Goal: Task Accomplishment & Management: Complete application form

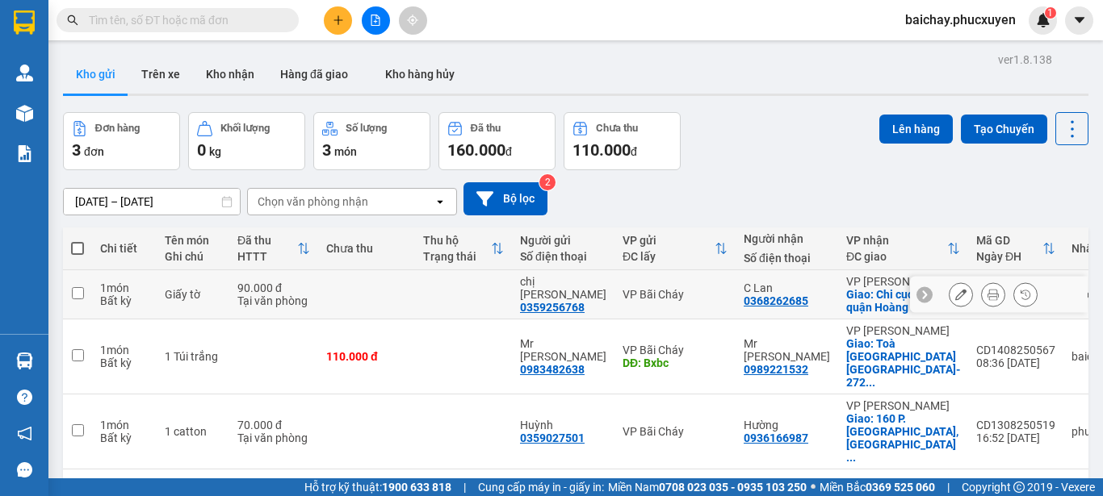
click at [77, 291] on input "checkbox" at bounding box center [78, 293] width 12 height 12
checkbox input "true"
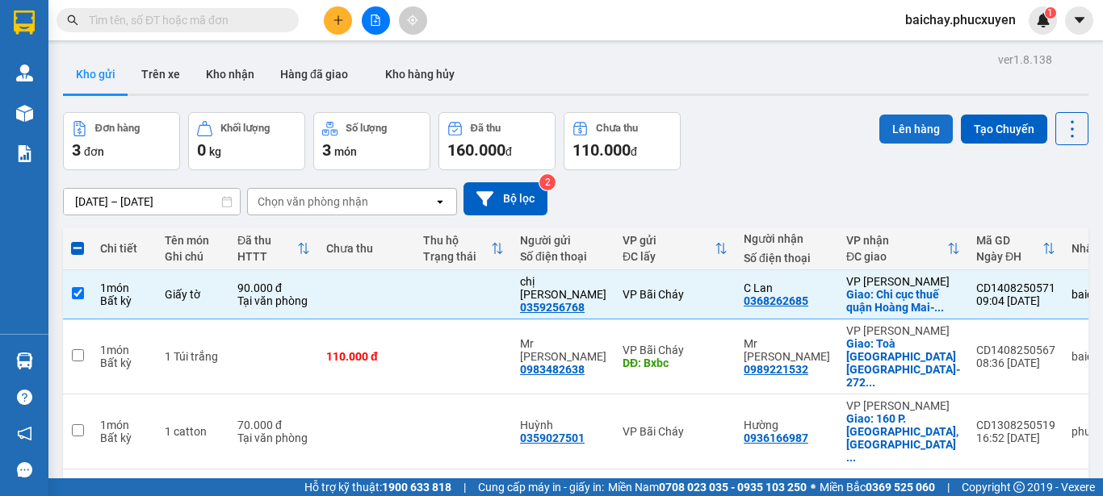
click at [899, 128] on button "Lên hàng" at bounding box center [915, 129] width 73 height 29
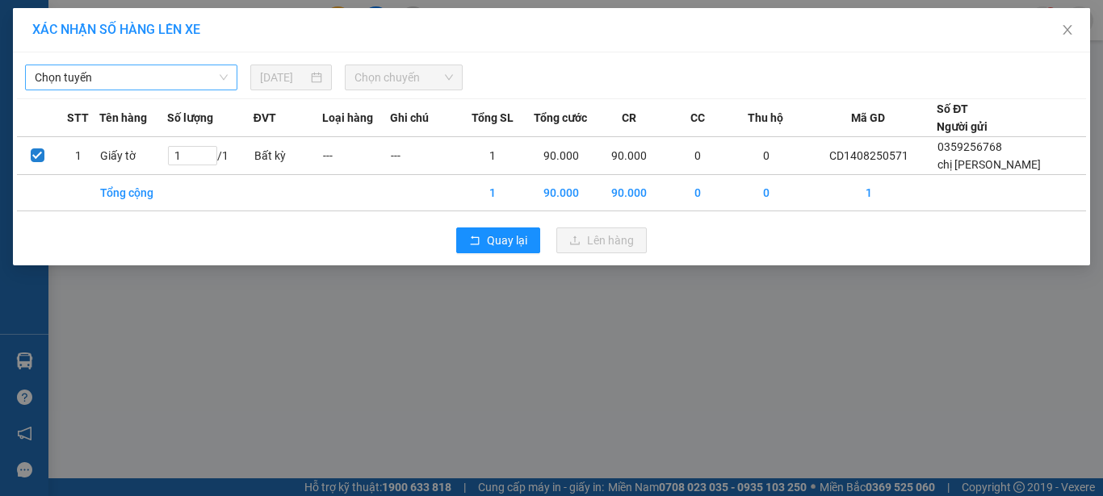
click at [182, 78] on span "Chọn tuyến" at bounding box center [131, 77] width 193 height 24
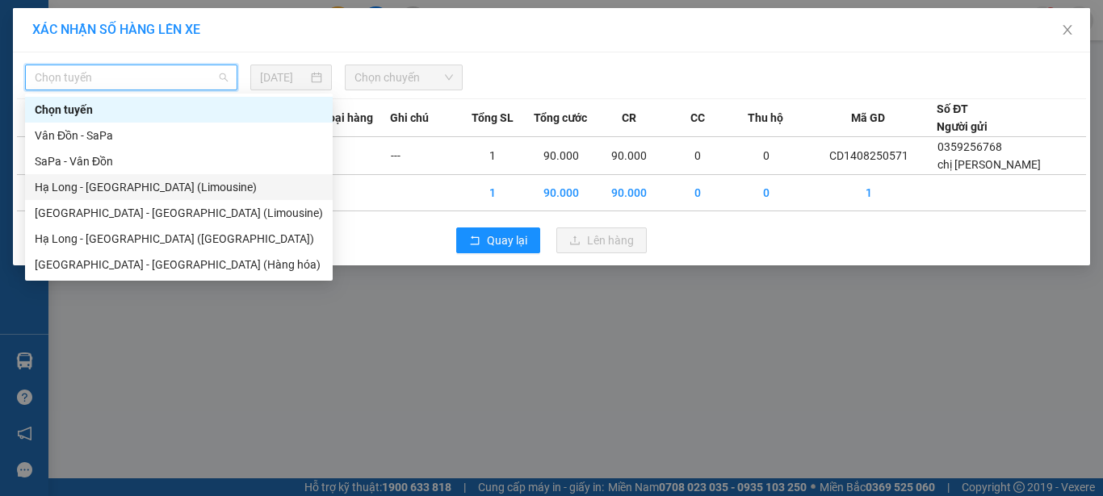
click at [107, 186] on div "Hạ Long - [GEOGRAPHIC_DATA] (Limousine)" at bounding box center [179, 187] width 288 height 18
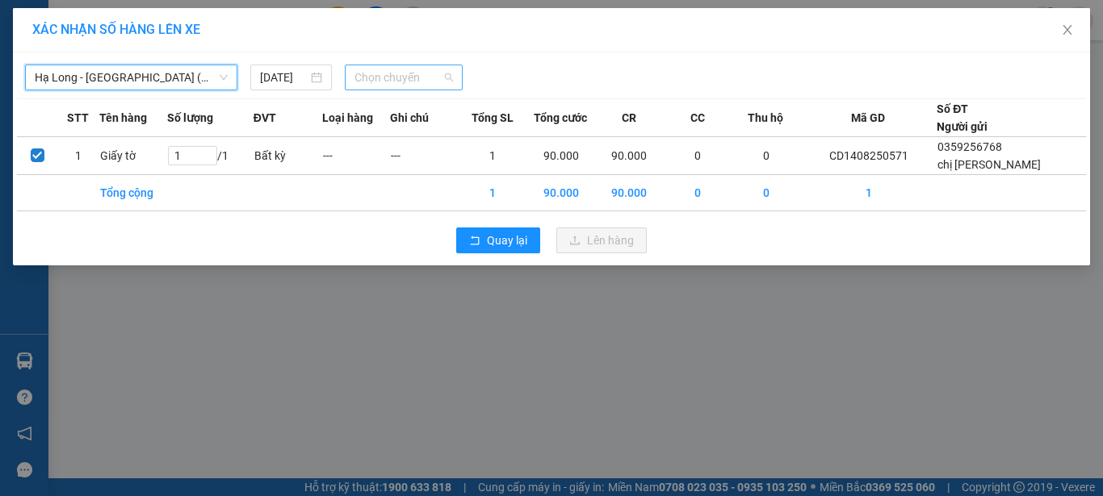
click at [422, 79] on span "Chọn chuyến" at bounding box center [403, 77] width 99 height 24
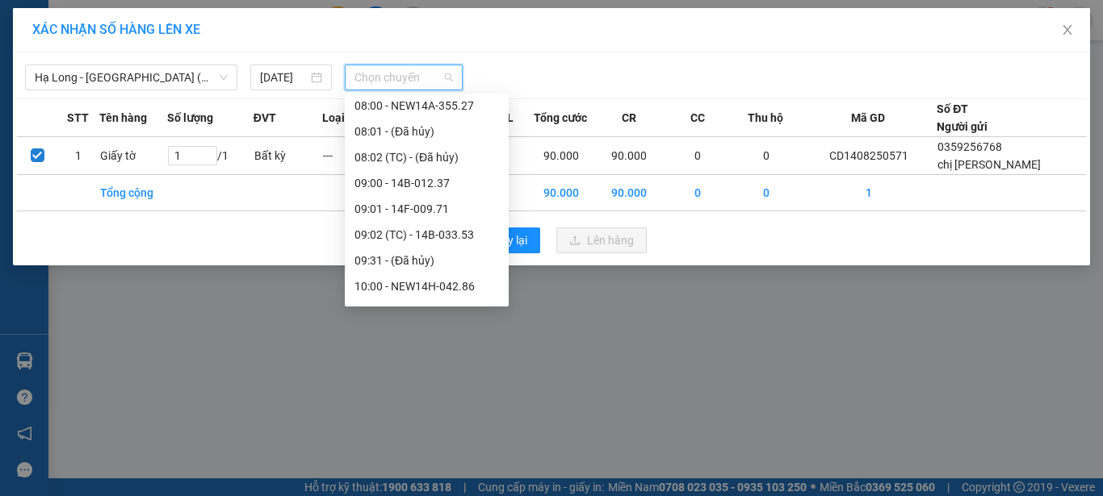
scroll to position [404, 0]
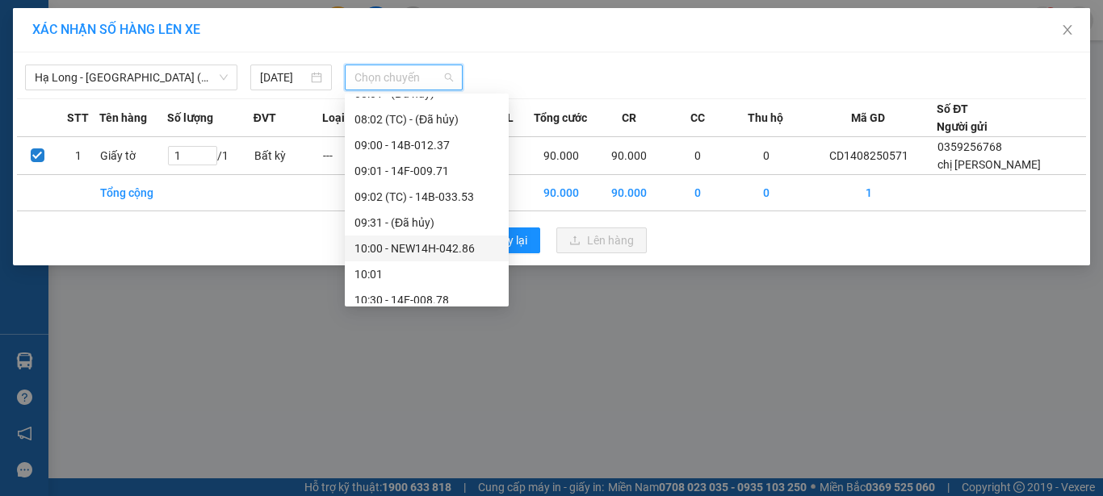
click at [454, 242] on div "10:00 - NEW14H-042.86" at bounding box center [426, 249] width 145 height 18
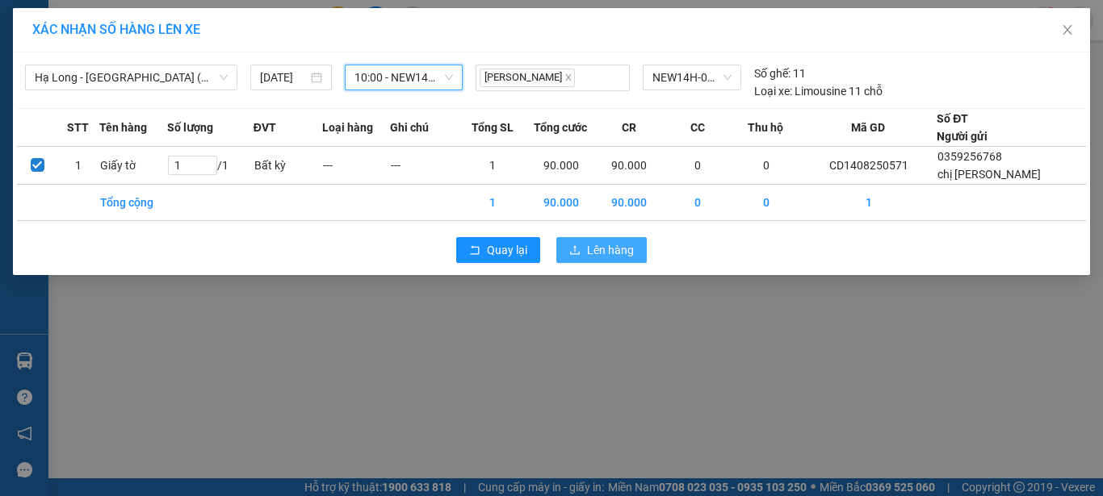
click at [594, 252] on span "Lên hàng" at bounding box center [610, 250] width 47 height 18
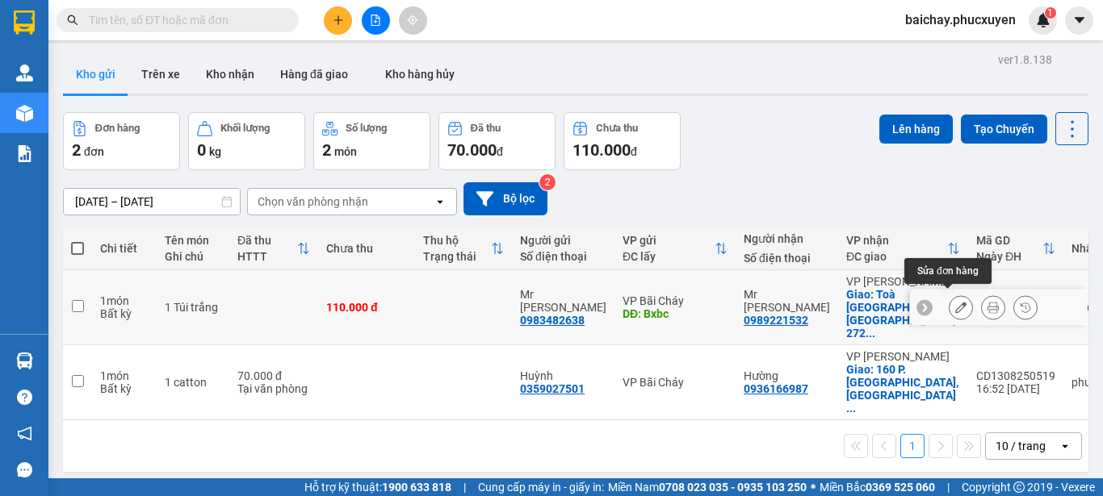
click at [955, 303] on icon at bounding box center [960, 307] width 11 height 11
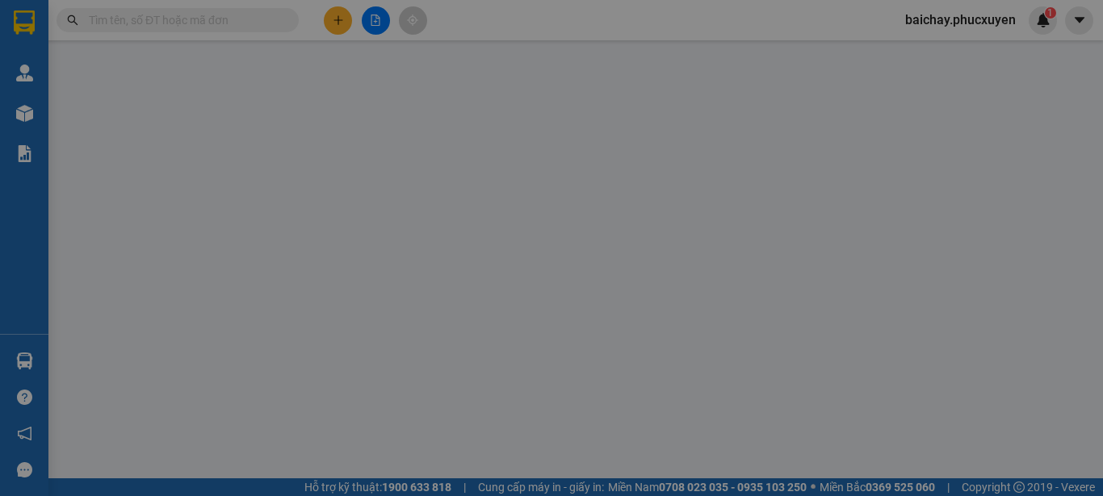
type input "0983482638"
type input "Mr Khánh"
type input "Bxbc"
type input "0989221532"
type input "Mr Đài"
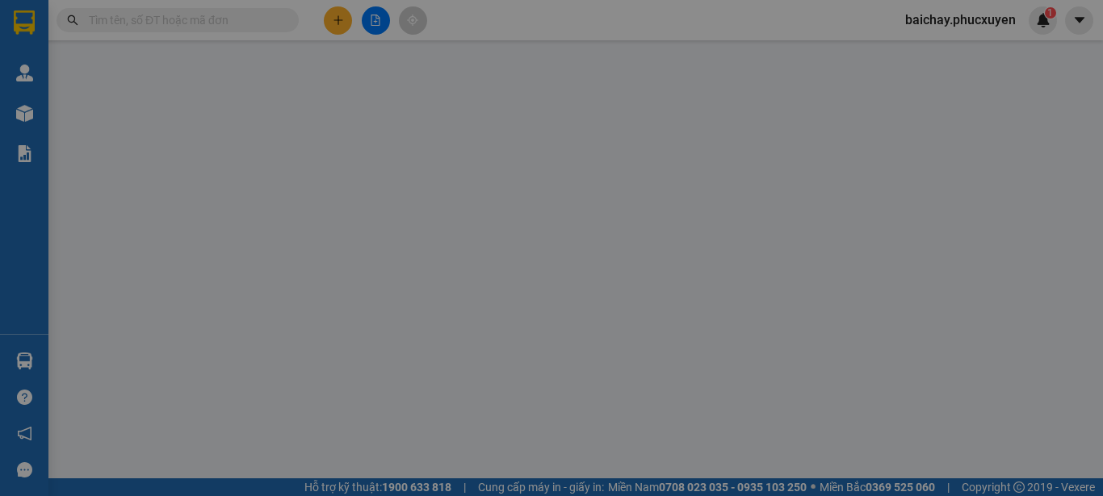
checkbox input "true"
type input "Toà Lotte Mall Tây Hồ- 272 Võ Chí Công Hà Nội"
type input "110.000"
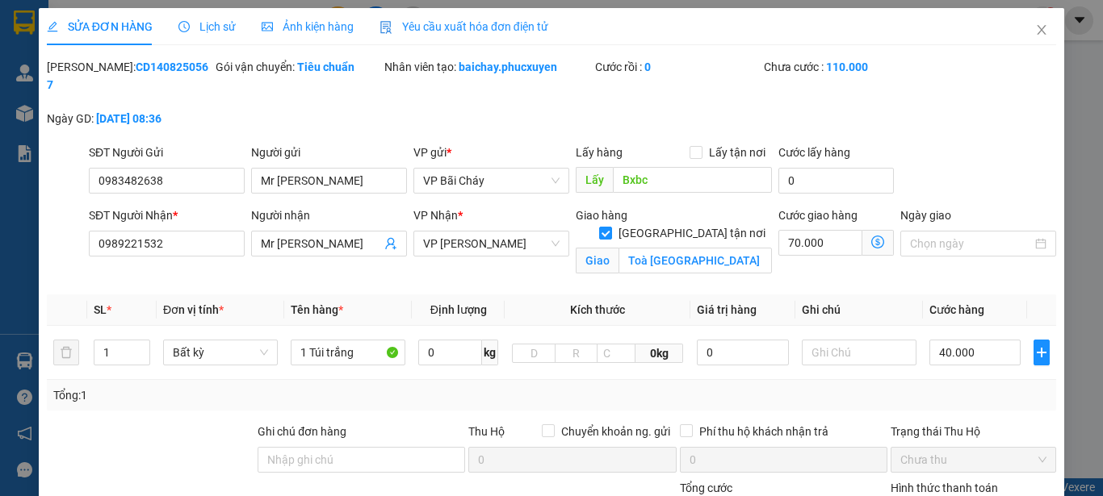
click at [996, 146] on div "SĐT Người Gửi 0983482638 Người gửi Mr Khánh VP gửi * VP Bãi Cháy Lấy hàng Lấy t…" at bounding box center [573, 172] width 974 height 57
click at [995, 235] on input "Ngày giao" at bounding box center [971, 244] width 122 height 18
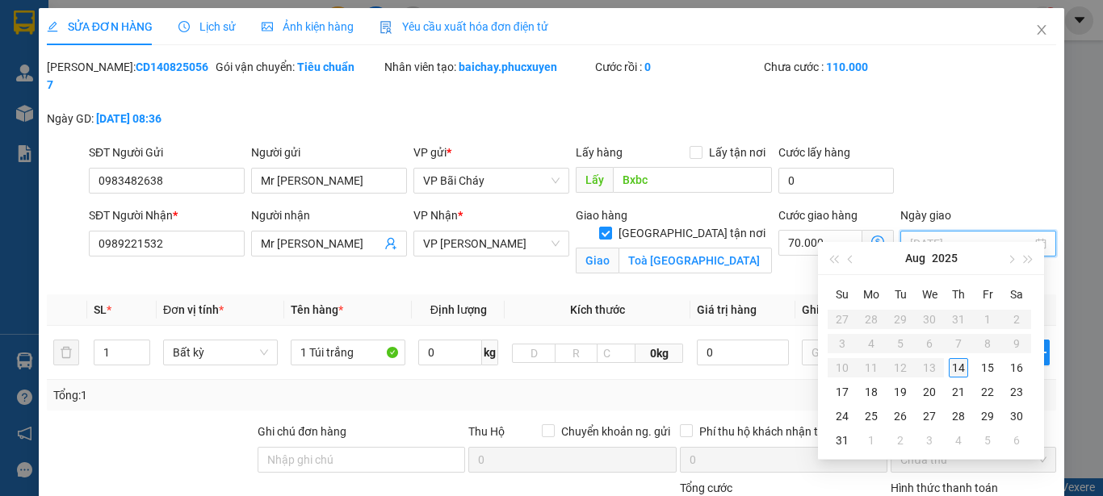
type input "14/08/2025"
click at [964, 367] on div "14" at bounding box center [958, 367] width 19 height 19
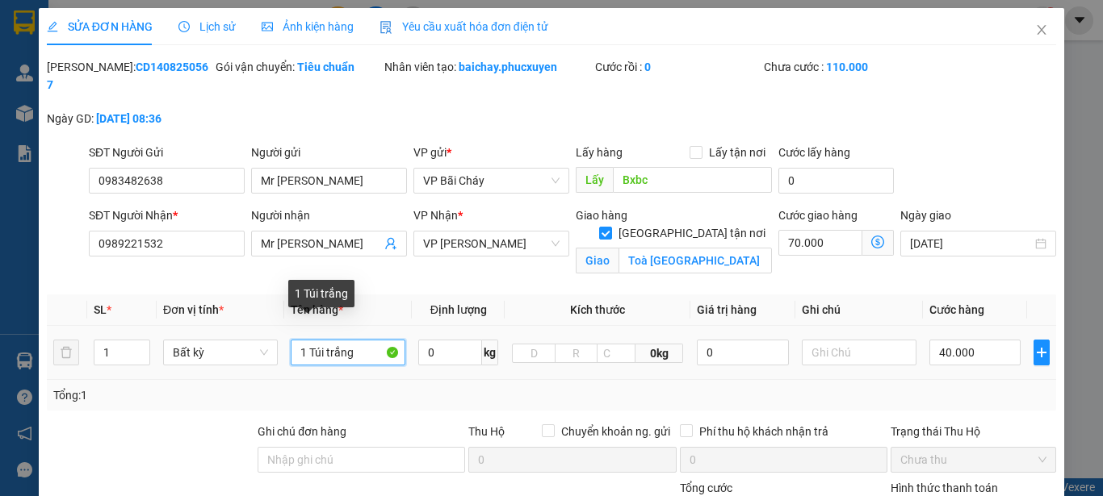
click at [362, 340] on input "1 Túi trắng" at bounding box center [348, 353] width 115 height 26
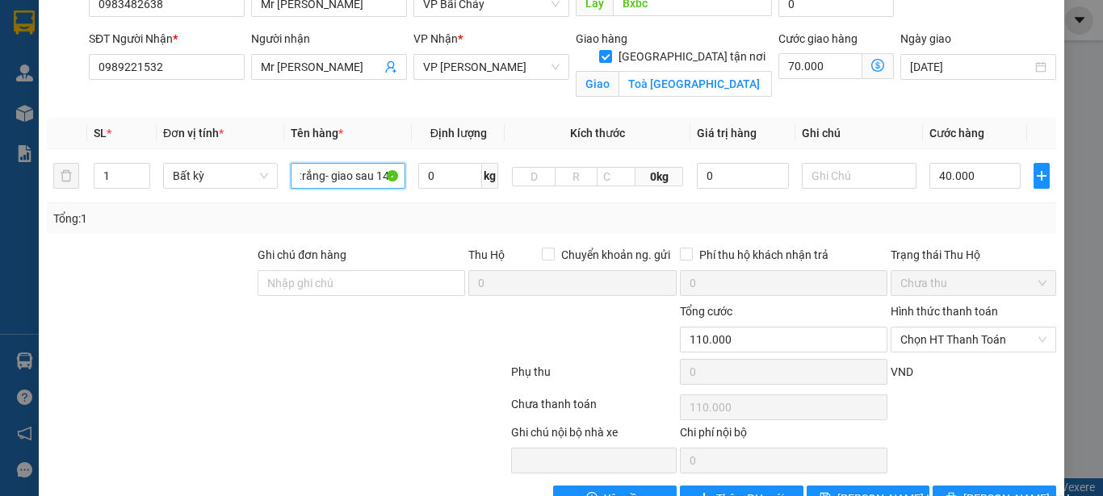
scroll to position [206, 0]
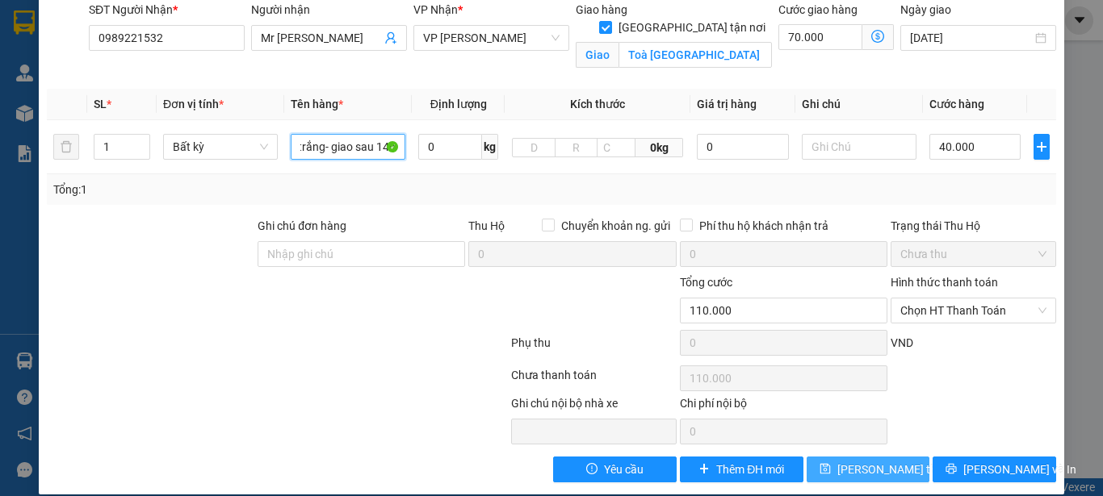
type input "1 Túi trắng- giao sau 14h"
click at [847, 461] on span "Lưu thay đổi" at bounding box center [901, 470] width 129 height 18
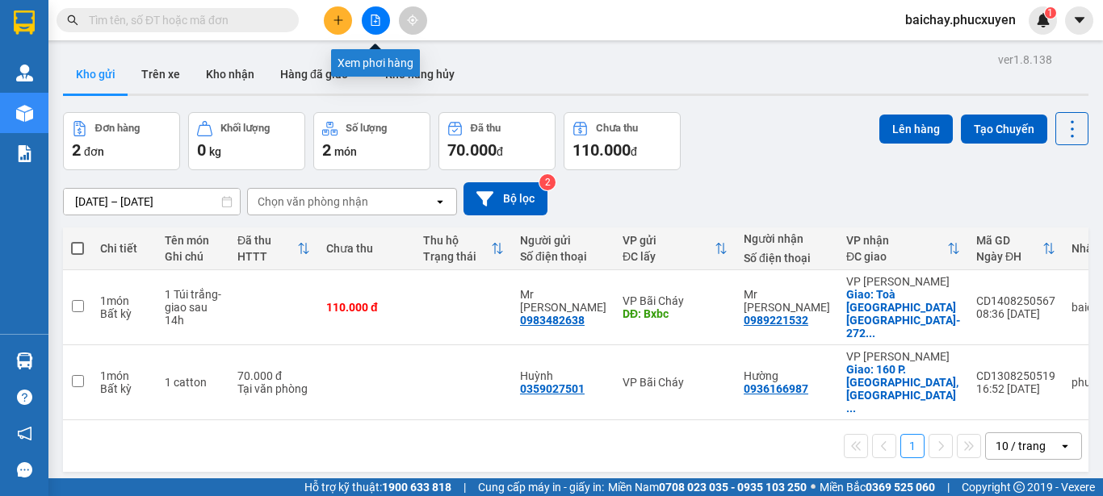
click at [381, 21] on button at bounding box center [376, 20] width 28 height 28
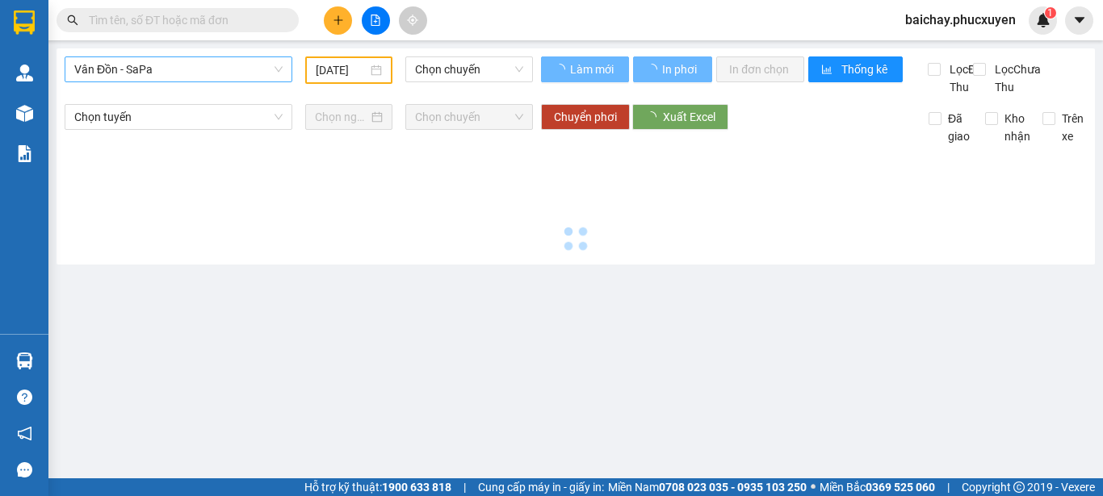
type input "14/08/2025"
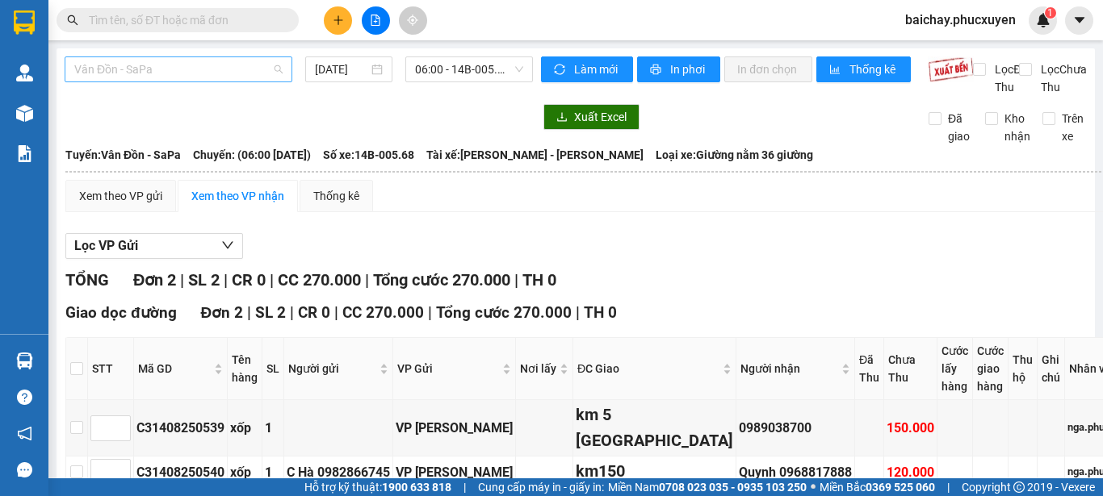
click at [233, 70] on span "Vân Đồn - SaPa" at bounding box center [178, 69] width 208 height 24
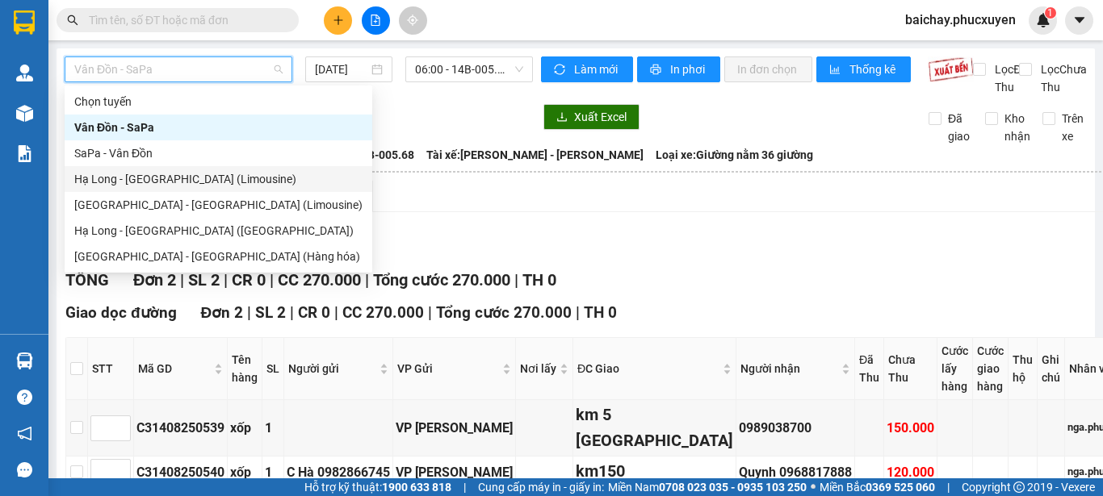
click at [144, 176] on div "Hạ Long - Hà Nội (Limousine)" at bounding box center [218, 179] width 288 height 18
type input "14/08/2025"
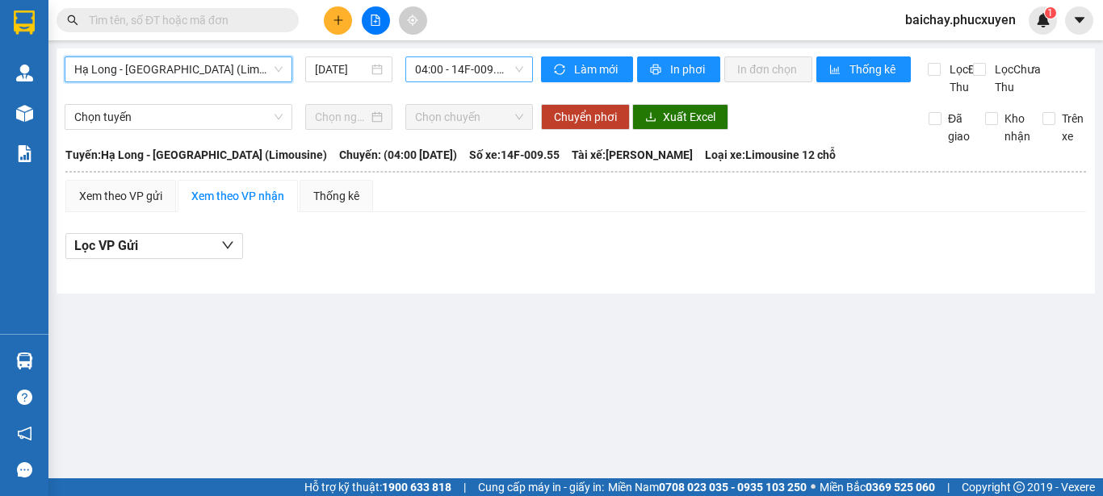
click at [499, 65] on span "04:00 - 14F-009.55" at bounding box center [469, 69] width 108 height 24
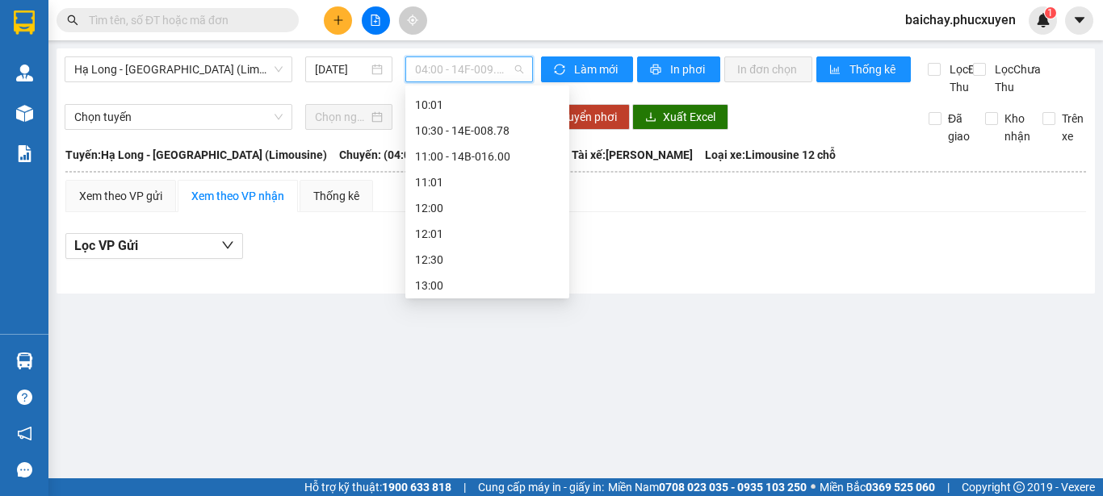
scroll to position [484, 0]
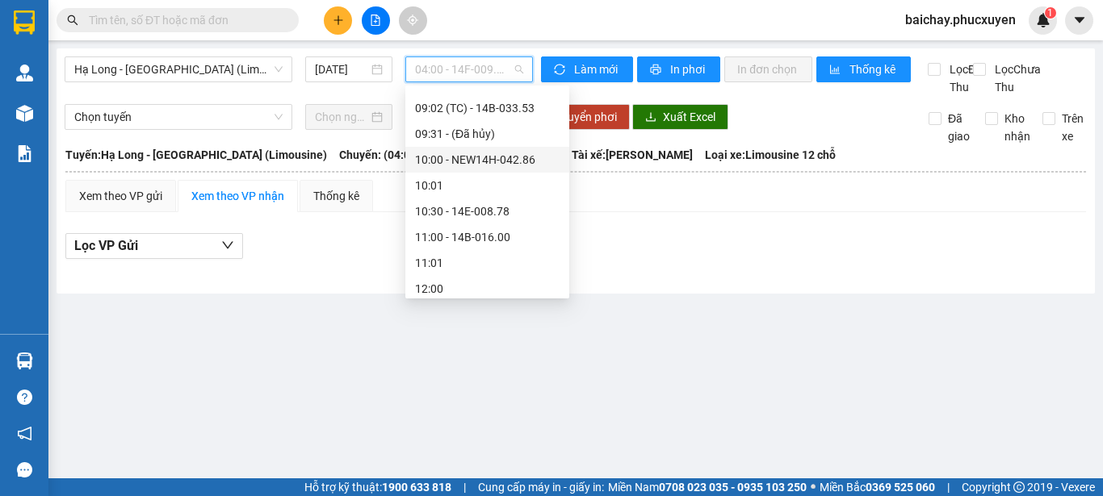
click at [518, 161] on div "10:00 - NEW14H-042.86" at bounding box center [487, 160] width 145 height 18
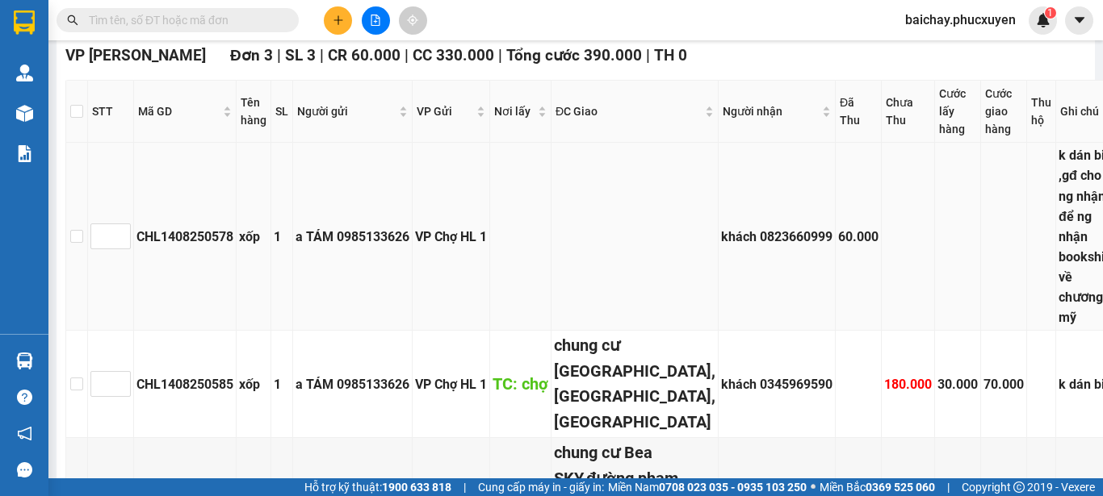
scroll to position [323, 0]
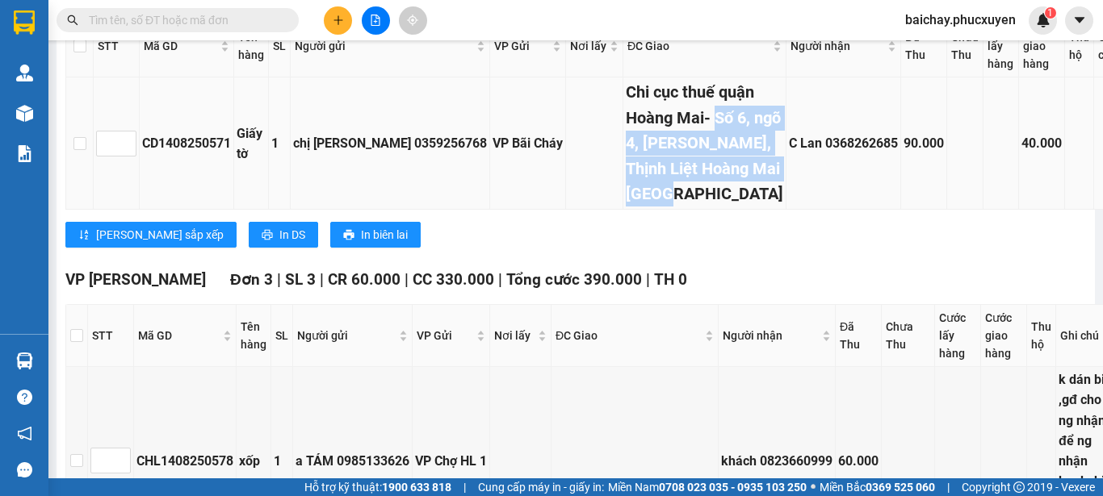
drag, startPoint x: 621, startPoint y: 163, endPoint x: 690, endPoint y: 256, distance: 115.9
click at [690, 207] on div "Chi cục thuế quận Hoàng Mai- Số 6, ngõ 4, Bùi Huy Bích, Thịnh Liệt Hoàng Mai Hà…" at bounding box center [704, 143] width 157 height 127
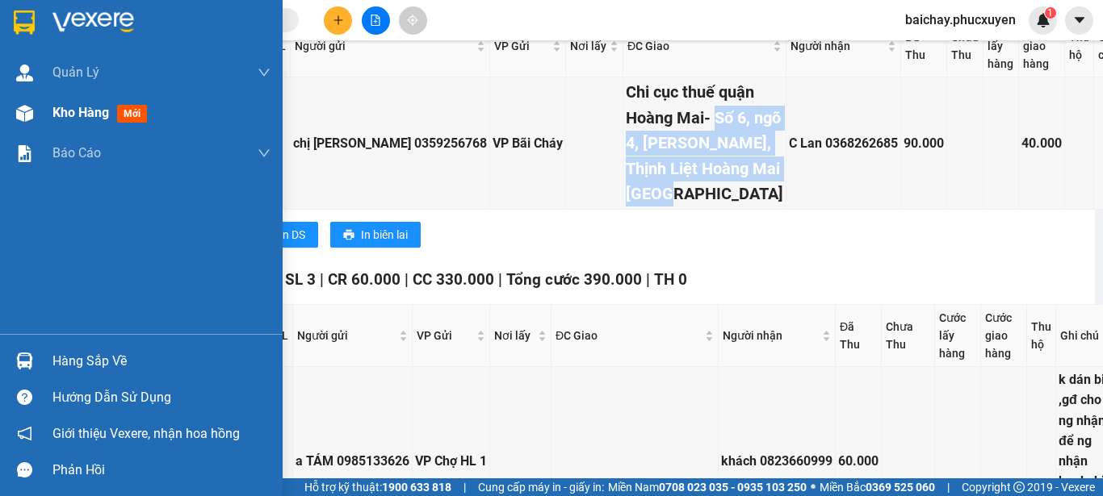
click at [82, 118] on span "Kho hàng" at bounding box center [80, 112] width 57 height 15
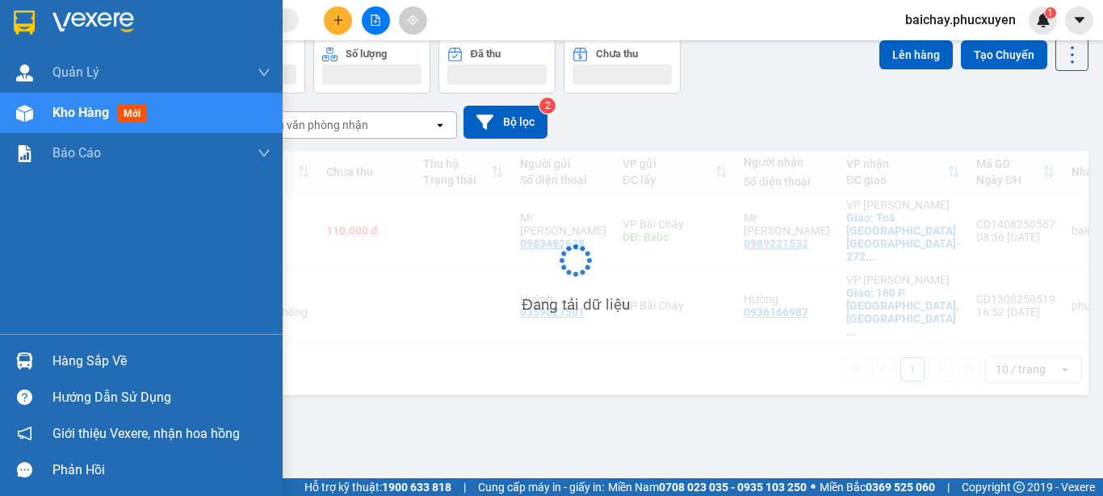
scroll to position [74, 0]
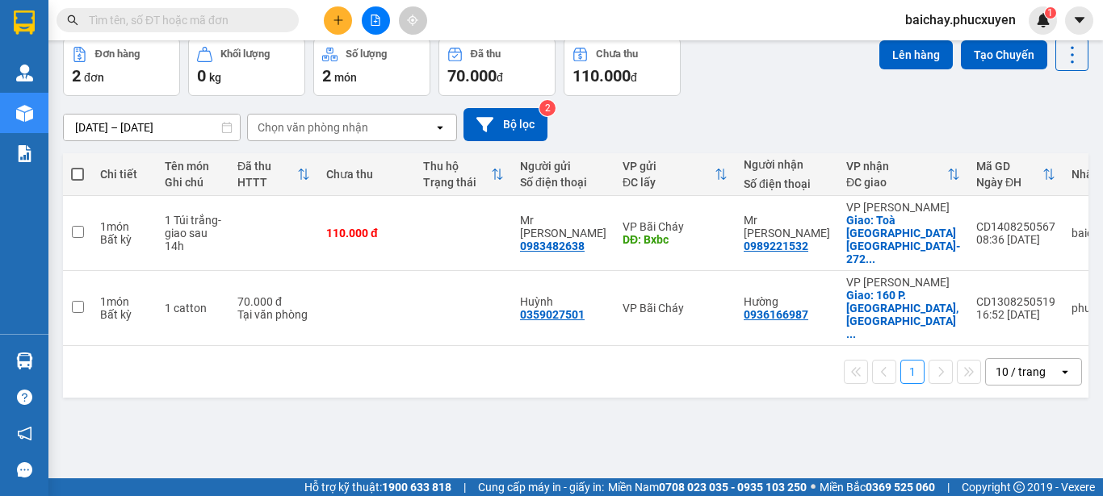
click at [718, 414] on div "ver 1.8.138 Kho gửi Trên xe Kho nhận Hàng đã giao Kho hàng hủy Đơn hàng 2 đơn K…" at bounding box center [576, 222] width 1038 height 496
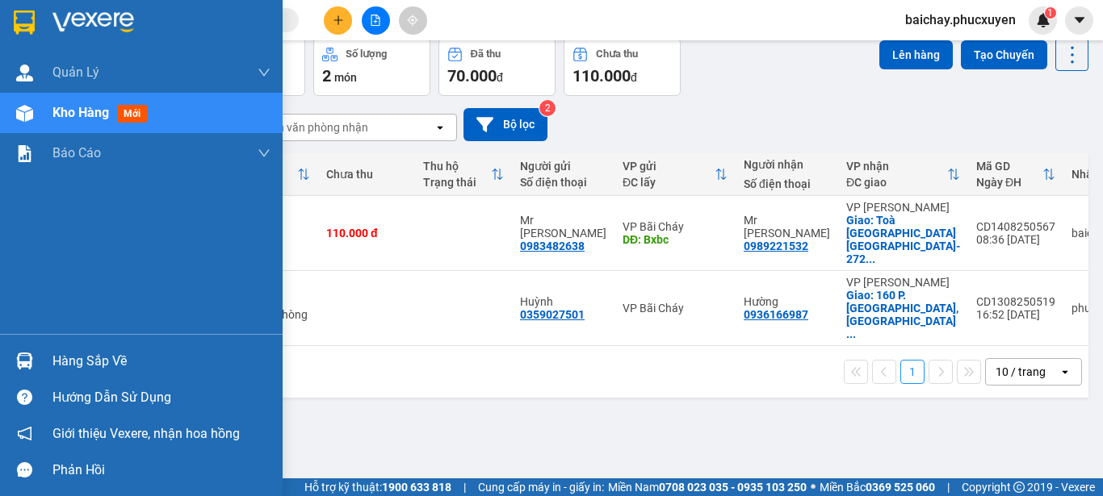
click at [58, 364] on div "Hàng sắp về" at bounding box center [161, 362] width 218 height 24
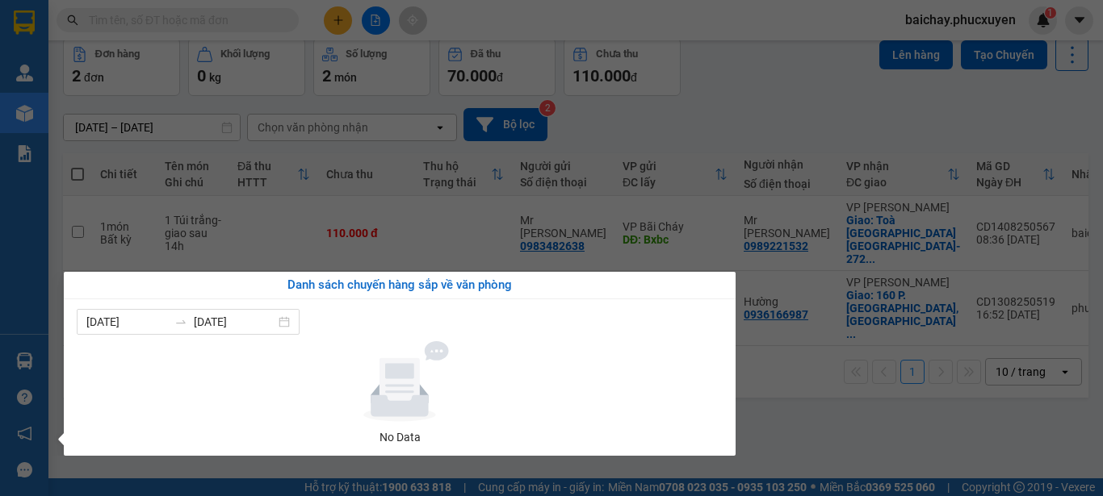
click at [844, 405] on section "Kết quả tìm kiếm ( 0 ) Bộ lọc No Data baichay.phucxuyen 1 Quản Lý Quản lý giao …" at bounding box center [551, 248] width 1103 height 496
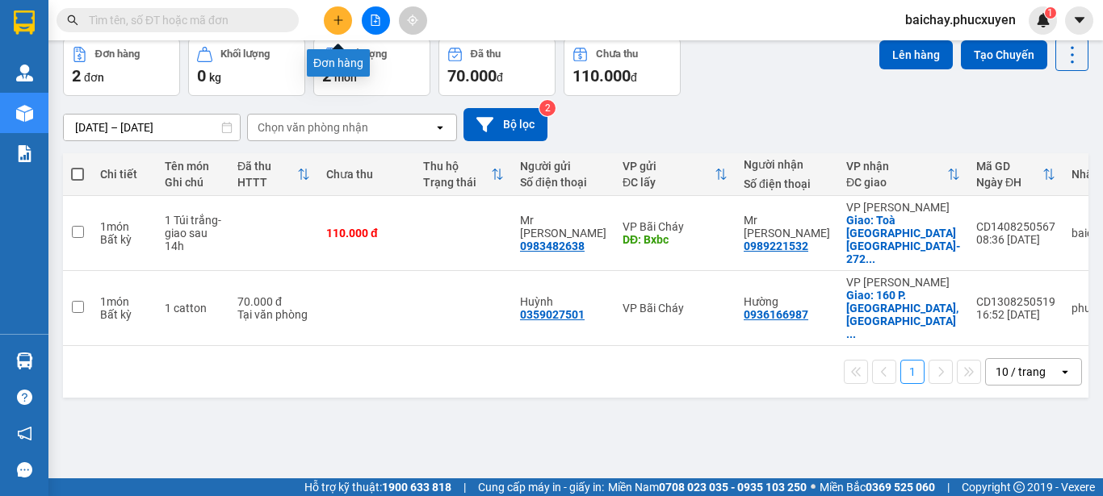
click at [343, 17] on icon "plus" at bounding box center [338, 20] width 11 height 11
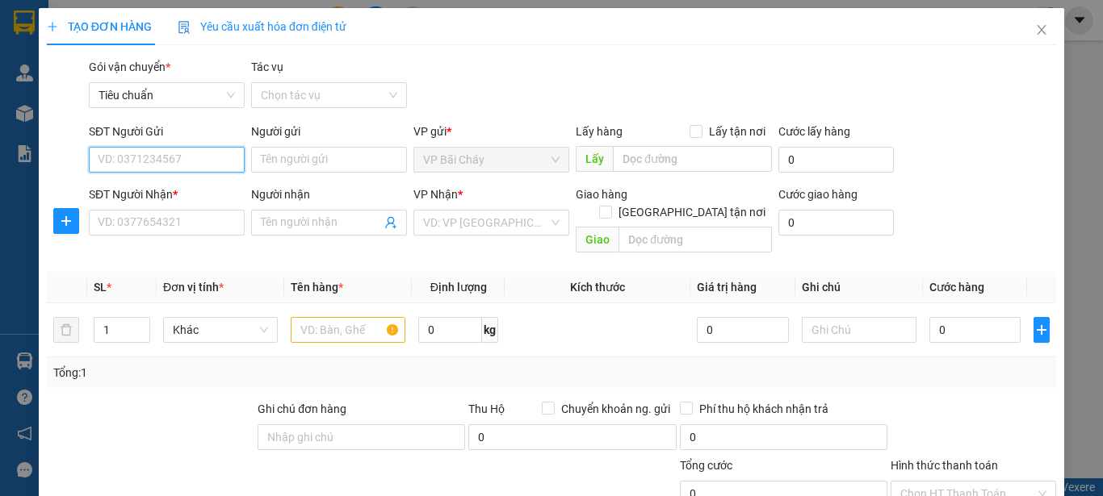
click at [203, 162] on input "SĐT Người Gửi" at bounding box center [167, 160] width 156 height 26
click at [204, 164] on input "SĐT Người Gửi" at bounding box center [167, 160] width 156 height 26
type input "0393260690"
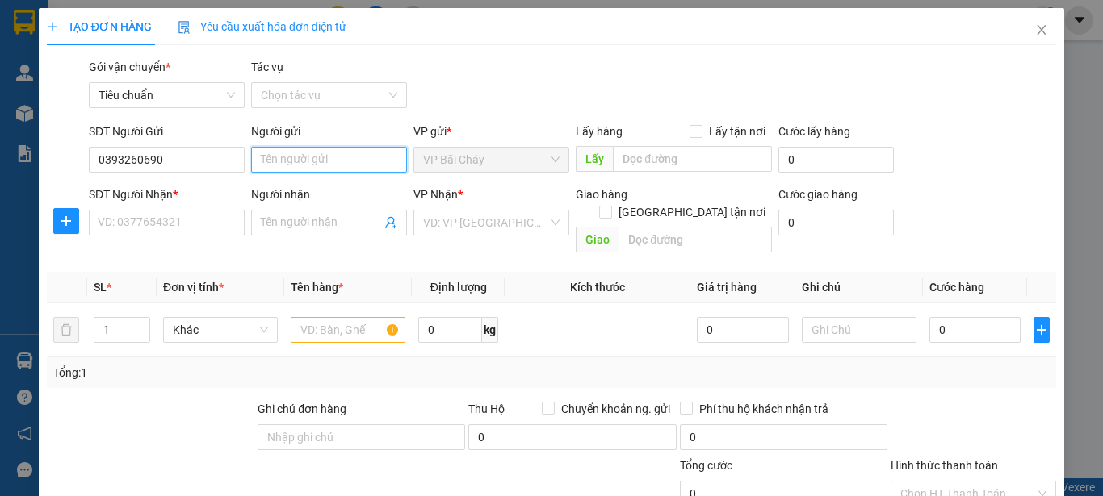
click at [338, 162] on input "Người gửi" at bounding box center [329, 160] width 156 height 26
type input "Nguyễn Thuỳ Dung"
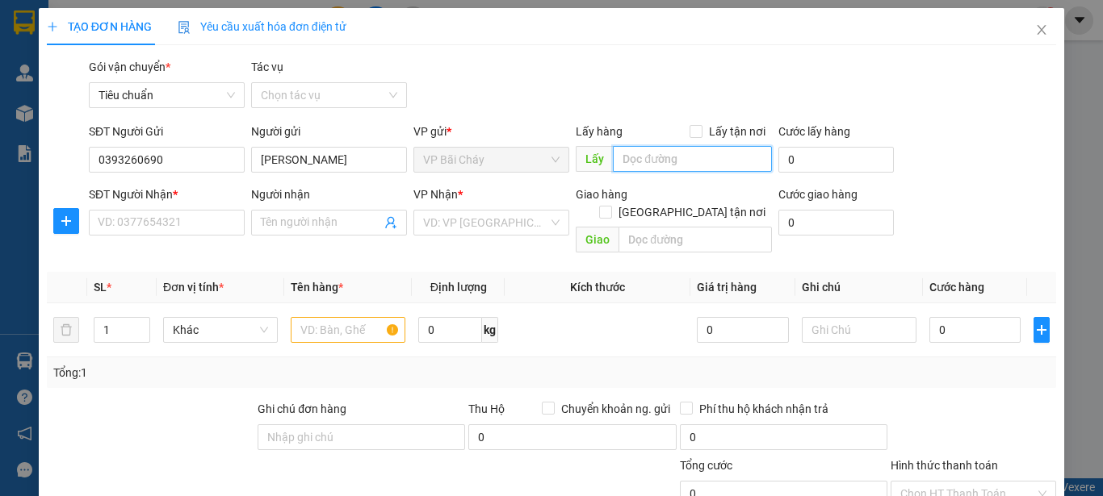
click at [697, 155] on input "text" at bounding box center [692, 159] width 159 height 26
type input "Bxbc"
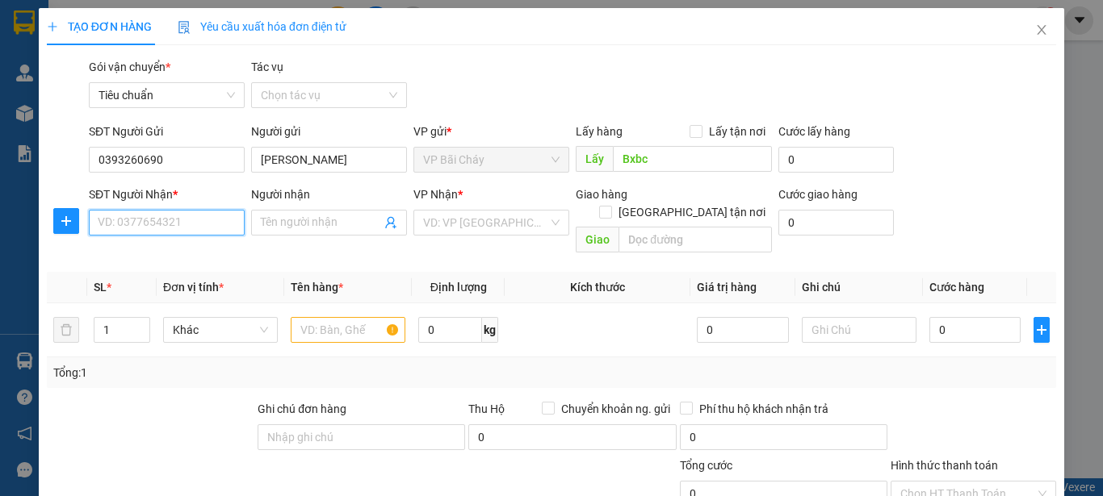
click at [204, 232] on input "SĐT Người Nhận *" at bounding box center [167, 223] width 156 height 26
click at [199, 224] on input "SĐT Người Nhận *" at bounding box center [167, 223] width 156 height 26
type input "0333980322"
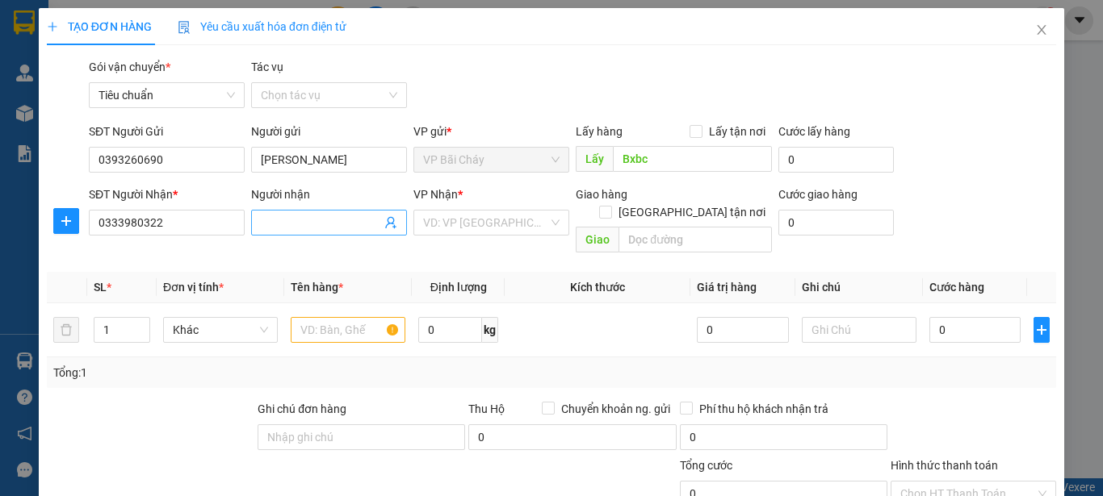
click at [318, 217] on input "Người nhận" at bounding box center [321, 223] width 120 height 18
type input "Nguyễn Thị Vân Anh"
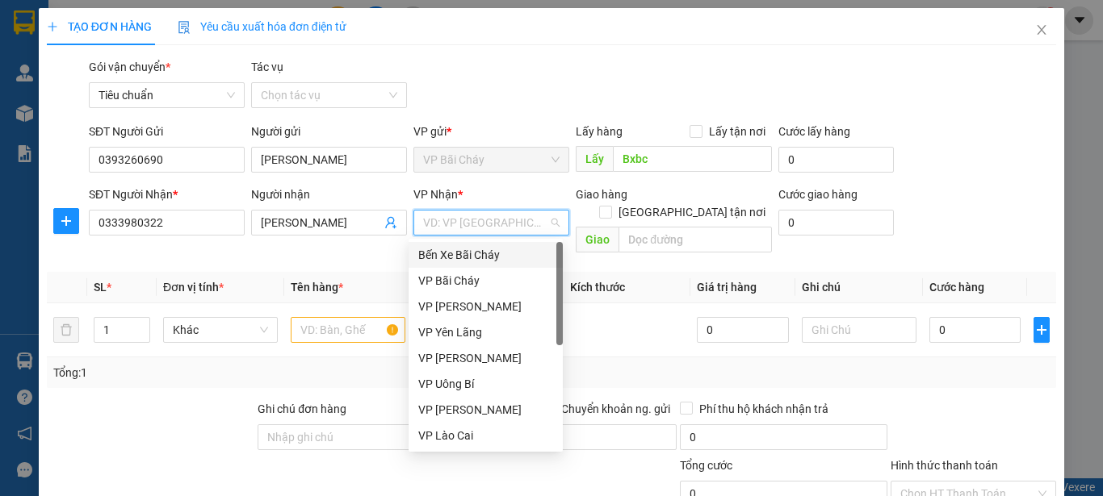
click at [523, 220] on input "search" at bounding box center [485, 223] width 125 height 24
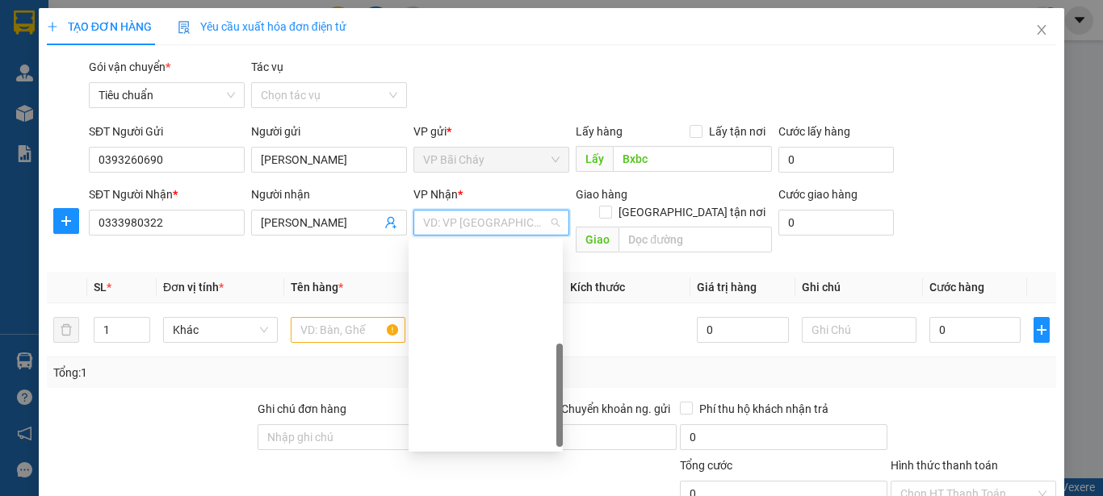
scroll to position [258, 0]
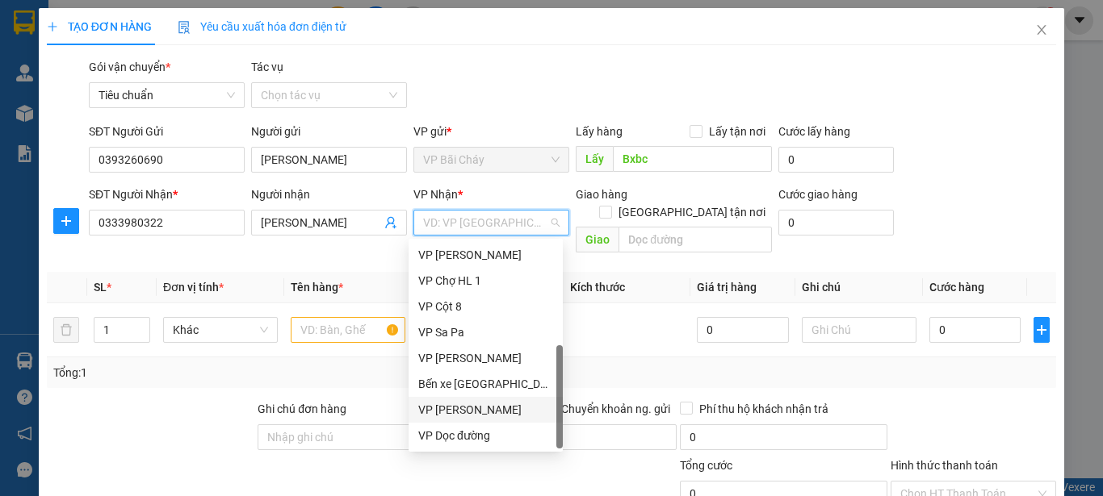
click at [442, 413] on div "VP [PERSON_NAME]" at bounding box center [485, 410] width 135 height 18
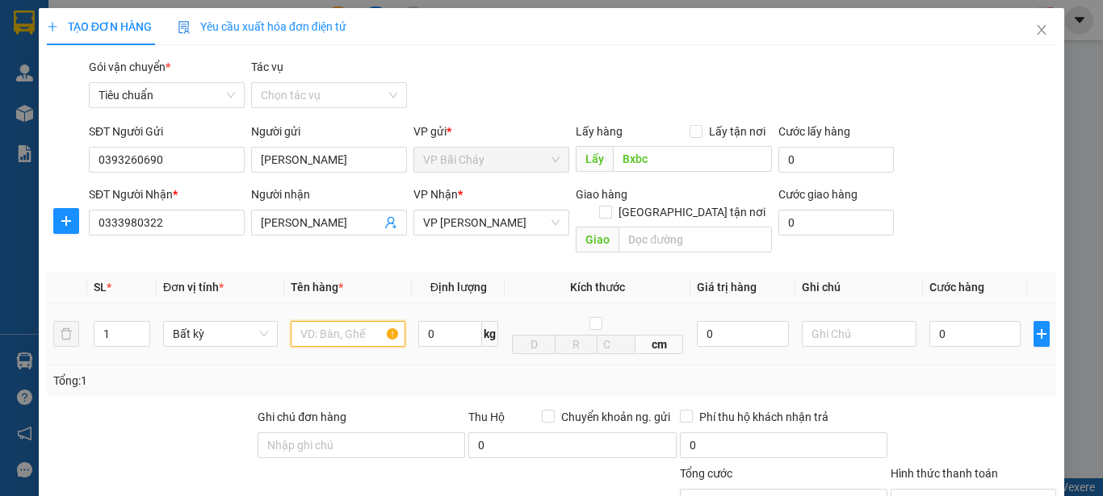
click at [322, 321] on input "text" at bounding box center [348, 334] width 115 height 26
type input "Túi clear giấy tờ"
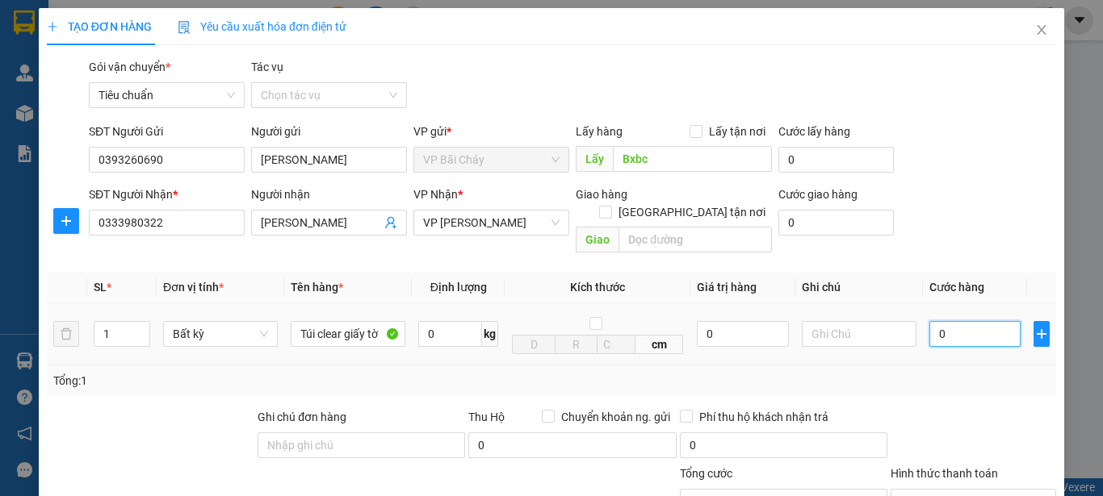
click at [972, 321] on input "0" at bounding box center [974, 334] width 91 height 26
type input "3"
type input "30"
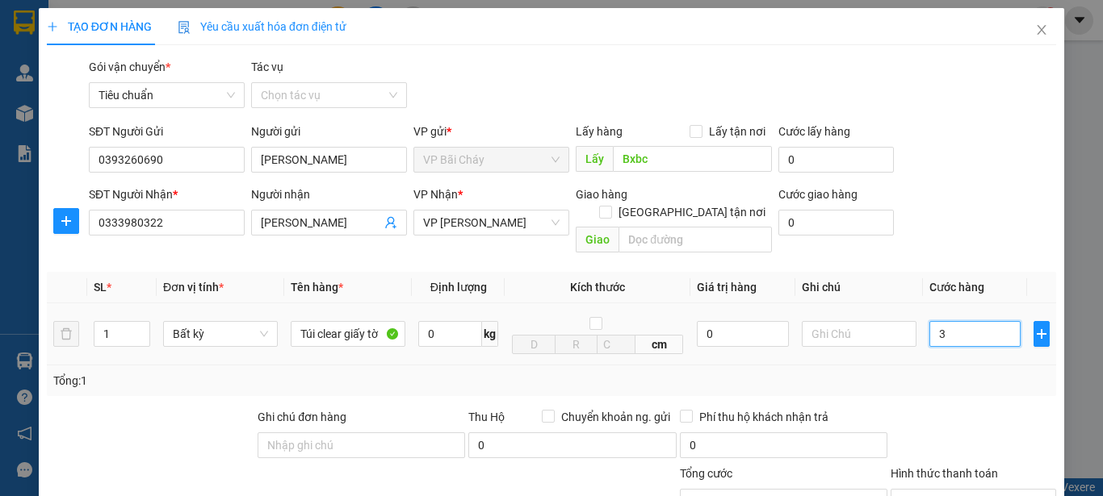
type input "30"
type input "30.000"
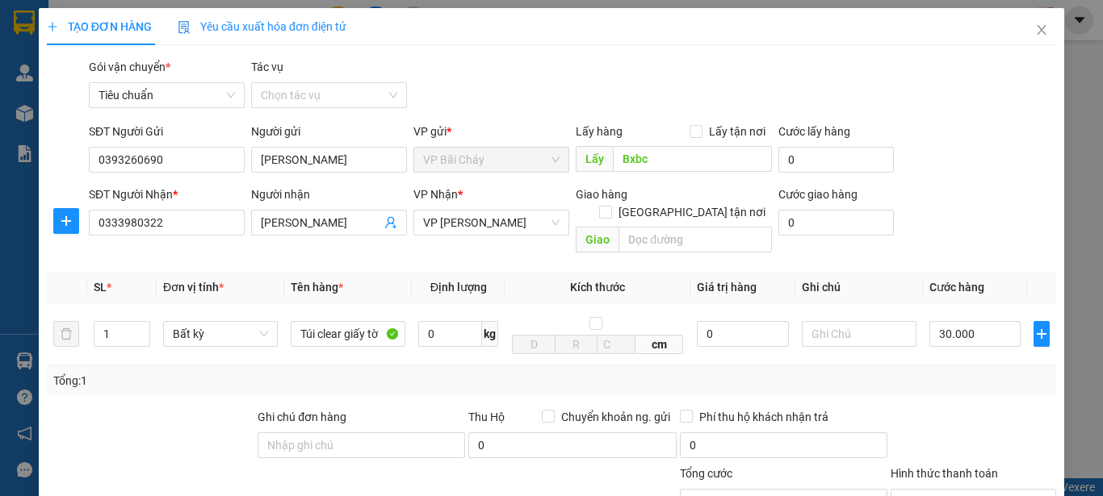
click at [971, 372] on div "Tổng: 1" at bounding box center [551, 381] width 996 height 18
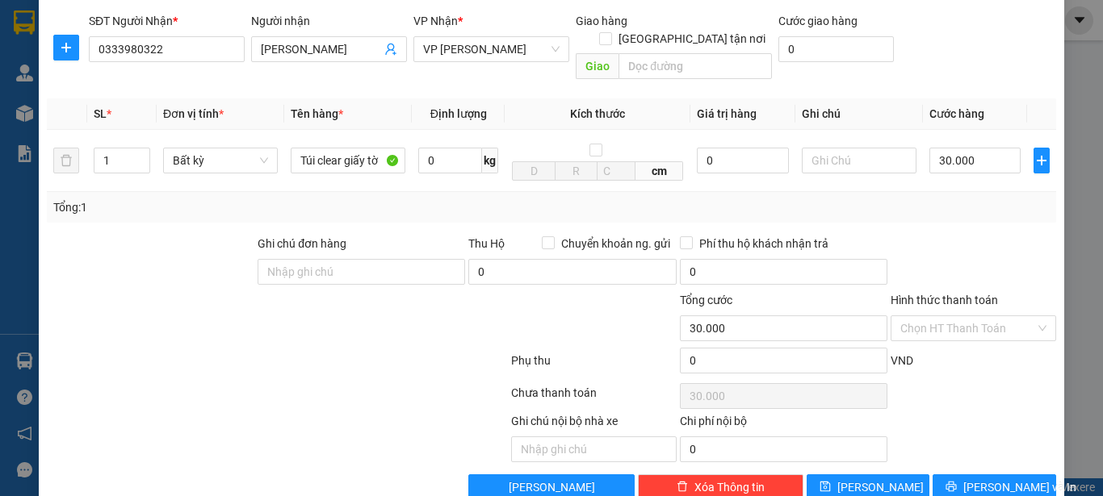
scroll to position [192, 0]
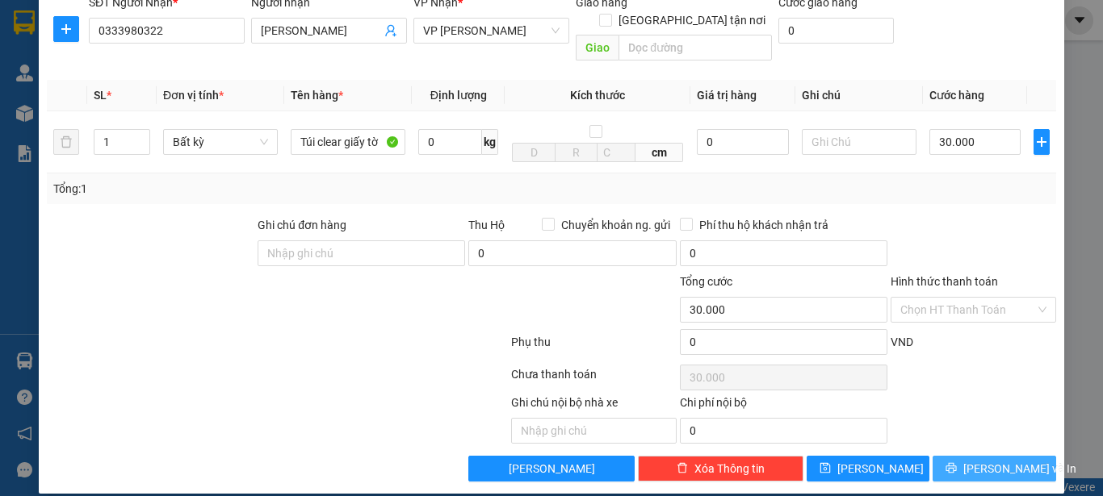
click at [970, 460] on span "Lưu và In" at bounding box center [1019, 469] width 113 height 18
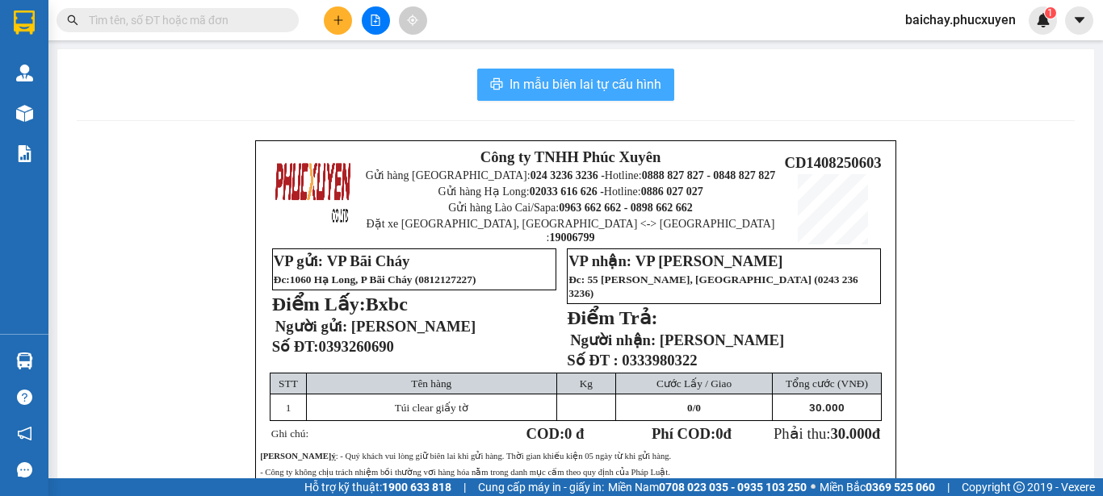
click at [540, 86] on span "In mẫu biên lai tự cấu hình" at bounding box center [585, 84] width 152 height 20
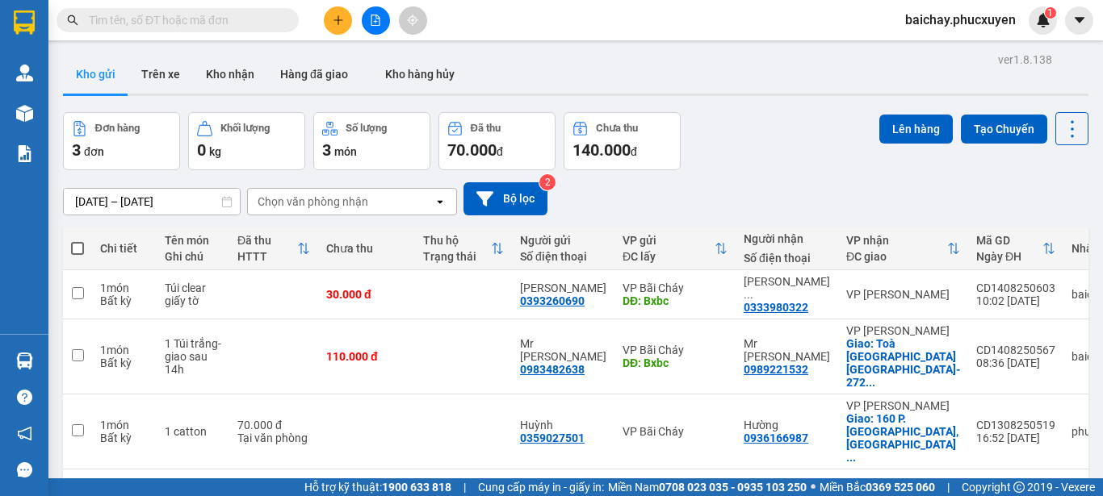
click at [793, 183] on div "12/08/2025 – 14/08/2025 Press the down arrow key to interact with the calendar …" at bounding box center [575, 198] width 1025 height 33
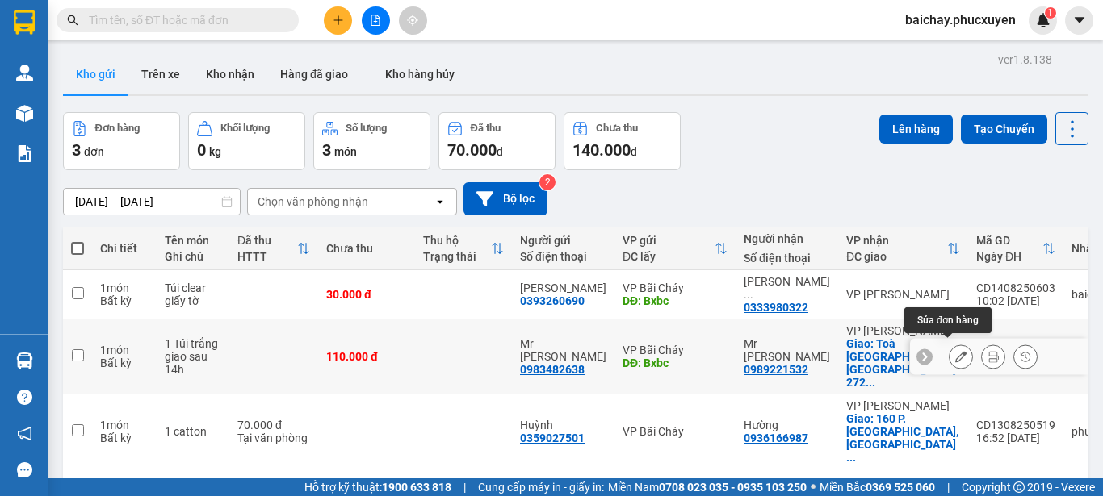
click at [955, 351] on icon at bounding box center [960, 356] width 11 height 11
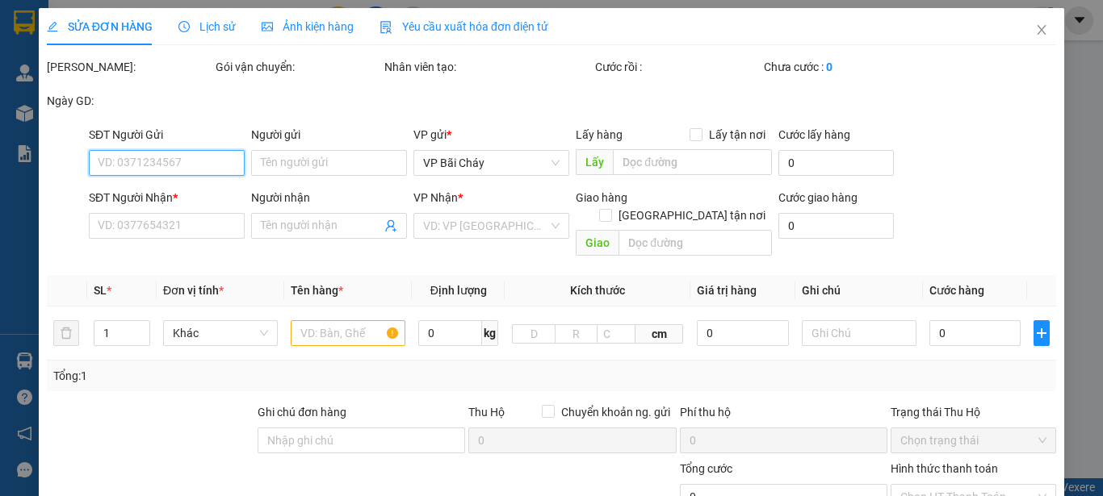
type input "0983482638"
type input "Mr Khánh"
type input "Bxbc"
type input "0989221532"
type input "Mr Đài"
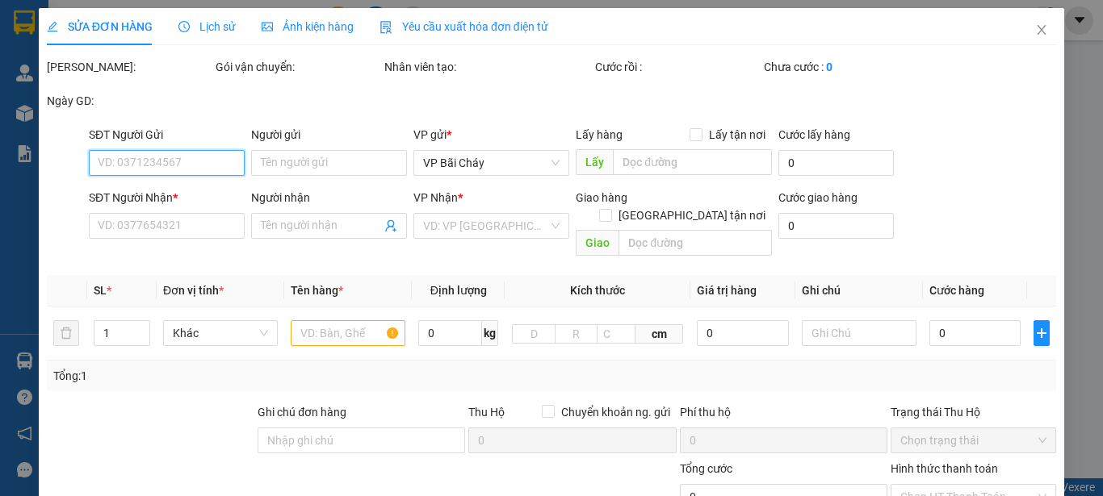
checkbox input "true"
type input "Toà Lotte Mall Tây Hồ- 272 Võ Chí Công Hà Nội"
type input "110.000"
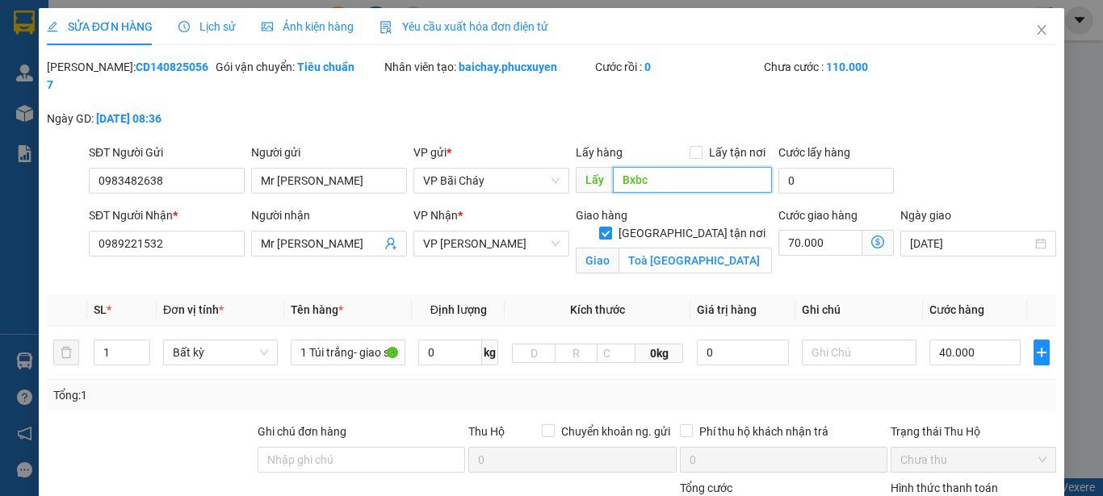
click at [648, 167] on input "Bxbc" at bounding box center [692, 180] width 159 height 26
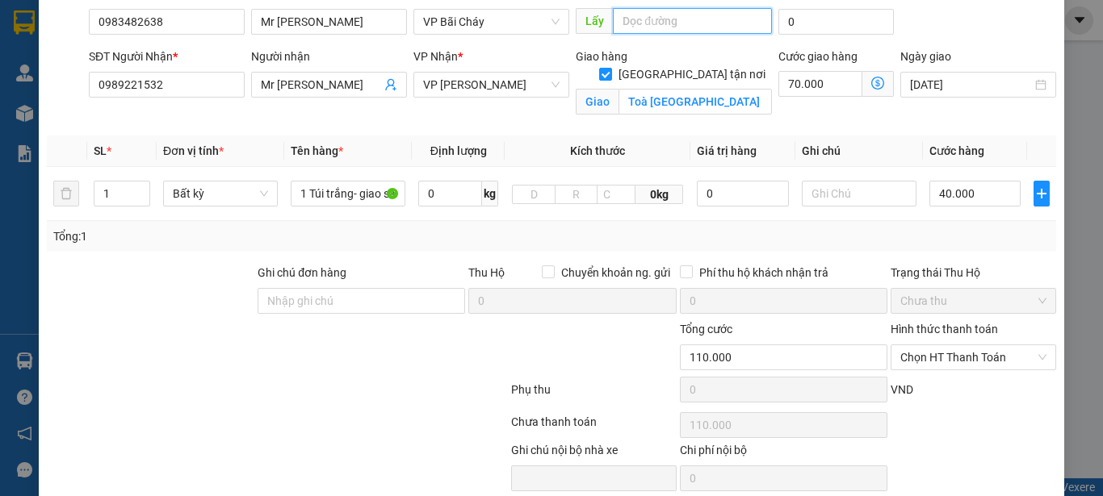
scroll to position [206, 0]
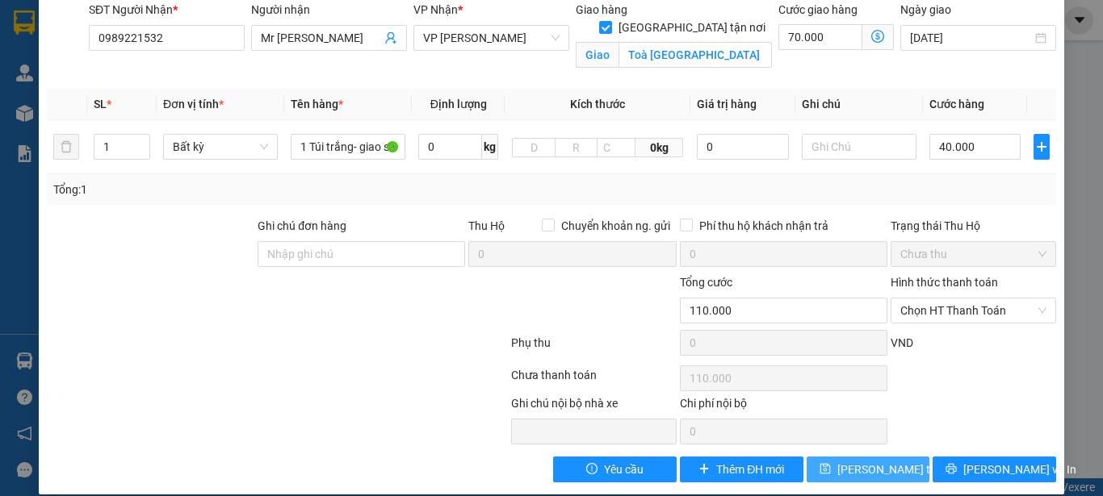
click at [864, 461] on span "Lưu thay đổi" at bounding box center [901, 470] width 129 height 18
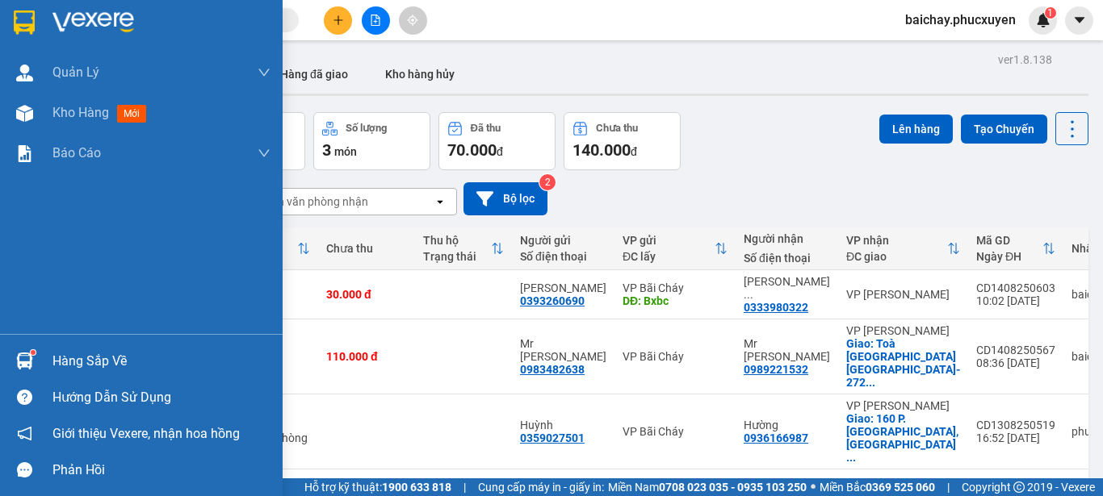
click at [91, 360] on div "Hàng sắp về" at bounding box center [161, 362] width 218 height 24
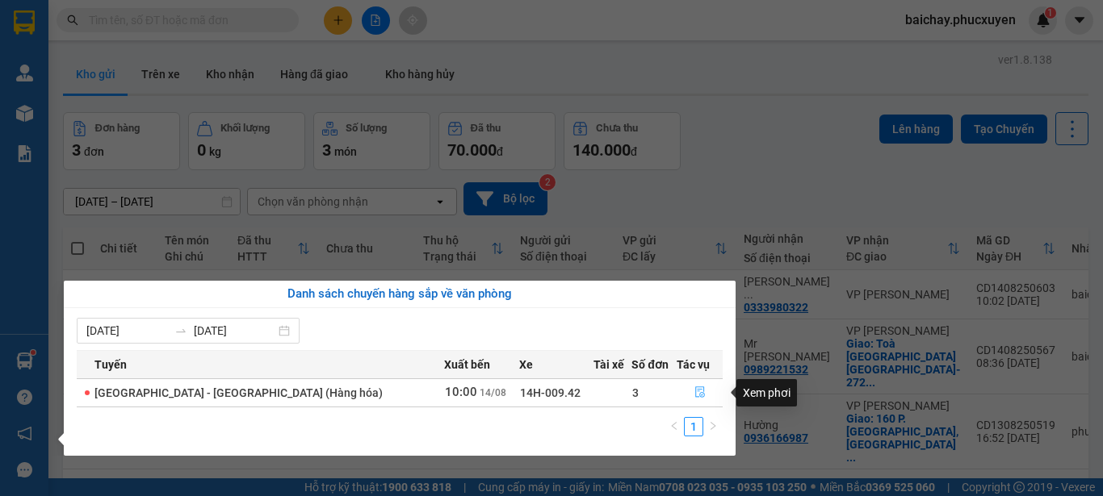
click at [694, 392] on icon "file-done" at bounding box center [699, 392] width 11 height 11
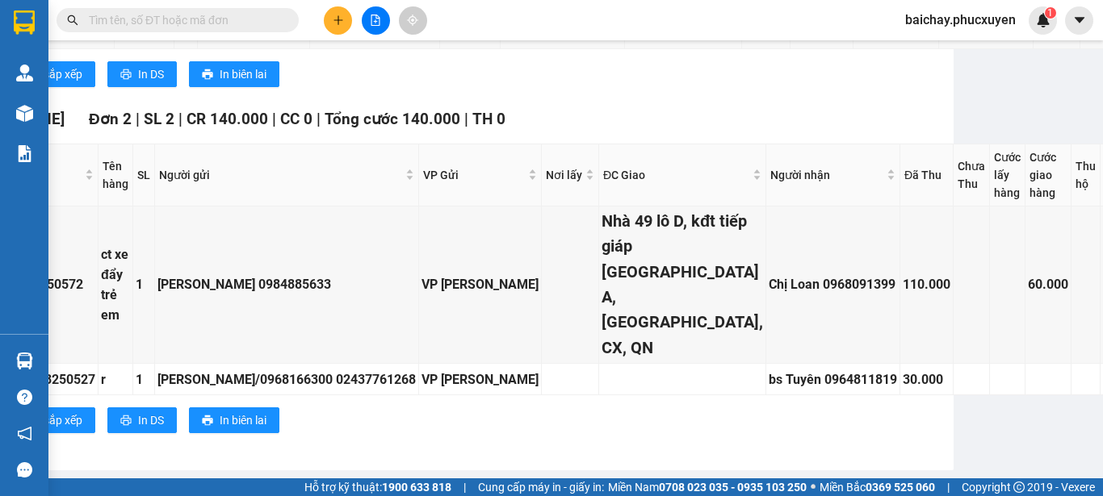
scroll to position [1857, 0]
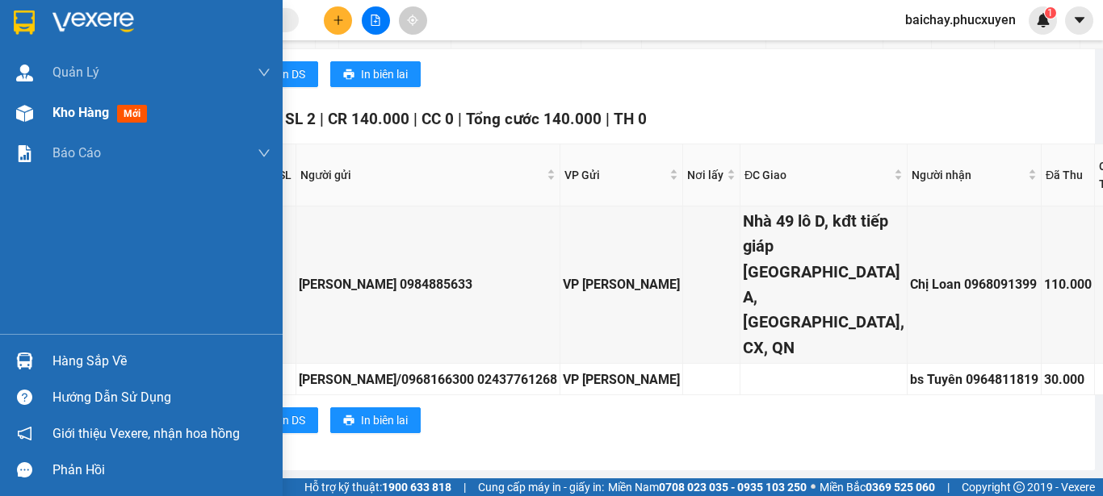
click at [84, 115] on span "Kho hàng" at bounding box center [80, 112] width 57 height 15
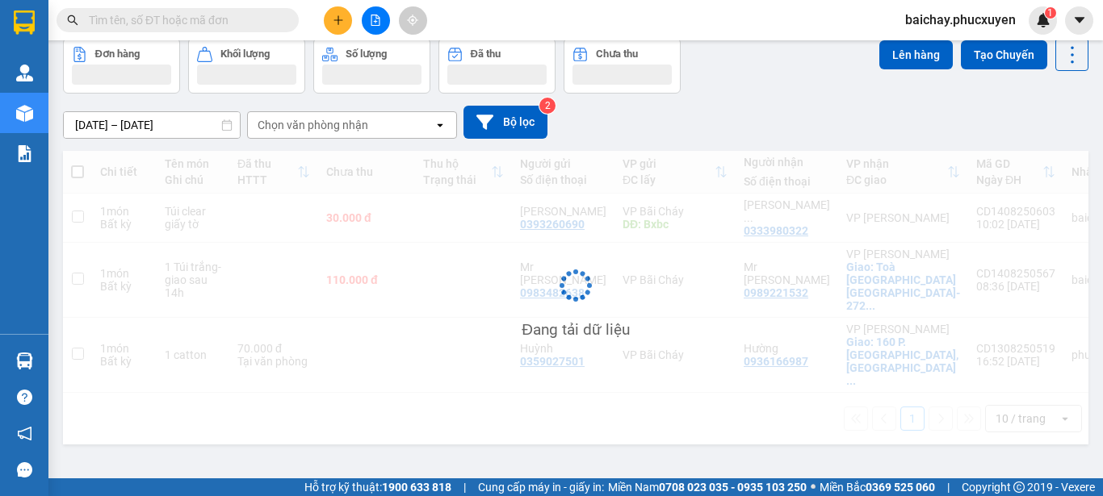
scroll to position [74, 0]
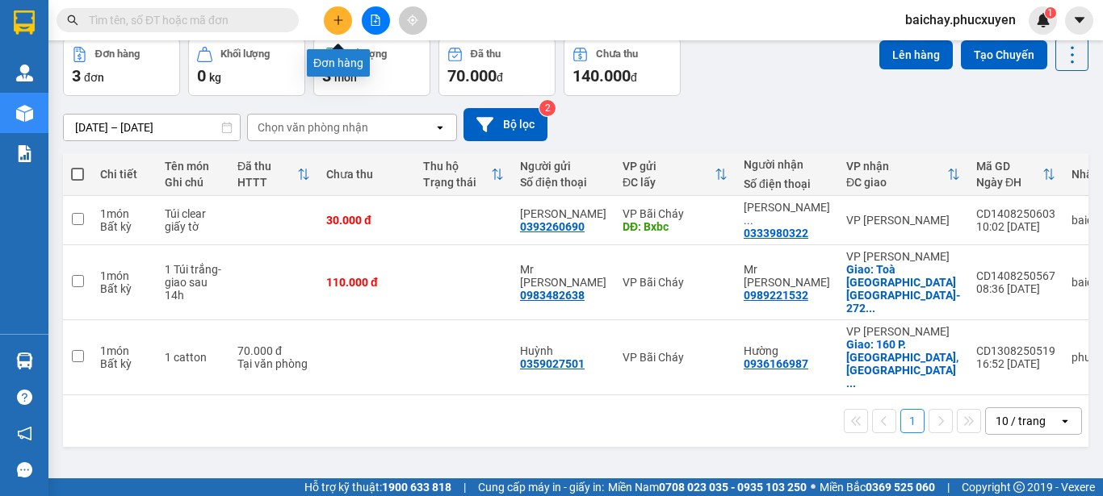
click at [338, 19] on icon "plus" at bounding box center [337, 19] width 1 height 9
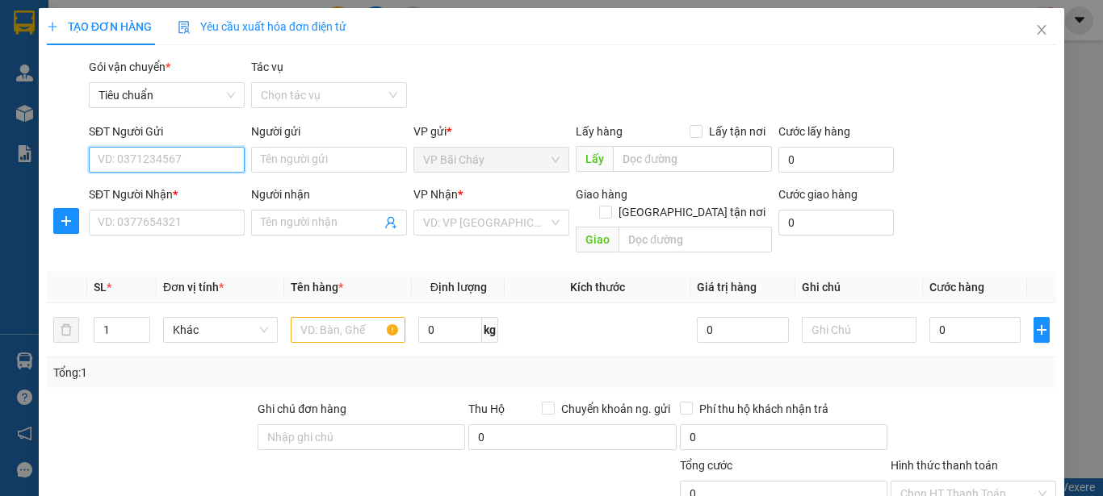
click at [197, 161] on input "SĐT Người Gửi" at bounding box center [167, 160] width 156 height 26
type input "0987676580"
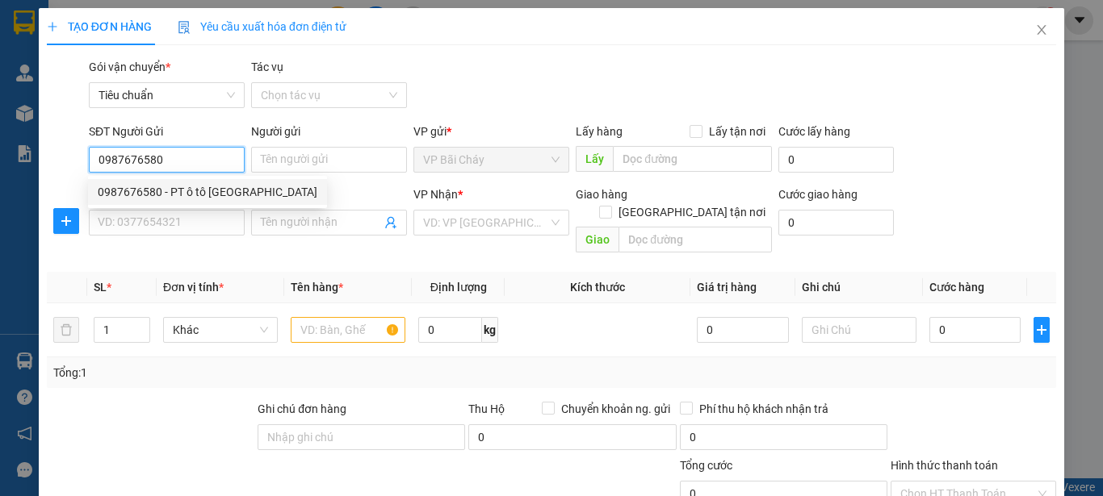
click at [185, 191] on div "0987676580 - PT ô tô Quảng Ninh" at bounding box center [208, 192] width 220 height 18
type input "PT ô tô Quảng Ninh"
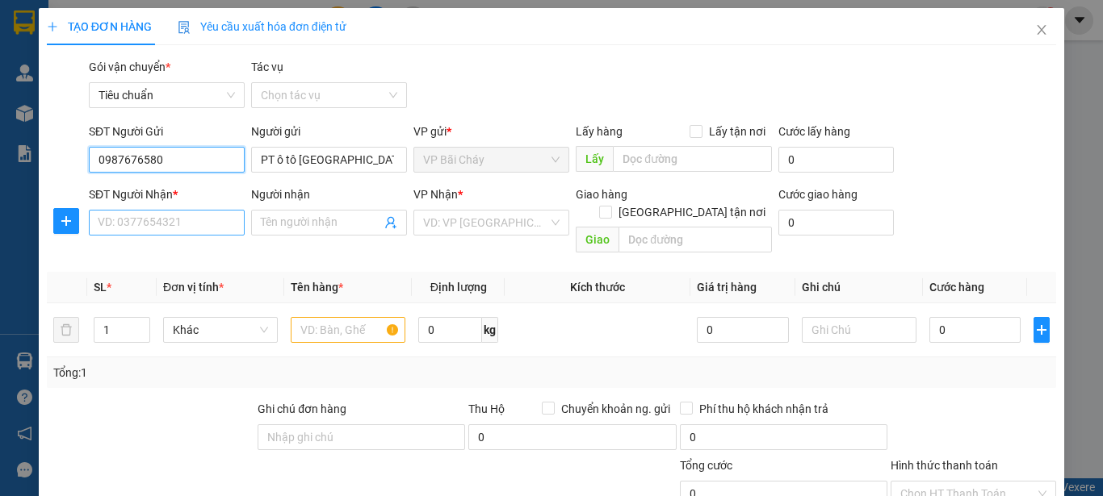
type input "0987676580"
click at [212, 220] on input "SĐT Người Nhận *" at bounding box center [167, 223] width 156 height 26
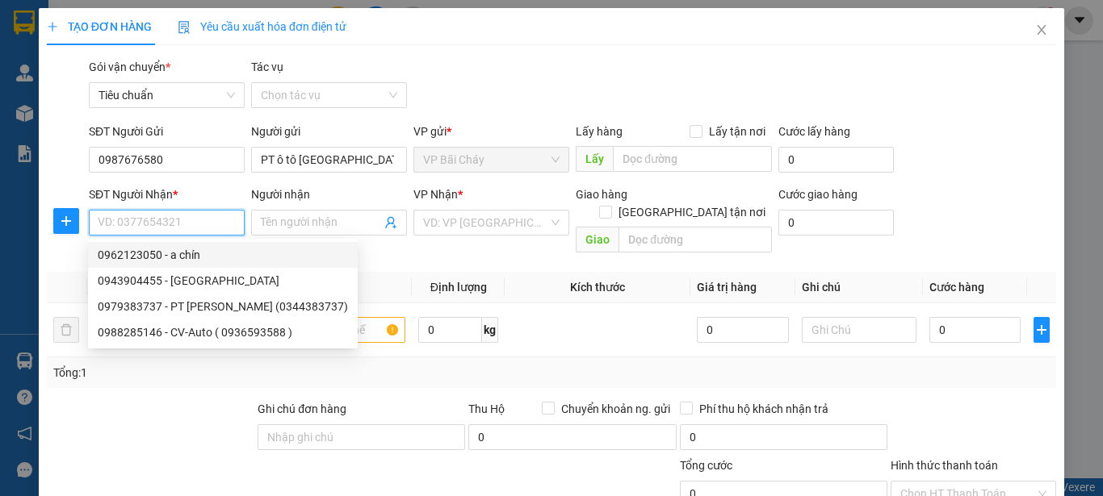
click at [172, 254] on div "0962123050 - a chín" at bounding box center [223, 255] width 250 height 18
type input "0962123050"
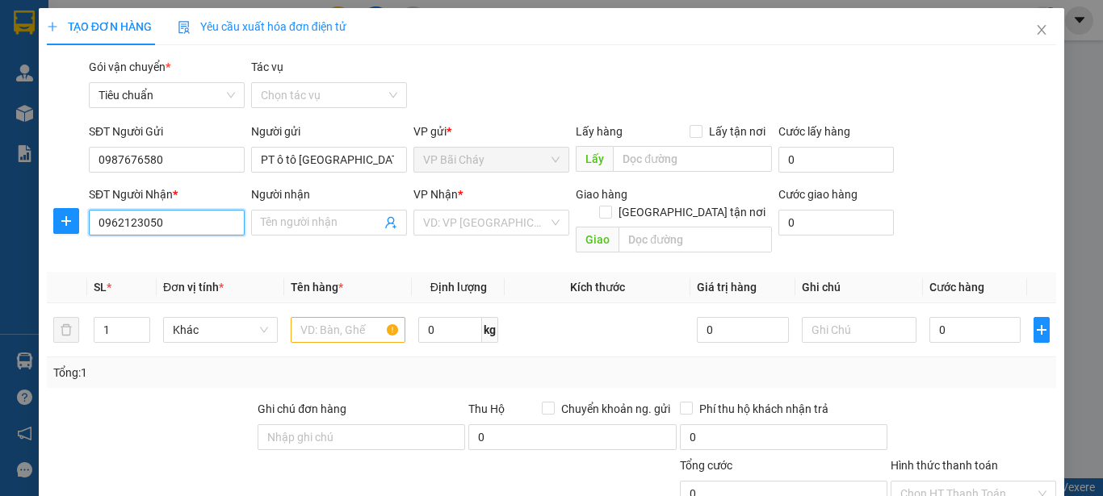
type input "a chín"
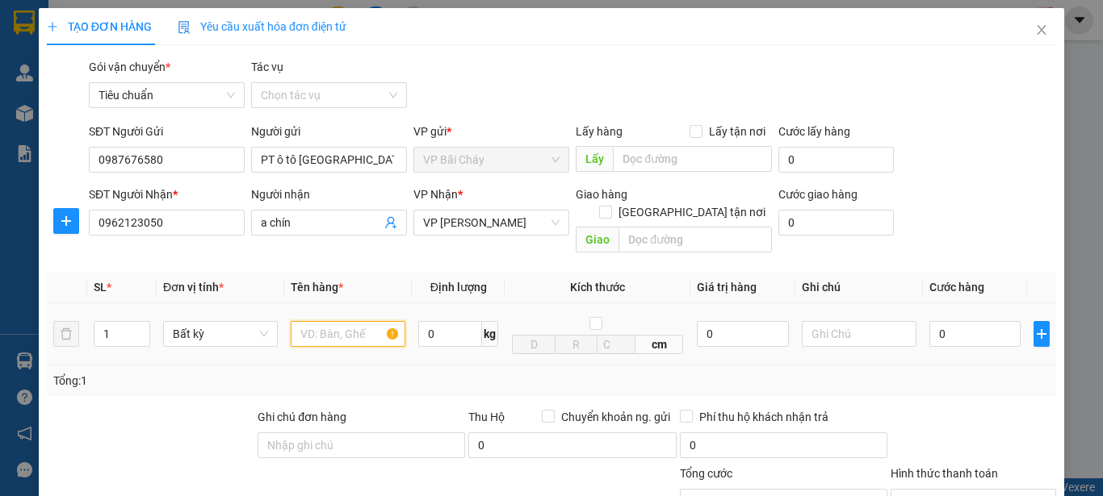
click at [360, 321] on input "text" at bounding box center [348, 334] width 115 height 26
type input "1 Hộp"
click at [969, 321] on input "0" at bounding box center [974, 334] width 91 height 26
type input "3"
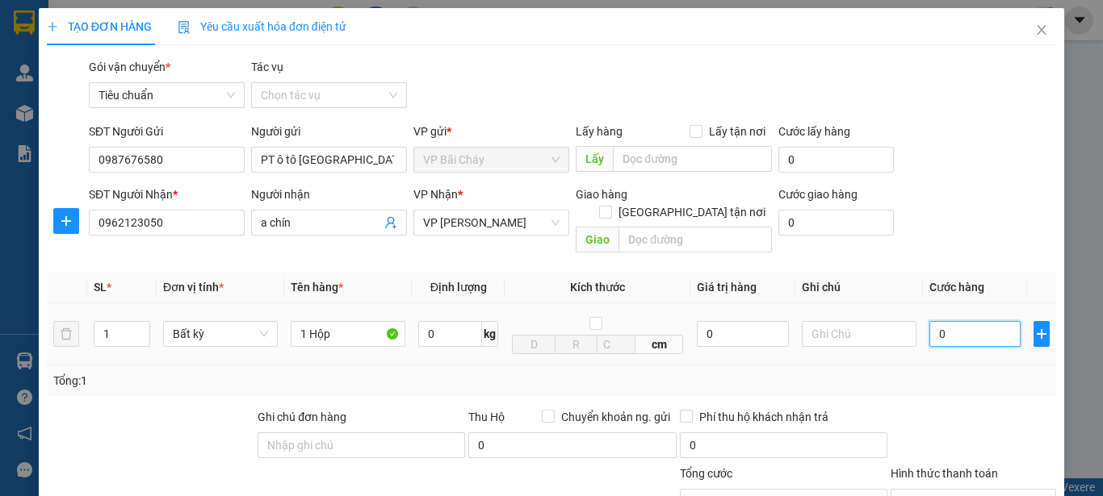
type input "3"
type input "30"
type input "30.000"
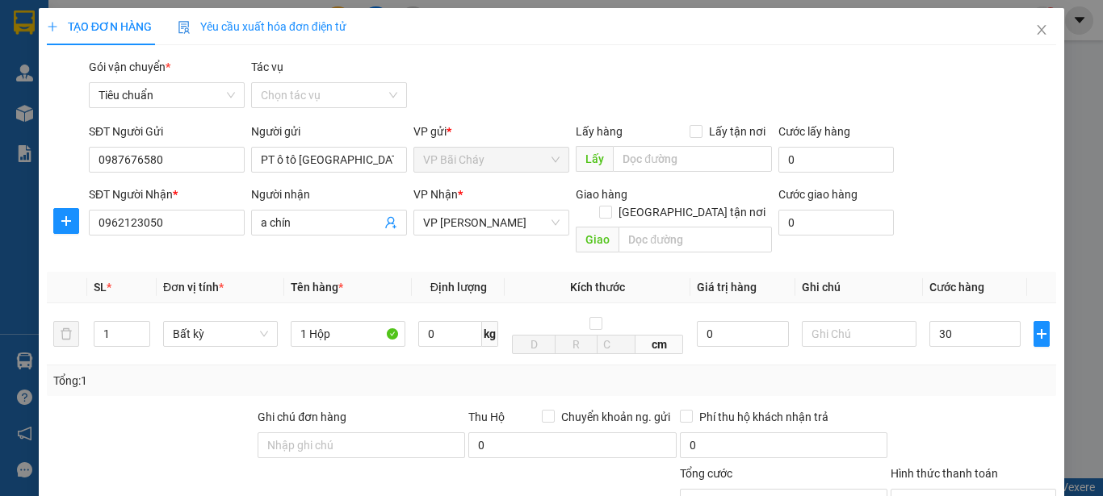
type input "30.000"
click at [992, 378] on div "Tổng: 1" at bounding box center [551, 381] width 1009 height 31
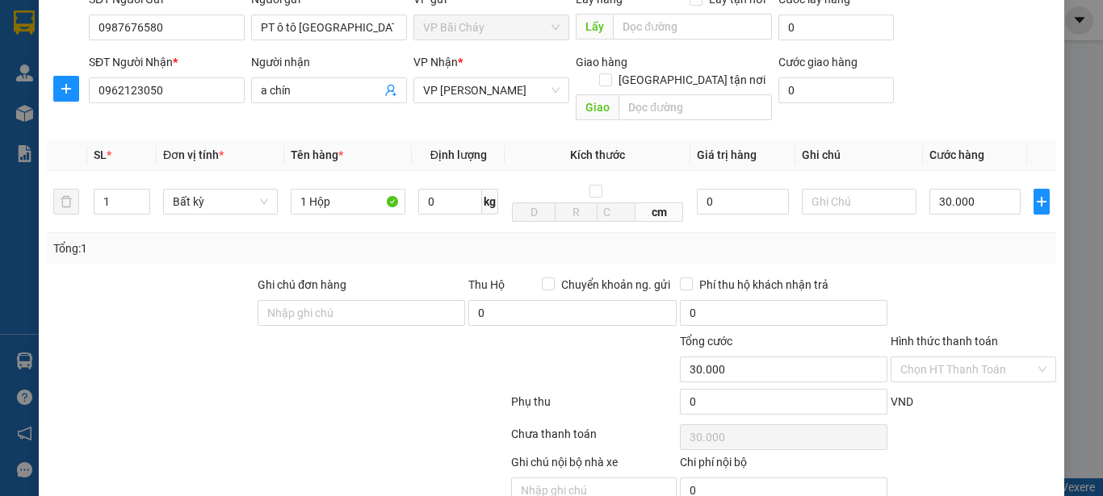
scroll to position [192, 0]
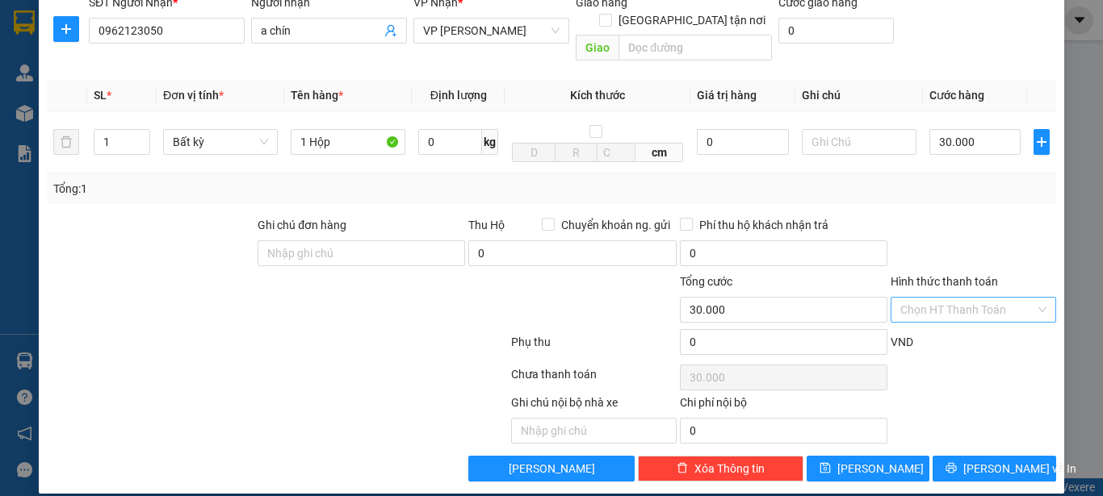
click at [995, 298] on input "Hình thức thanh toán" at bounding box center [967, 310] width 135 height 24
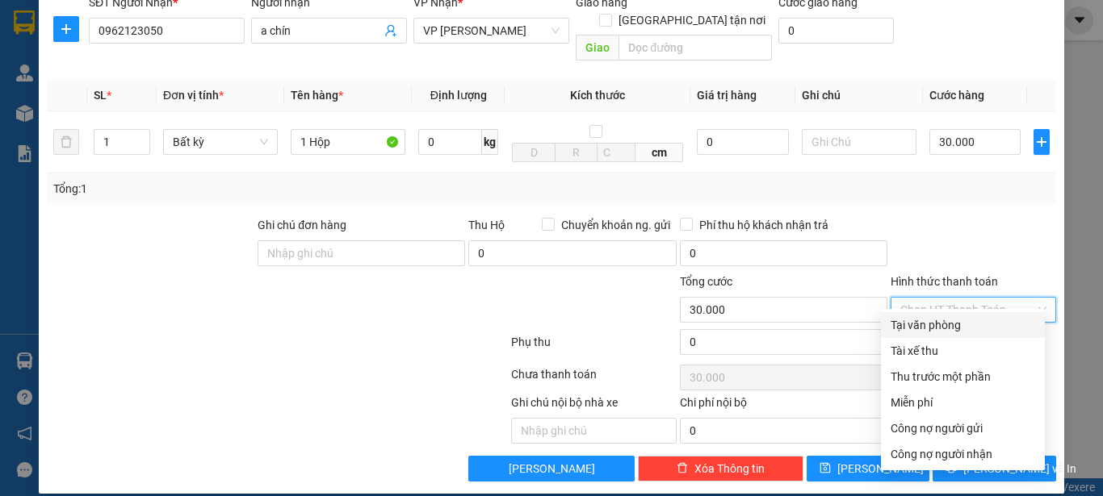
click at [940, 325] on div "Tại văn phòng" at bounding box center [962, 325] width 145 height 18
type input "0"
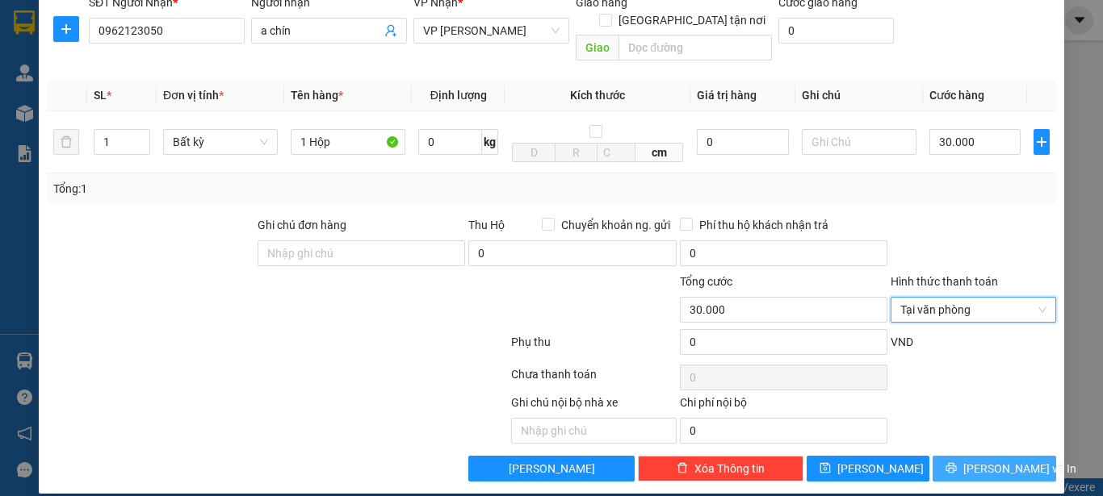
click at [975, 460] on span "Lưu và In" at bounding box center [1019, 469] width 113 height 18
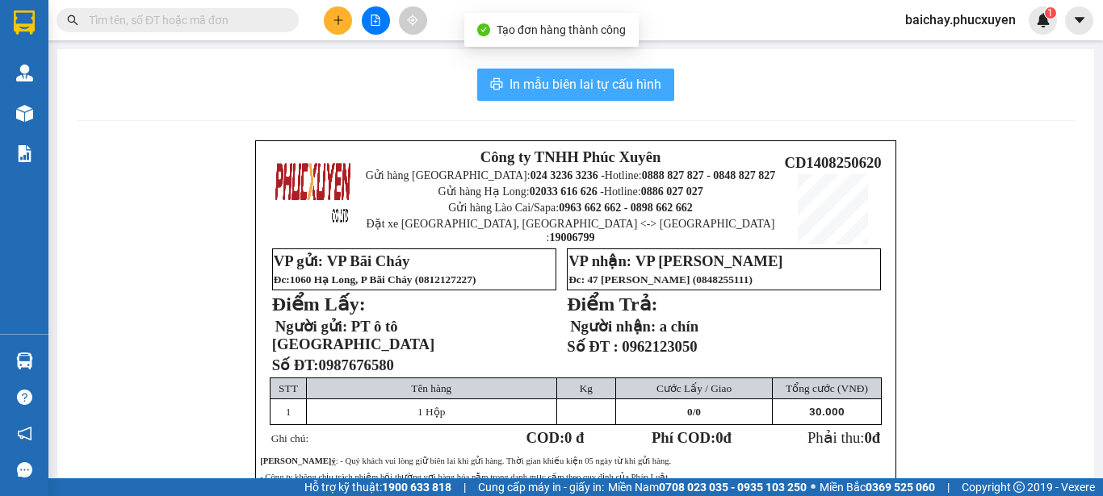
click at [553, 86] on span "In mẫu biên lai tự cấu hình" at bounding box center [585, 84] width 152 height 20
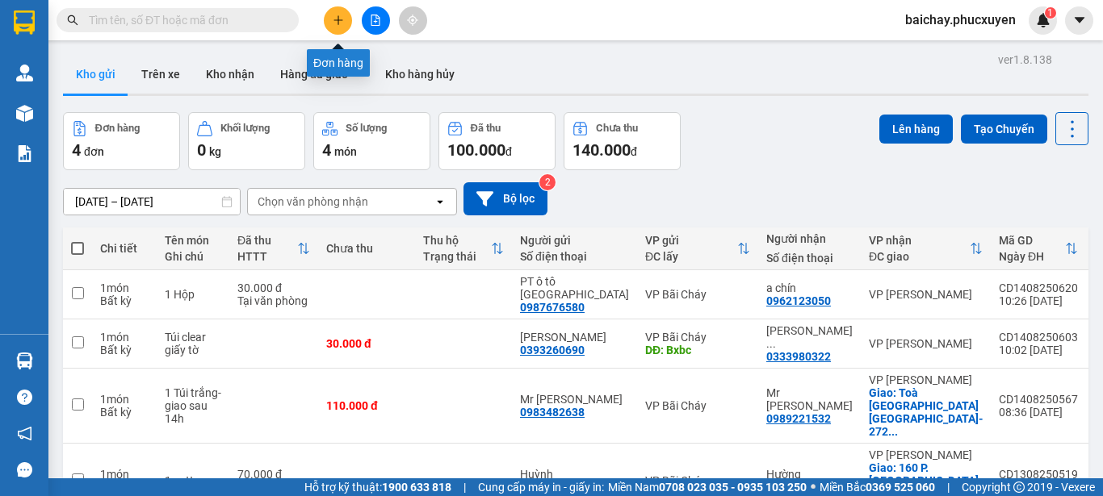
click at [336, 21] on icon "plus" at bounding box center [338, 20] width 11 height 11
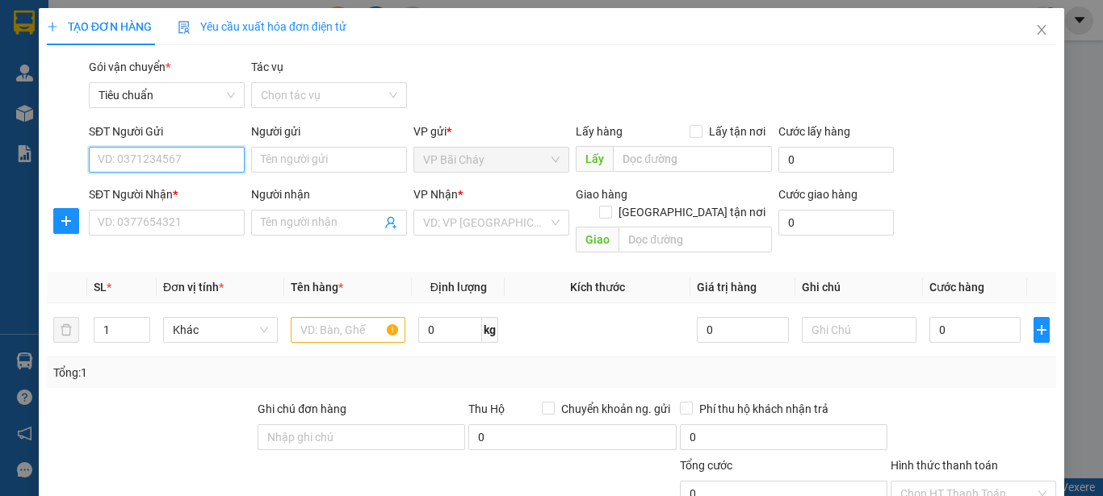
click at [207, 158] on input "SĐT Người Gửi" at bounding box center [167, 160] width 156 height 26
type input "0987676580"
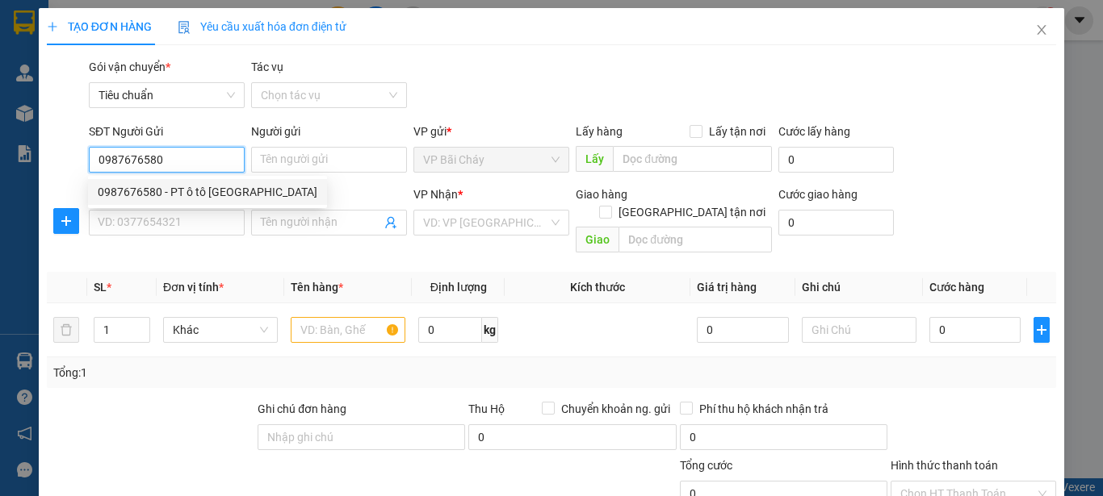
click at [207, 189] on div "0987676580 - PT ô tô Quảng Ninh" at bounding box center [208, 192] width 220 height 18
type input "PT ô tô Quảng Ninh"
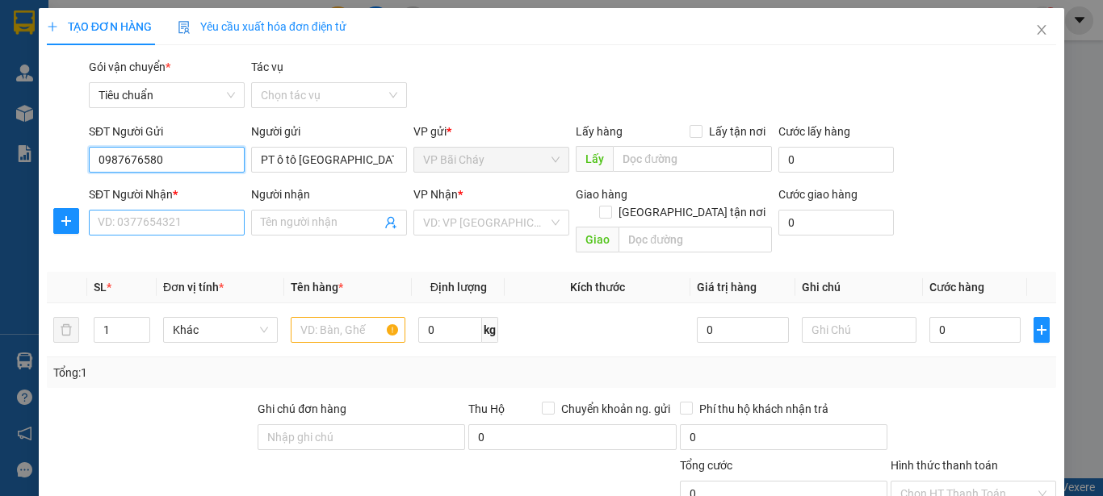
type input "0987676580"
click at [205, 219] on input "SĐT Người Nhận *" at bounding box center [167, 223] width 156 height 26
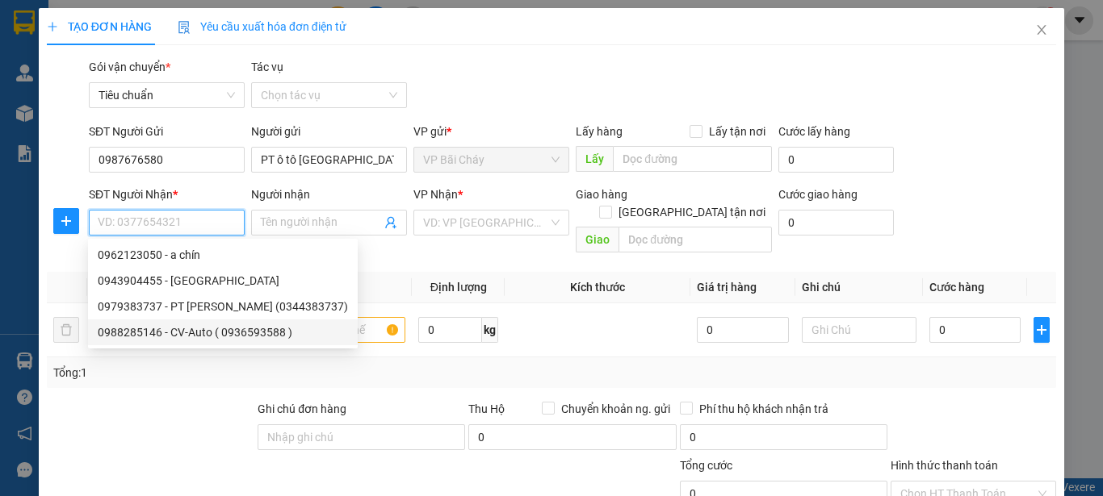
click at [194, 333] on div "0988285146 - CV-Auto ( 0936593588 )" at bounding box center [223, 333] width 250 height 18
type input "0988285146"
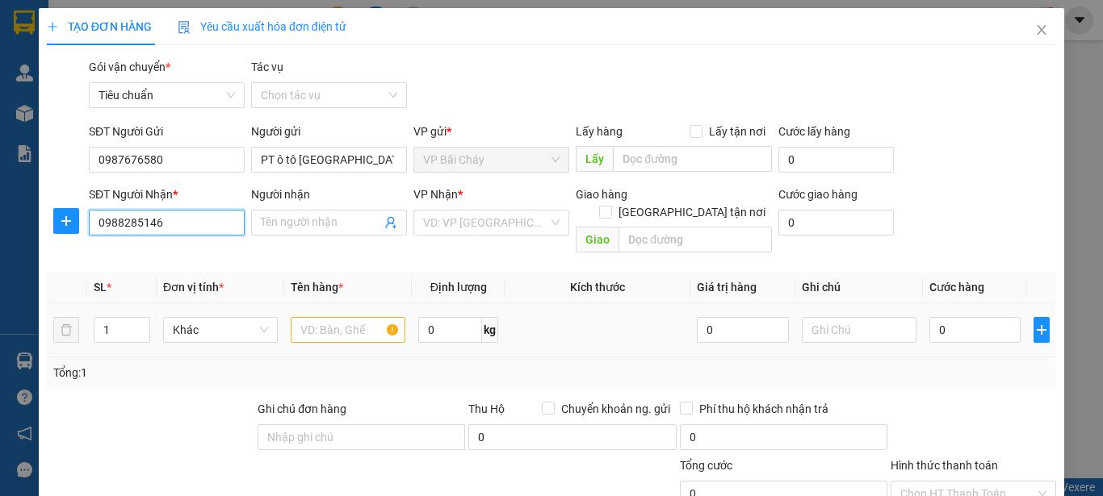
type input "CV-Auto ( 0936593588 )"
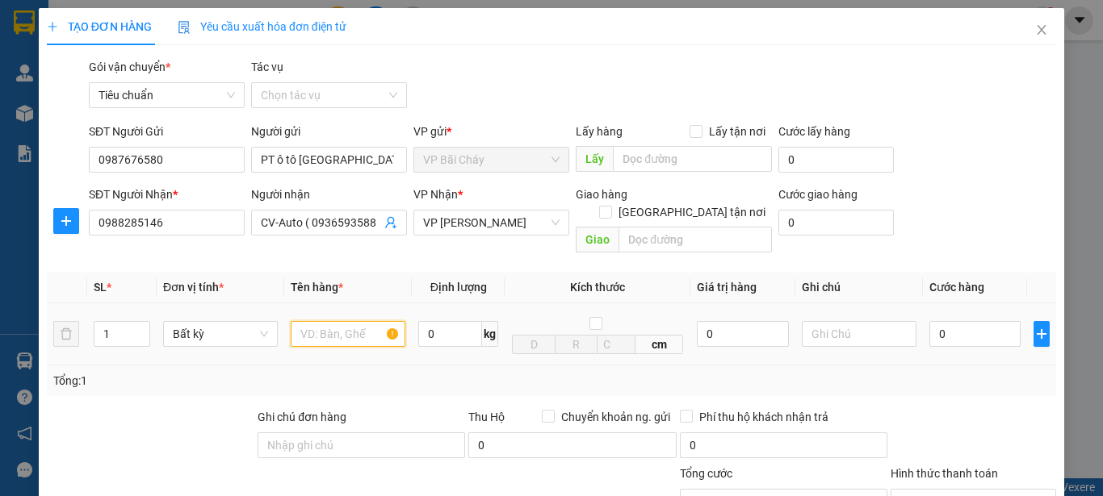
click at [329, 321] on input "text" at bounding box center [348, 334] width 115 height 26
type input "b"
click at [292, 323] on input "Bọc" at bounding box center [348, 334] width 115 height 26
type input "1 Bọc"
click at [971, 325] on input "0" at bounding box center [974, 334] width 91 height 26
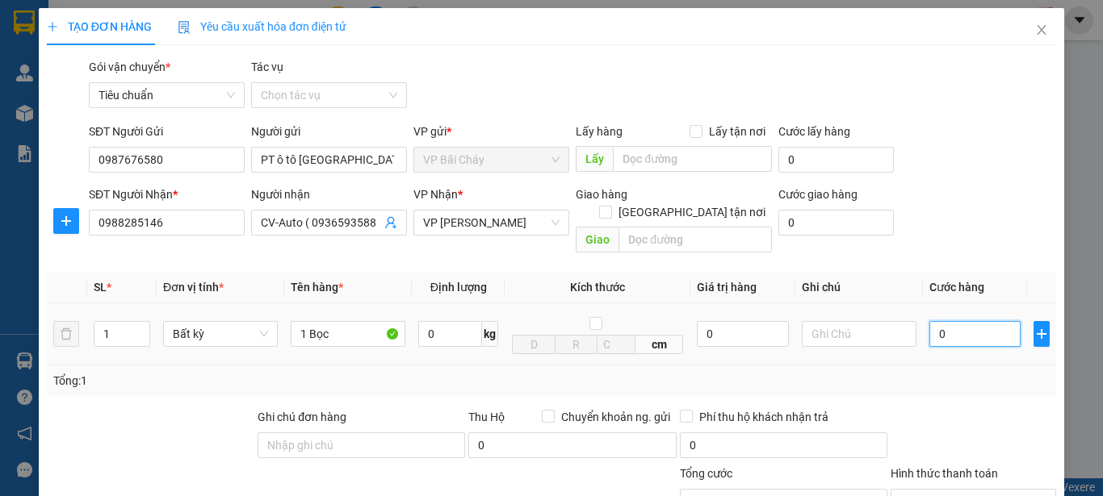
type input "3"
type input "30"
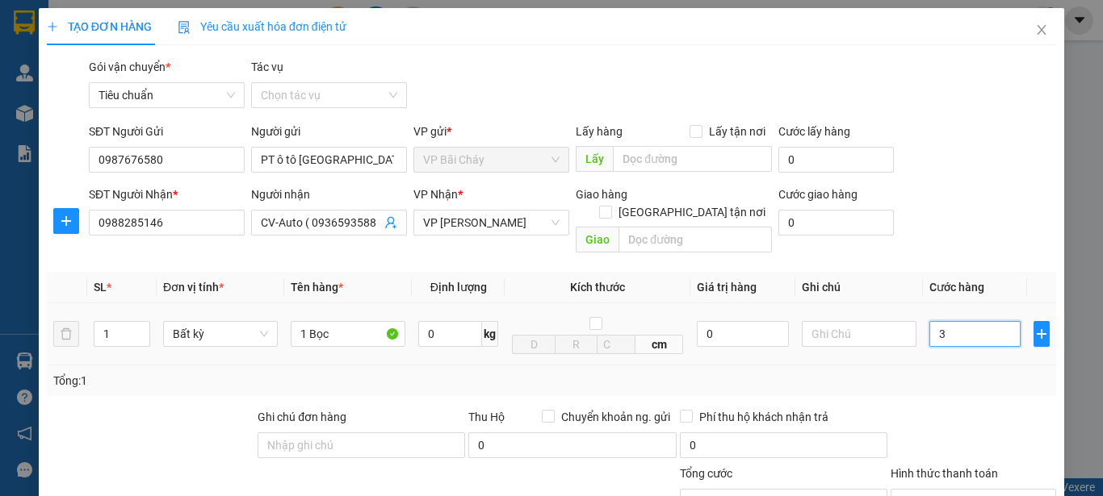
type input "30"
type input "30.000"
click at [969, 376] on div "Tổng: 1" at bounding box center [551, 381] width 1009 height 31
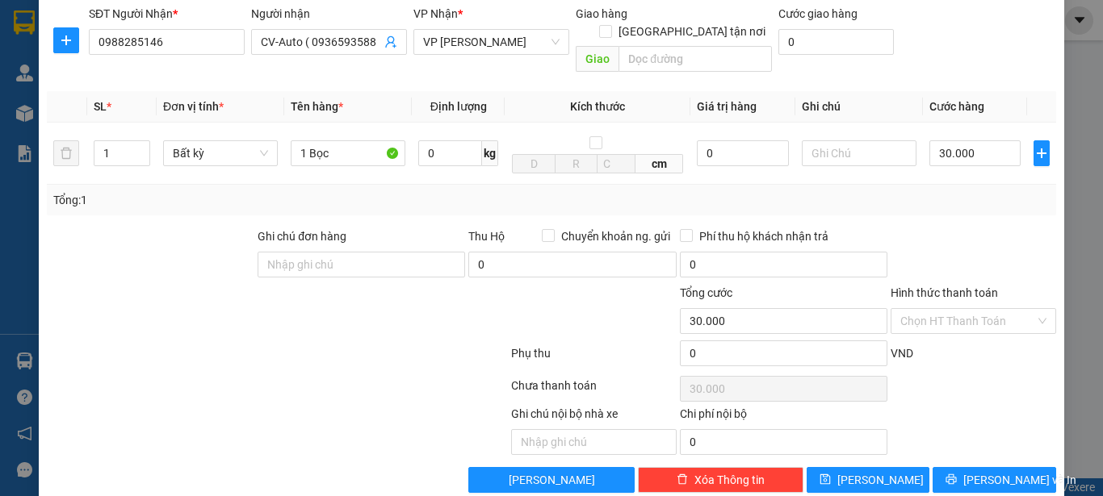
scroll to position [192, 0]
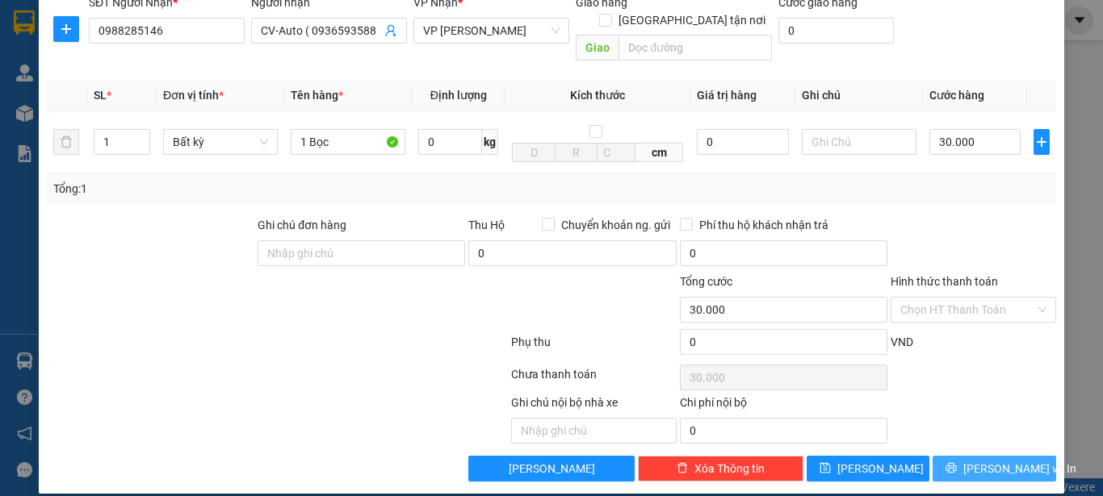
click at [970, 460] on span "Lưu và In" at bounding box center [1019, 469] width 113 height 18
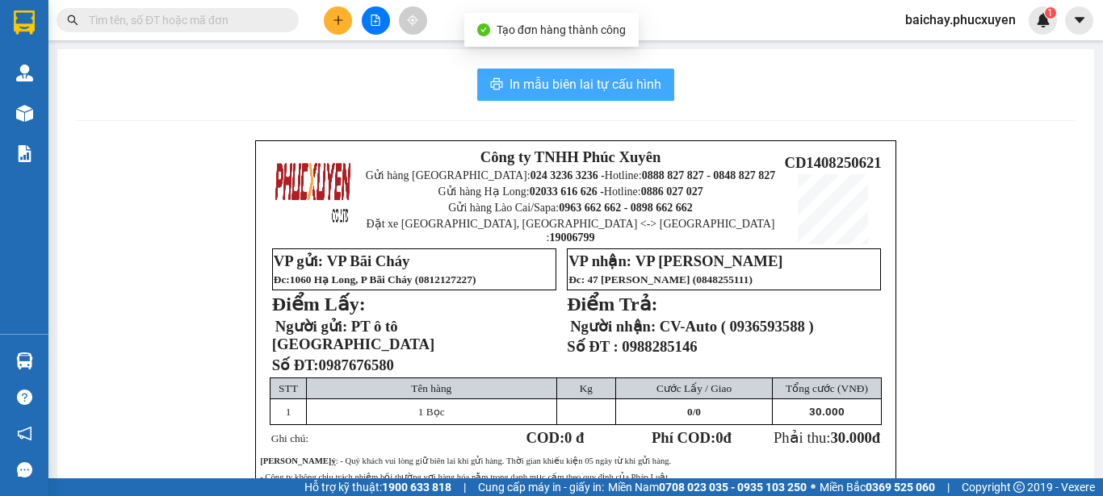
click at [560, 81] on span "In mẫu biên lai tự cấu hình" at bounding box center [585, 84] width 152 height 20
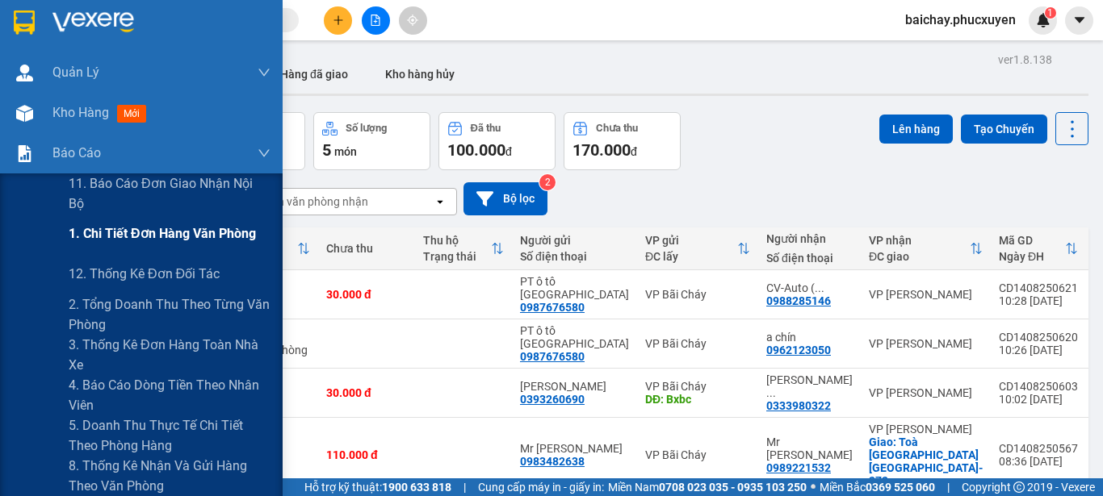
click at [143, 235] on span "1. Chi tiết đơn hàng văn phòng" at bounding box center [162, 234] width 187 height 20
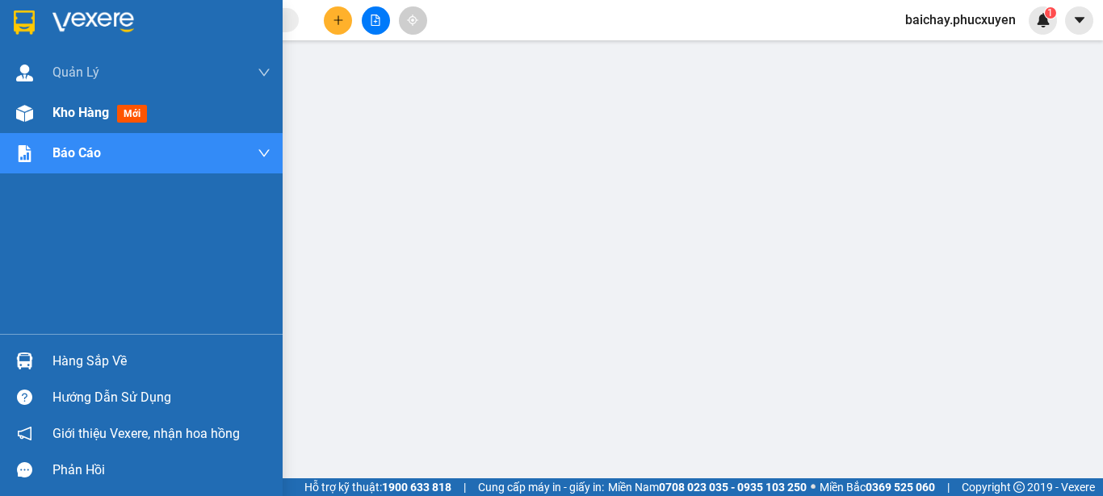
click at [72, 109] on span "Kho hàng" at bounding box center [80, 112] width 57 height 15
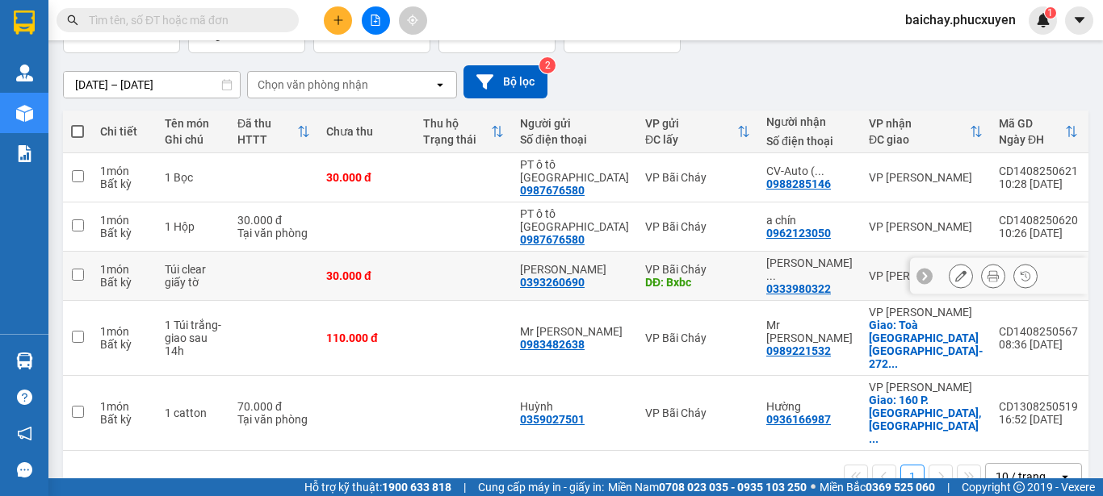
scroll to position [136, 0]
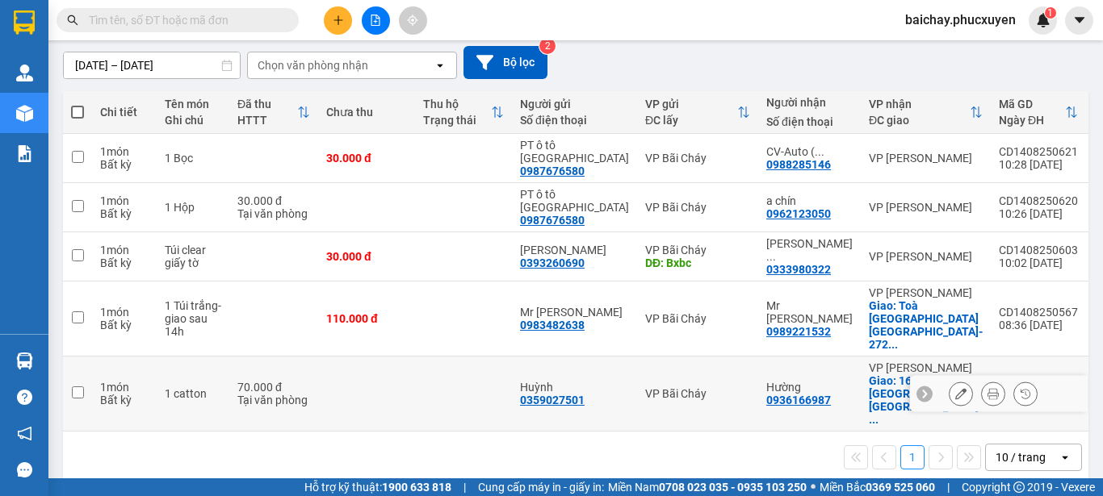
click at [75, 387] on input "checkbox" at bounding box center [78, 393] width 12 height 12
checkbox input "true"
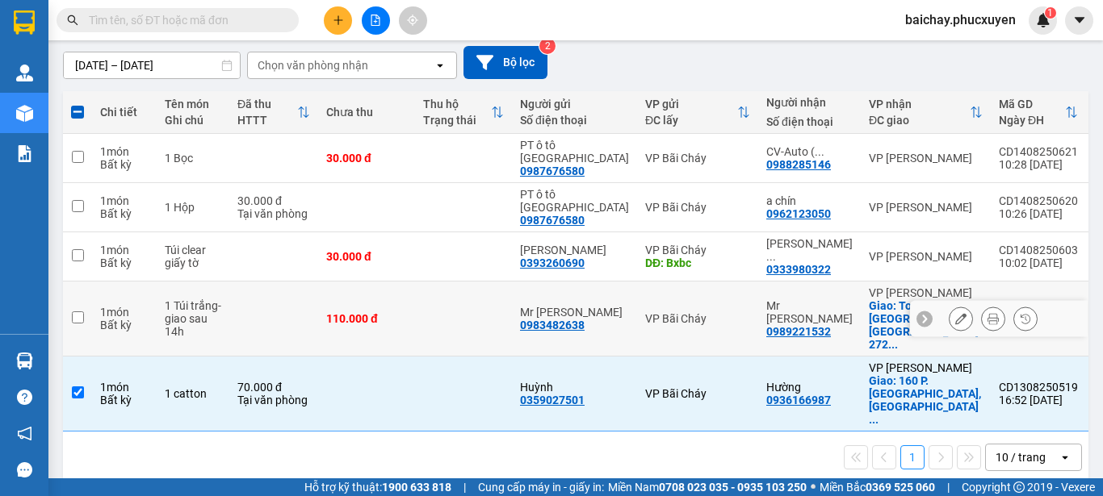
click at [73, 312] on input "checkbox" at bounding box center [78, 318] width 12 height 12
checkbox input "true"
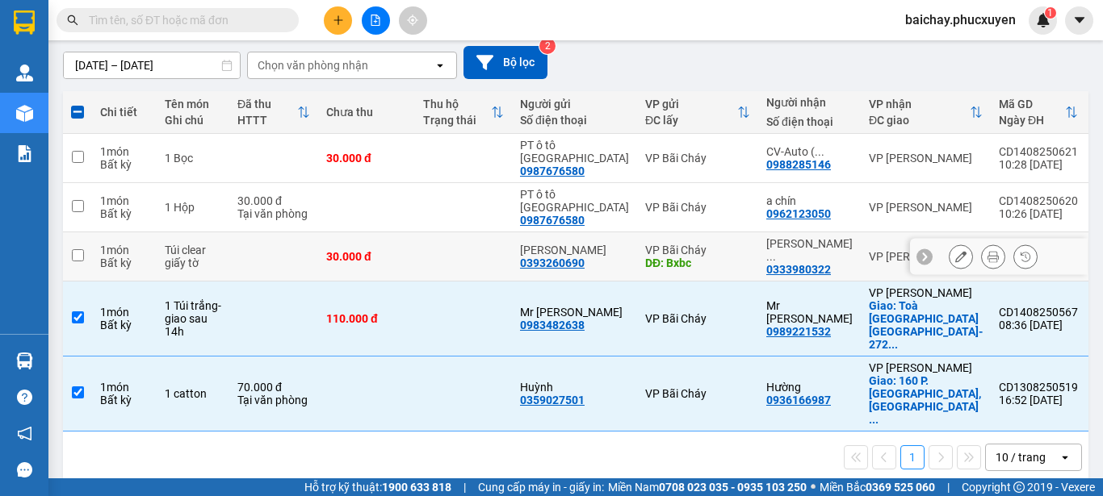
click at [79, 253] on input "checkbox" at bounding box center [78, 255] width 12 height 12
checkbox input "true"
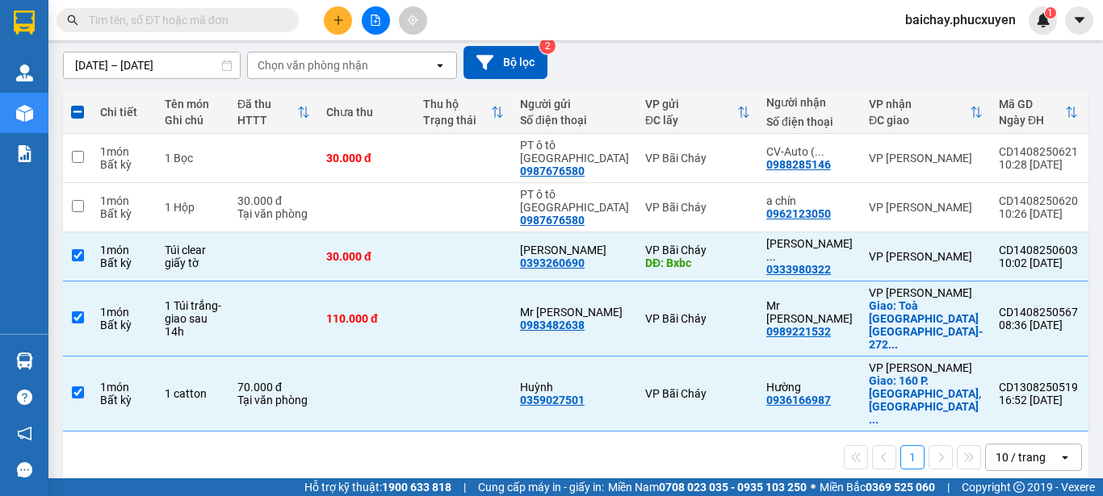
scroll to position [0, 0]
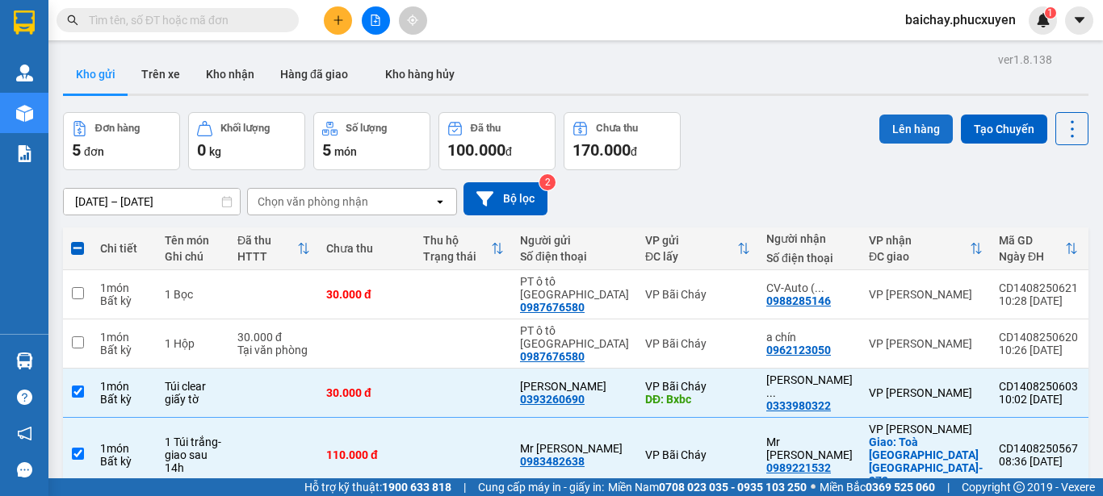
click at [906, 130] on button "Lên hàng" at bounding box center [915, 129] width 73 height 29
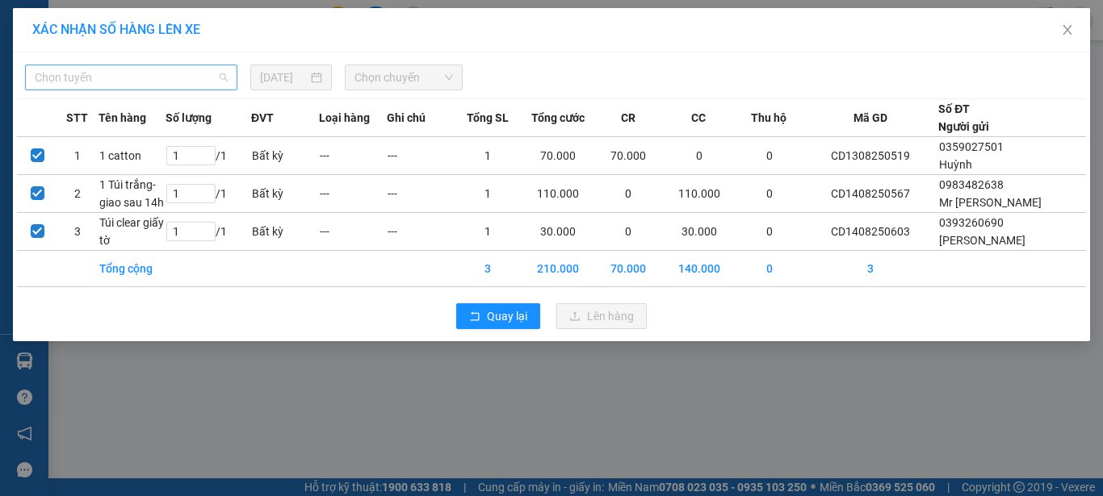
click at [183, 82] on span "Chọn tuyến" at bounding box center [131, 77] width 193 height 24
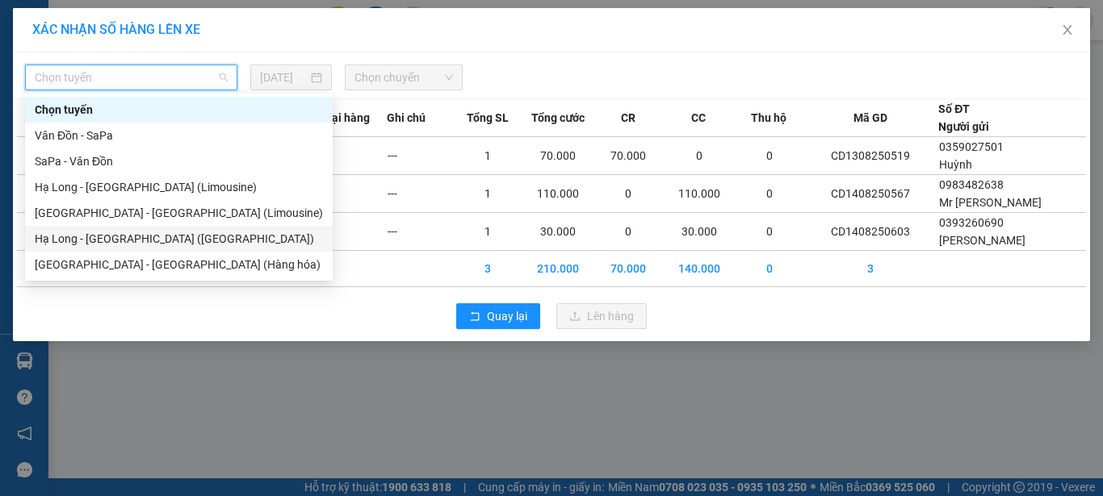
click at [98, 241] on div "Hạ Long - Hà Nội (Hàng hóa)" at bounding box center [179, 239] width 288 height 18
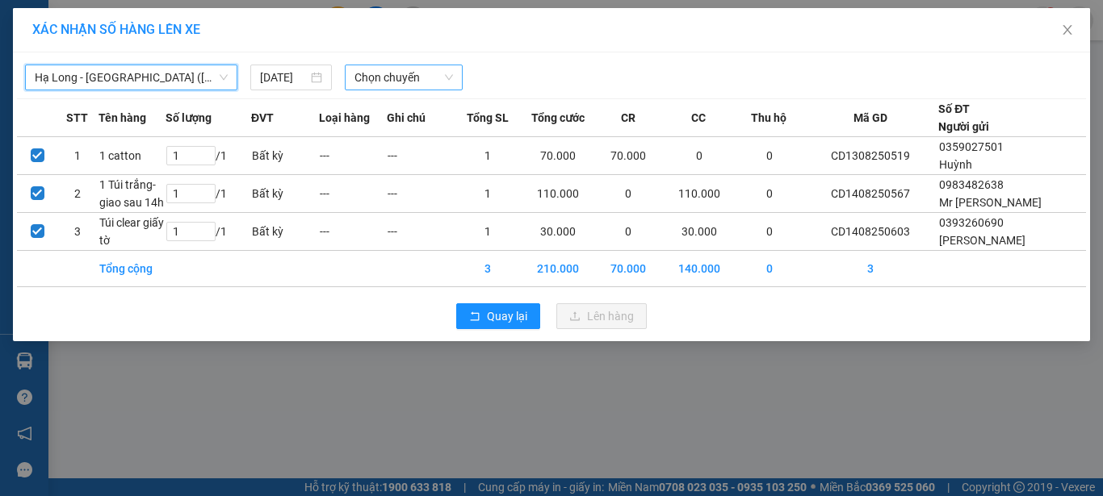
click at [421, 79] on span "Chọn chuyến" at bounding box center [403, 77] width 99 height 24
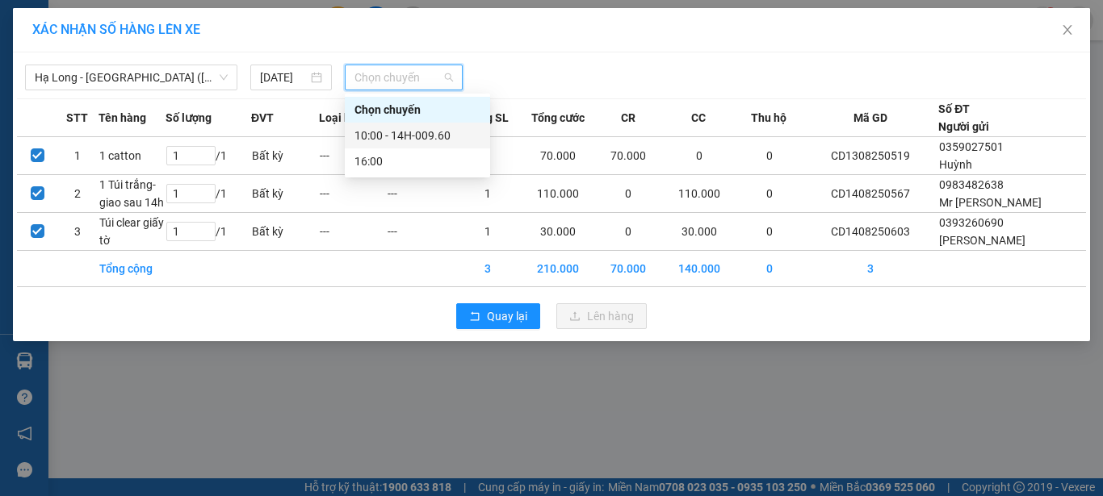
click at [430, 134] on div "10:00 - 14H-009.60" at bounding box center [417, 136] width 126 height 18
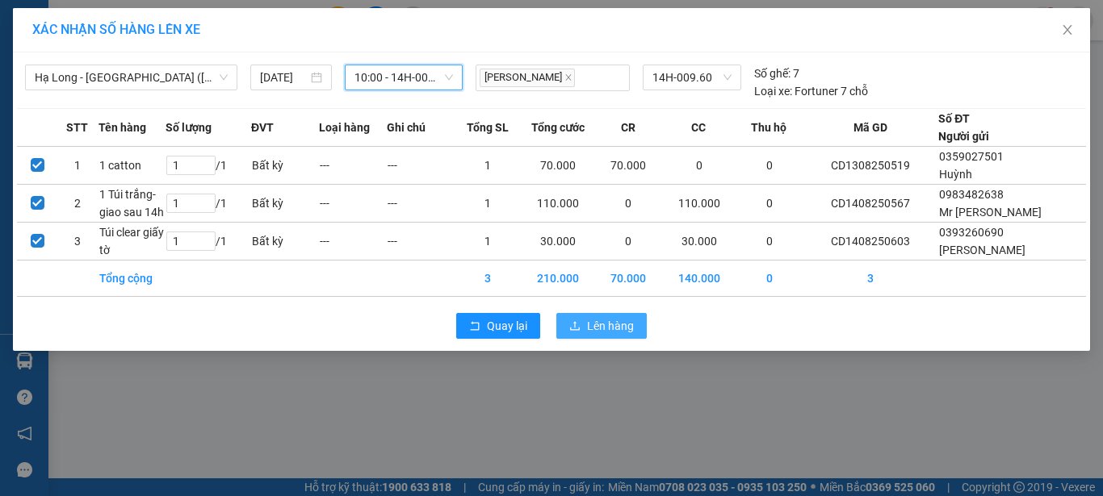
click at [602, 329] on span "Lên hàng" at bounding box center [610, 326] width 47 height 18
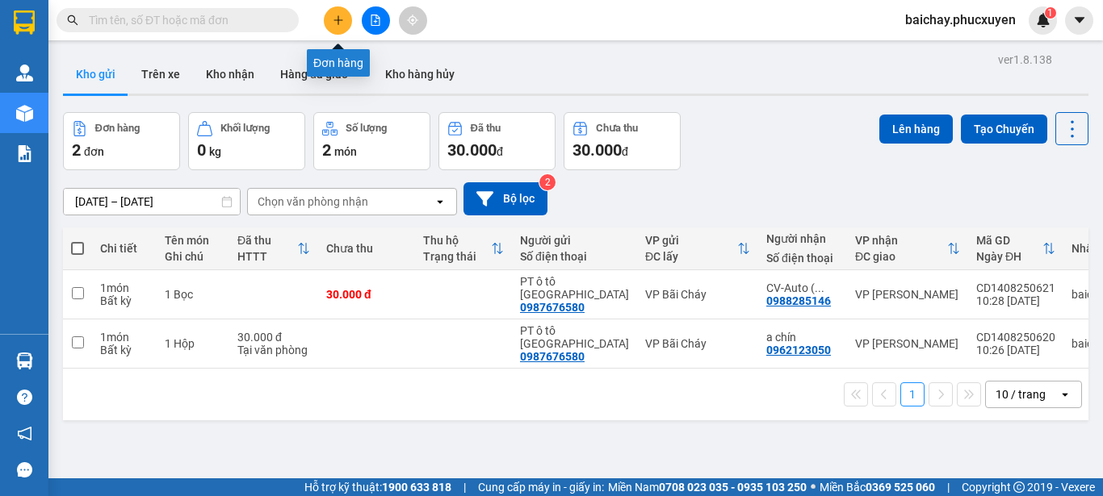
click at [337, 17] on icon "plus" at bounding box center [338, 20] width 11 height 11
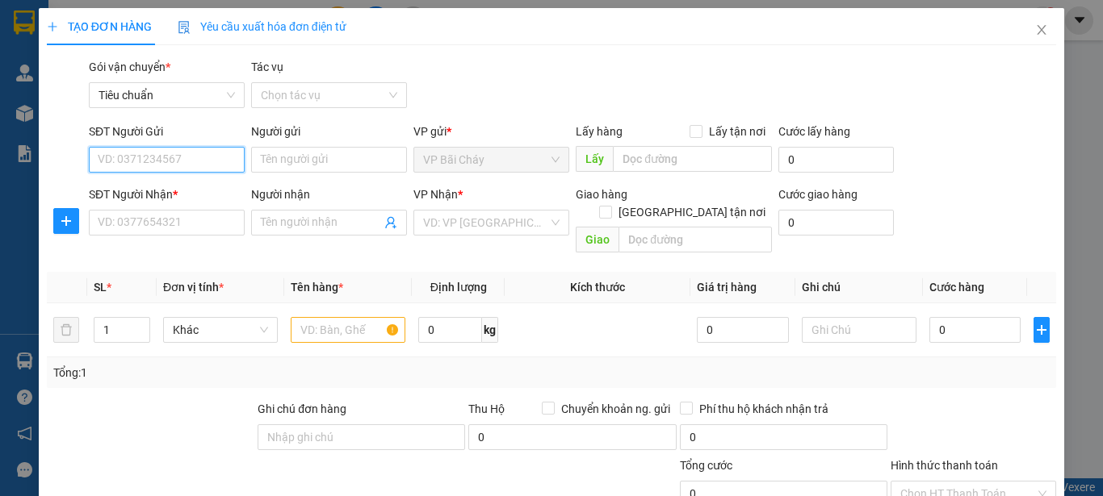
click at [199, 159] on input "SĐT Người Gửi" at bounding box center [167, 160] width 156 height 26
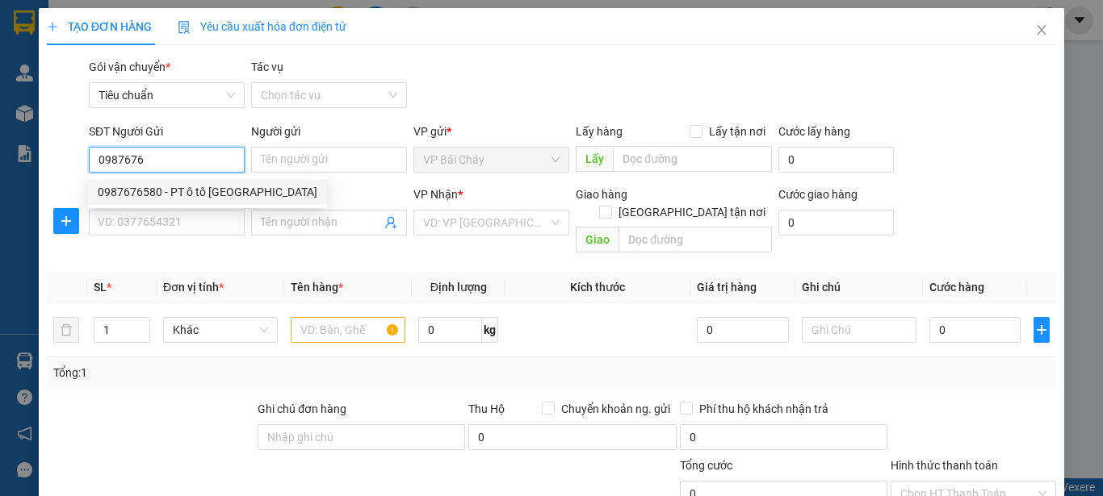
click at [218, 195] on div "0987676580 - PT ô tô Quảng Ninh" at bounding box center [208, 192] width 220 height 18
type input "0987676580"
type input "PT ô tô Quảng Ninh"
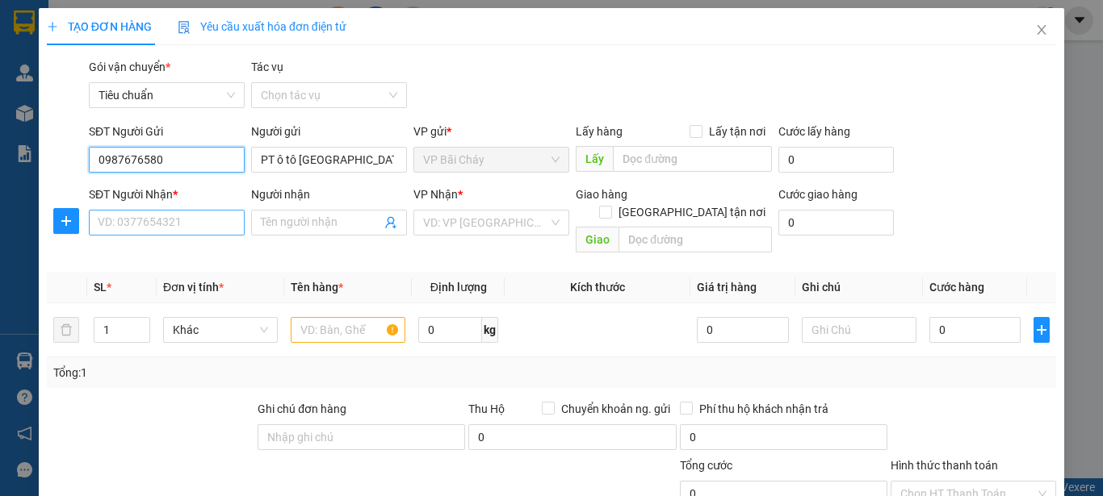
type input "0987676580"
click at [209, 224] on input "SĐT Người Nhận *" at bounding box center [167, 223] width 156 height 26
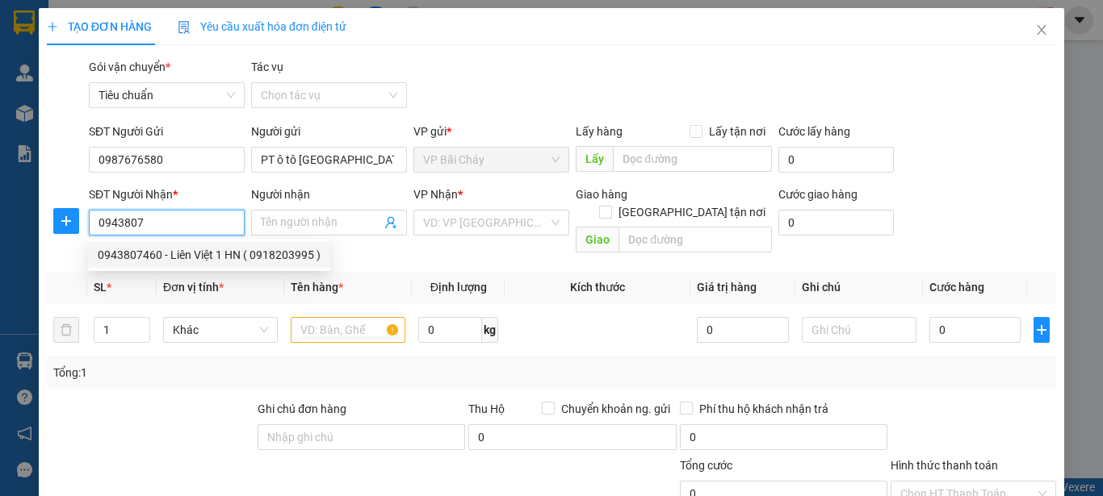
click at [228, 259] on div "0943807460 - Liên Việt 1 HN ( 0918203995 )" at bounding box center [209, 255] width 223 height 18
type input "0943807460"
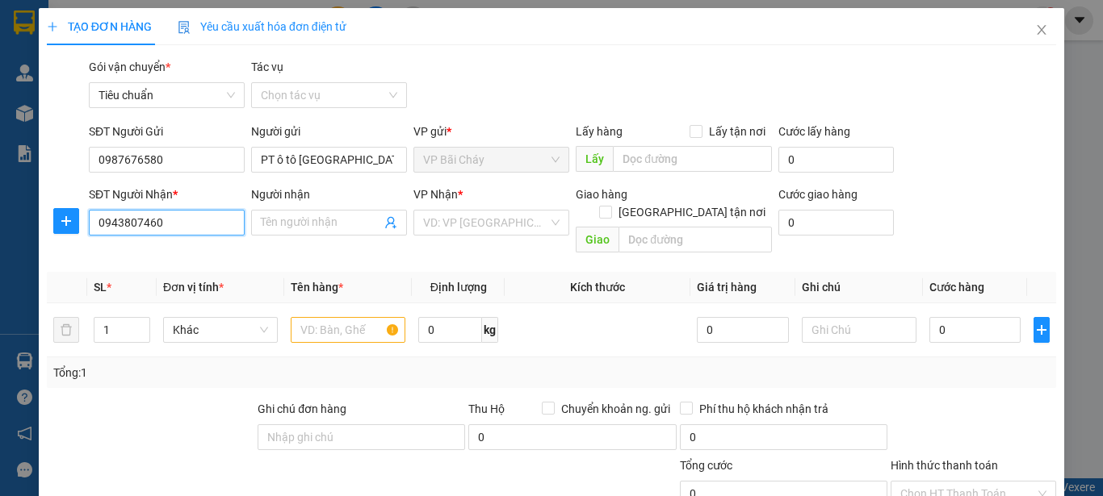
type input "Liên Việt 1 HN ( 0918203995 )"
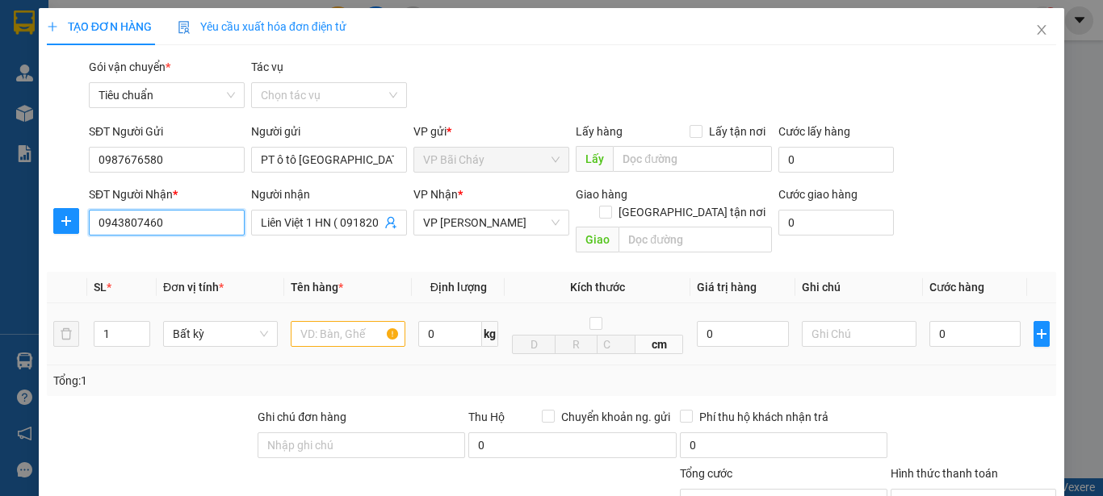
type input "0943807460"
click at [337, 321] on input "text" at bounding box center [348, 334] width 115 height 26
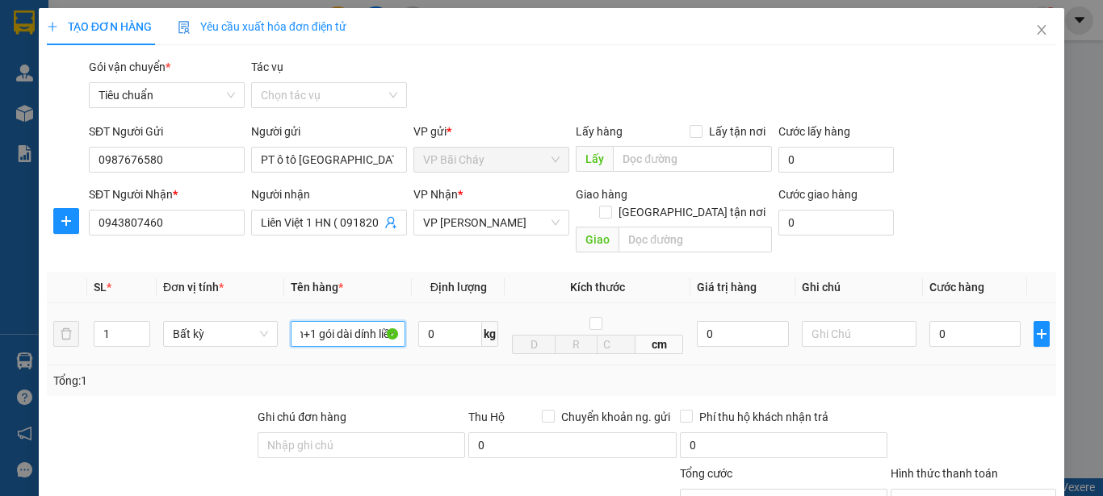
scroll to position [0, 51]
type input "1 gói đen+1 gói dài dính liền"
click at [962, 321] on input "0" at bounding box center [974, 334] width 91 height 26
type input "3"
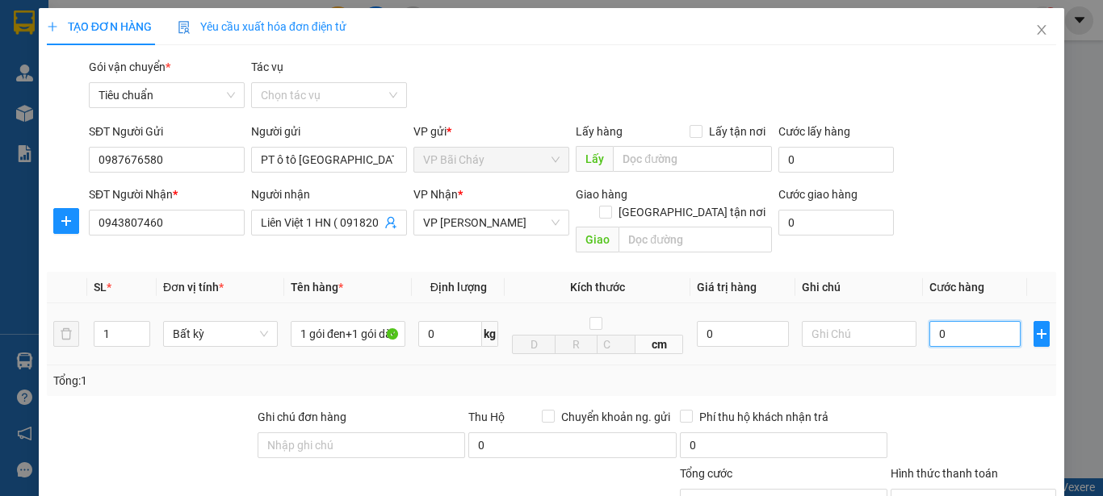
type input "3"
type input "30"
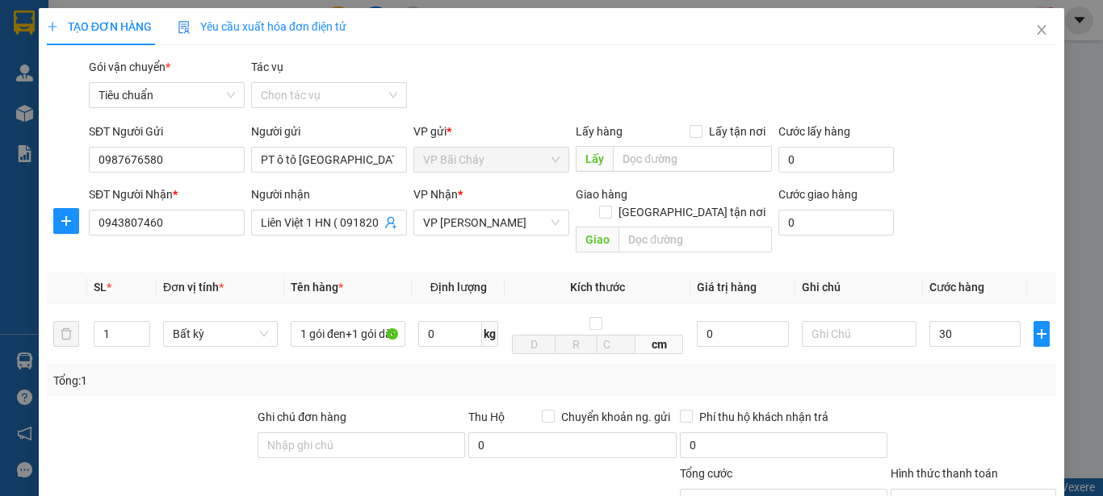
type input "30.000"
click at [962, 408] on div at bounding box center [973, 436] width 169 height 57
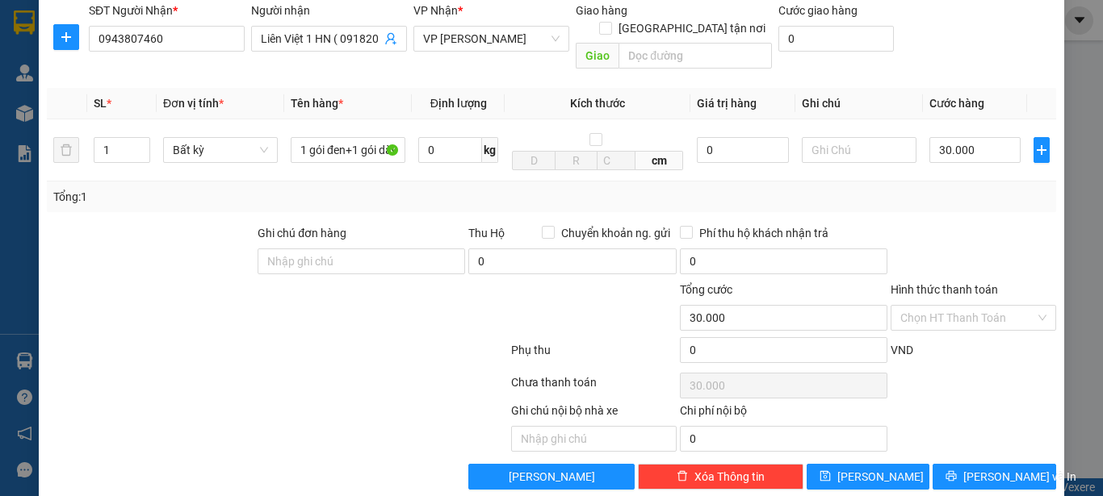
scroll to position [192, 0]
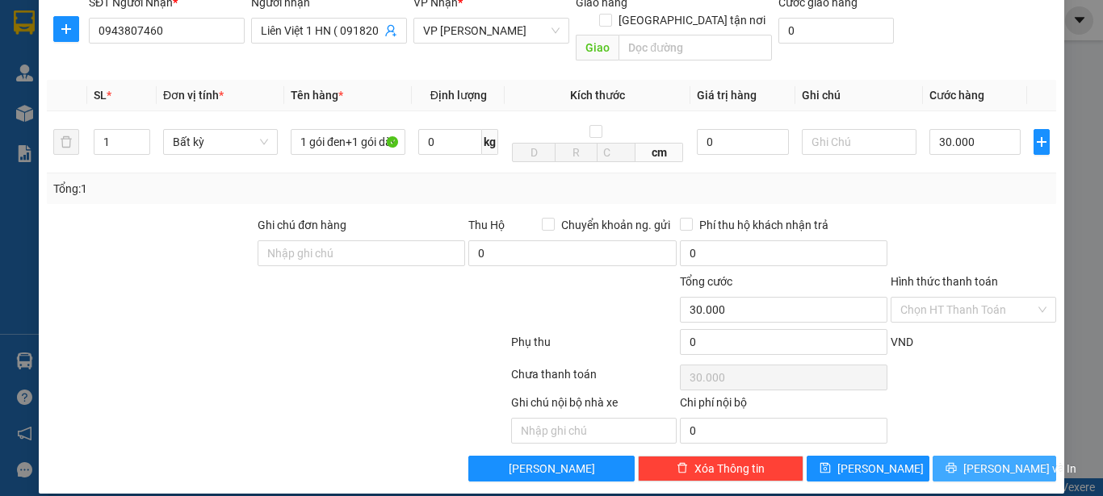
click at [975, 460] on span "Lưu và In" at bounding box center [1019, 469] width 113 height 18
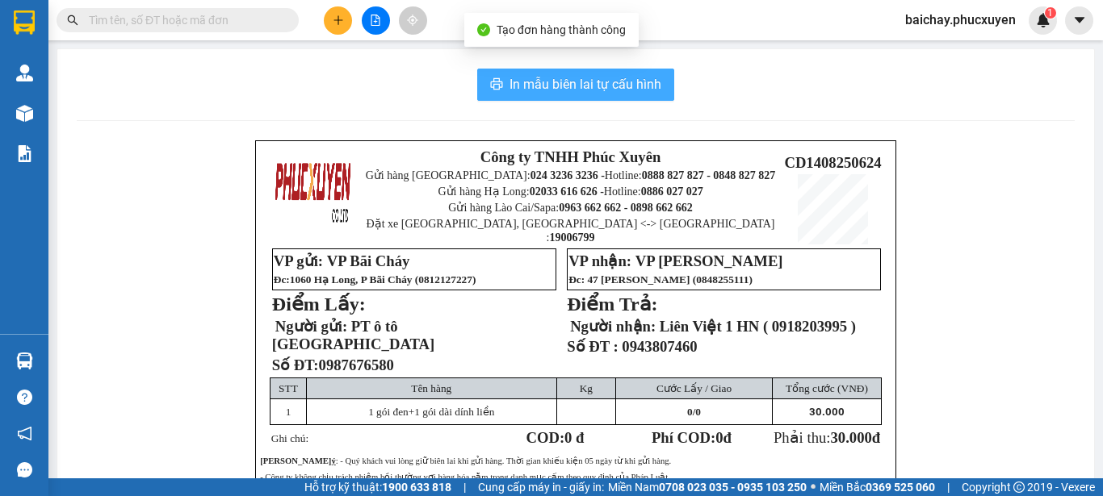
click at [538, 83] on span "In mẫu biên lai tự cấu hình" at bounding box center [585, 84] width 152 height 20
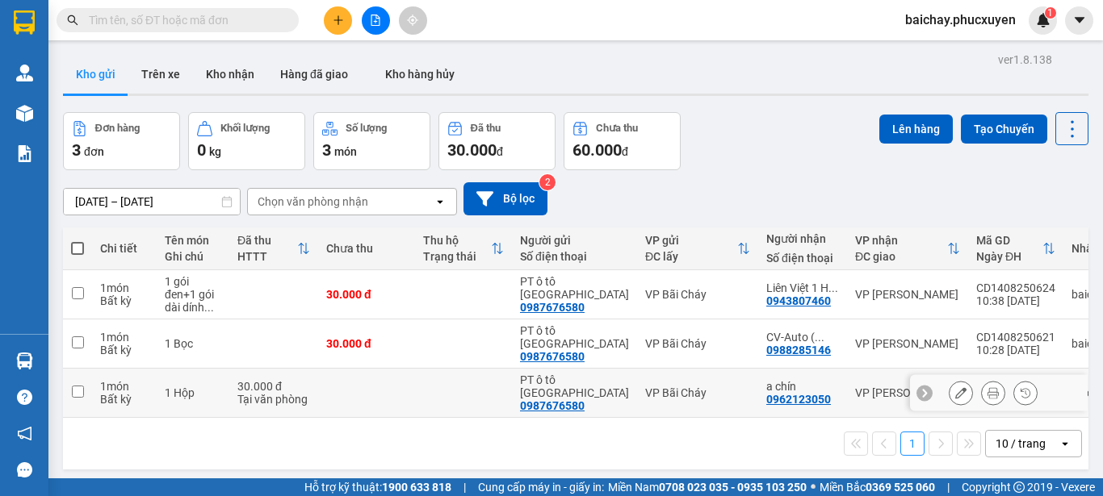
click at [77, 393] on input "checkbox" at bounding box center [78, 392] width 12 height 12
checkbox input "true"
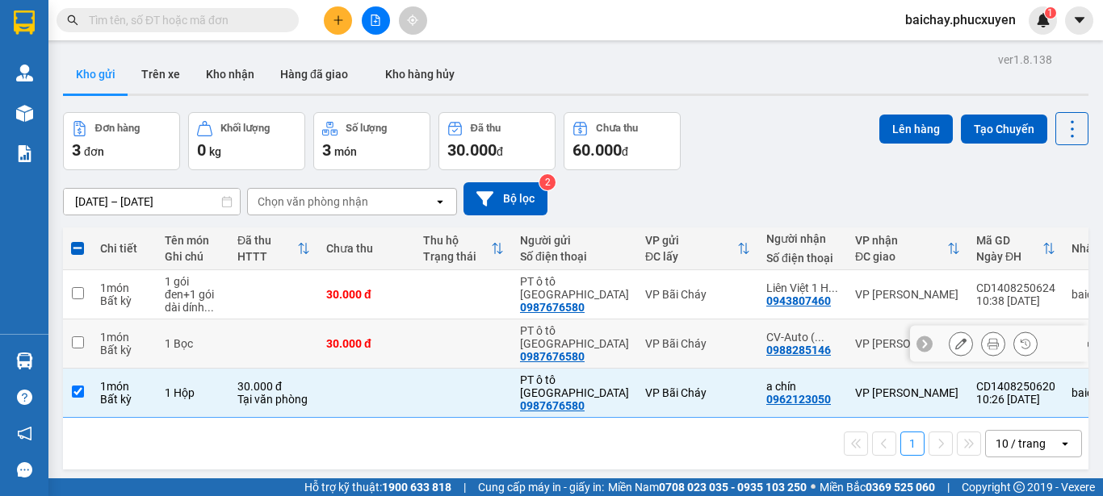
click at [73, 343] on input "checkbox" at bounding box center [78, 343] width 12 height 12
checkbox input "true"
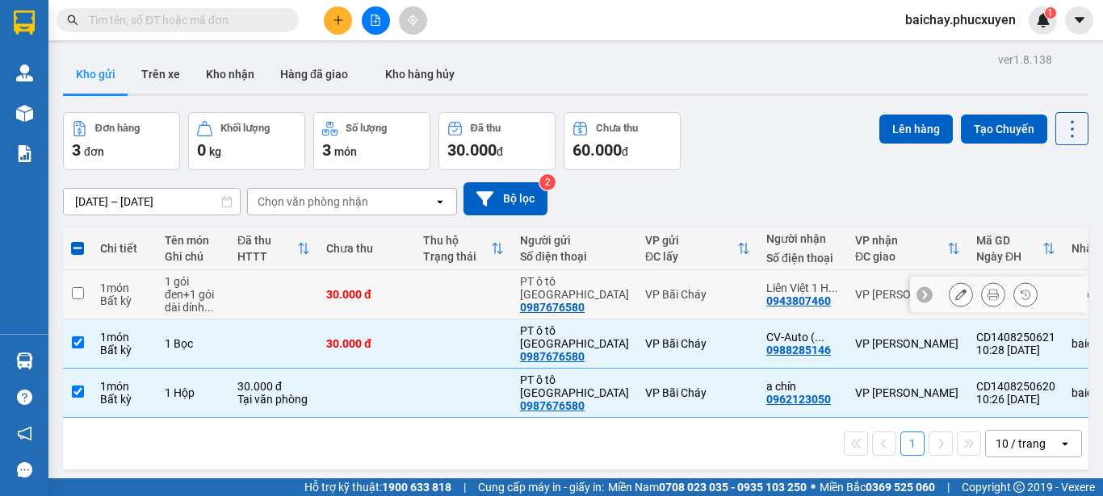
click at [75, 292] on input "checkbox" at bounding box center [78, 293] width 12 height 12
checkbox input "true"
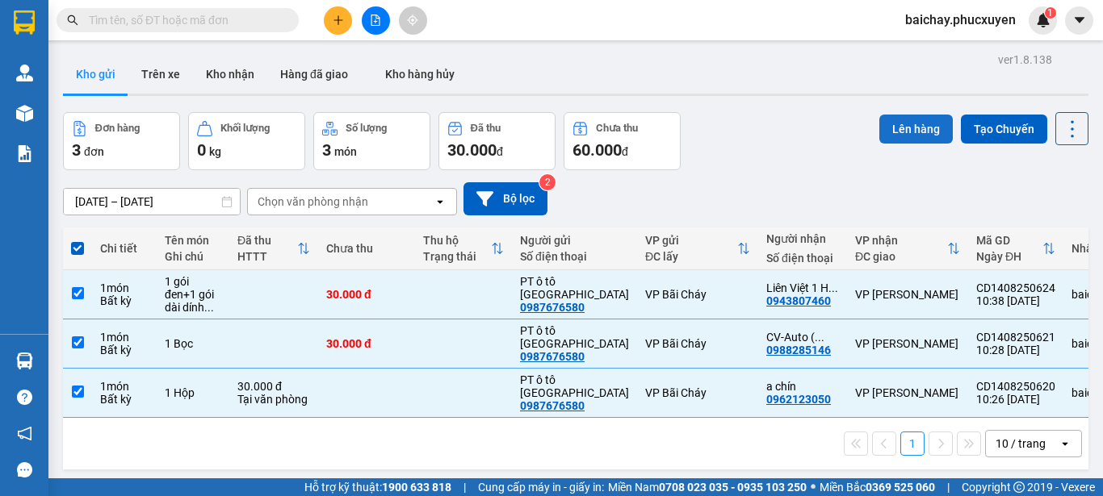
click at [906, 120] on button "Lên hàng" at bounding box center [915, 129] width 73 height 29
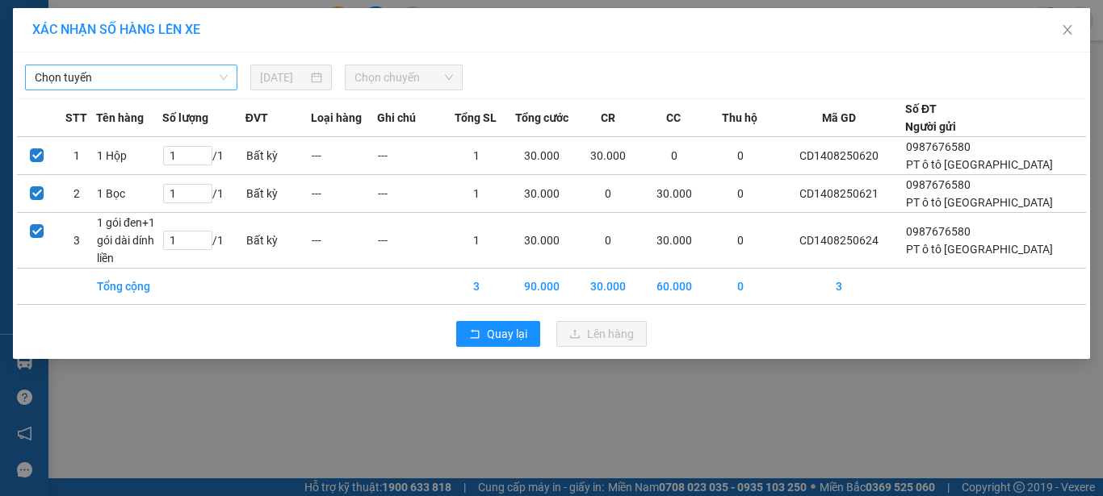
click at [192, 74] on span "Chọn tuyến" at bounding box center [131, 77] width 193 height 24
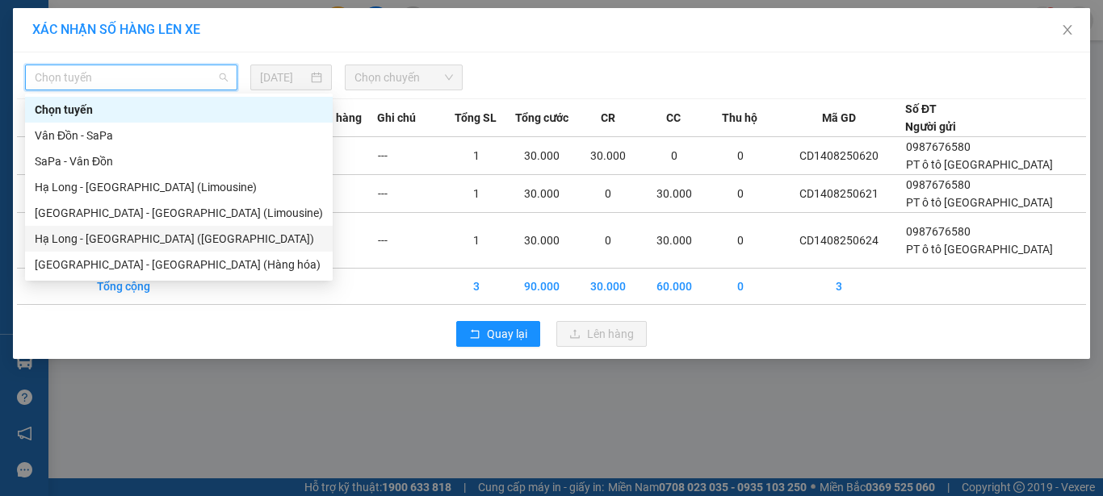
click at [112, 240] on div "Hạ Long - Hà Nội (Hàng hóa)" at bounding box center [179, 239] width 288 height 18
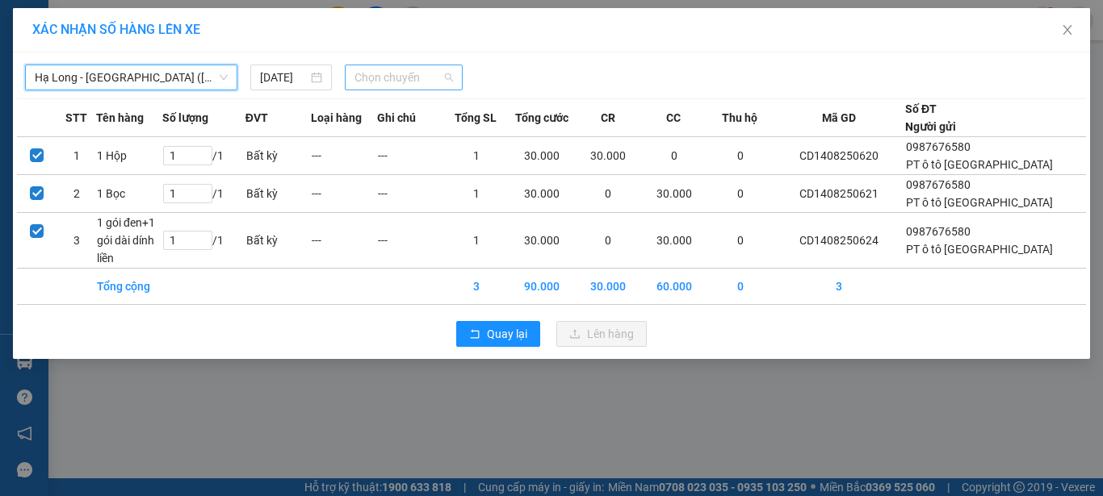
click at [431, 79] on span "Chọn chuyến" at bounding box center [403, 77] width 99 height 24
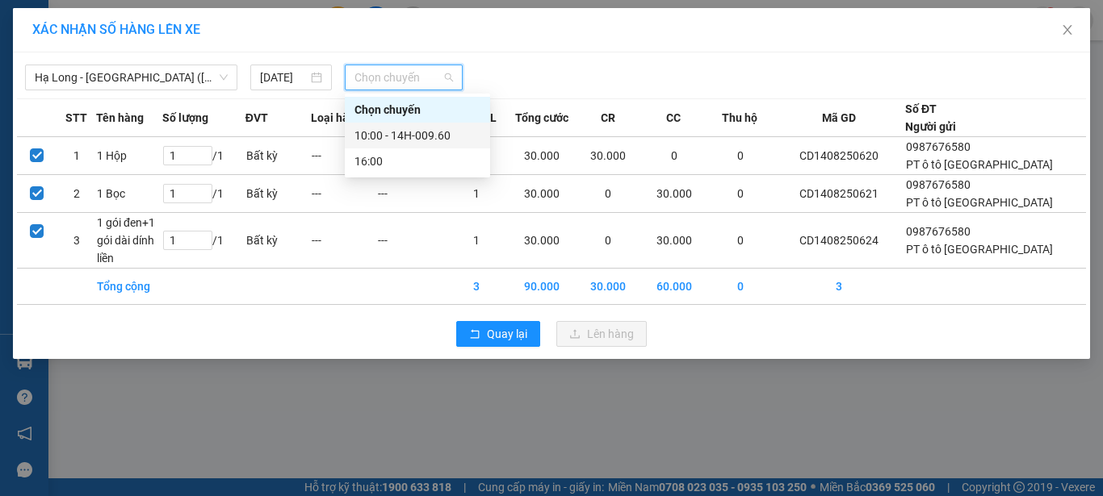
click at [434, 133] on div "10:00 - 14H-009.60" at bounding box center [417, 136] width 126 height 18
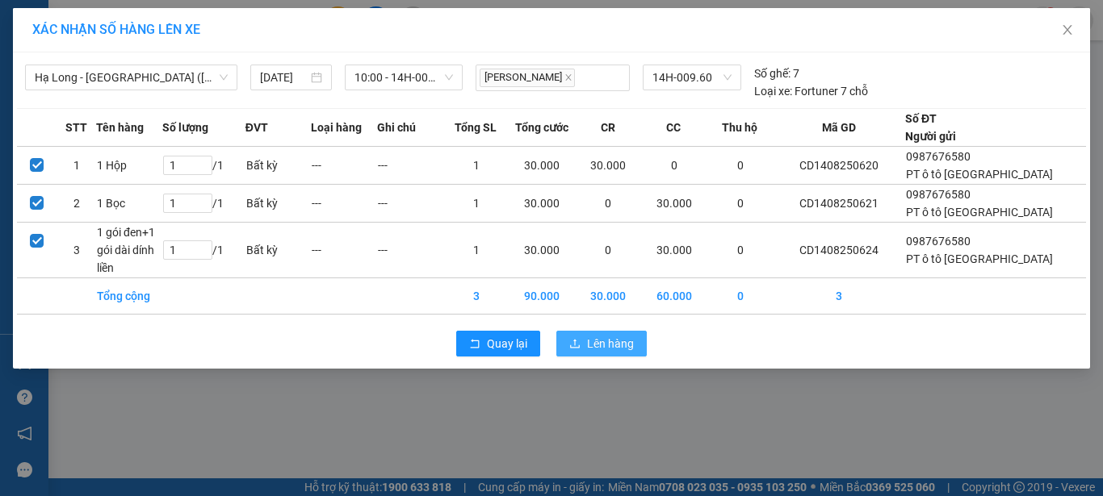
click at [605, 341] on span "Lên hàng" at bounding box center [610, 344] width 47 height 18
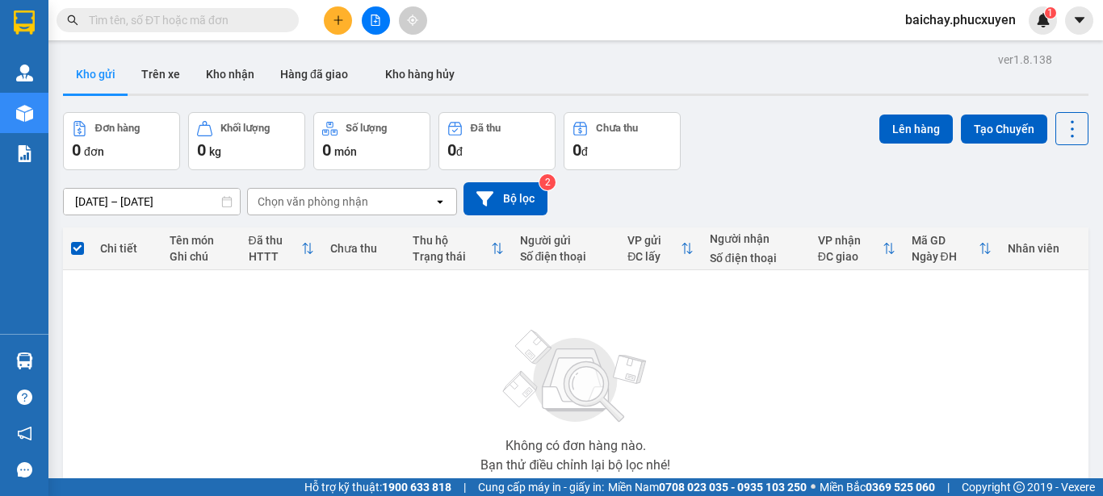
click at [381, 23] on button at bounding box center [376, 20] width 28 height 28
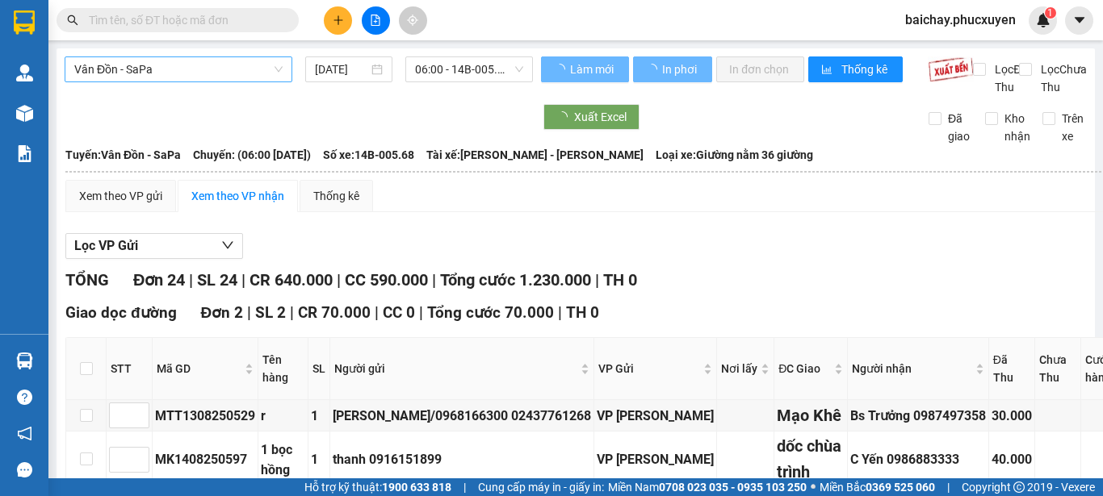
click at [220, 69] on span "Vân Đồn - SaPa" at bounding box center [178, 69] width 208 height 24
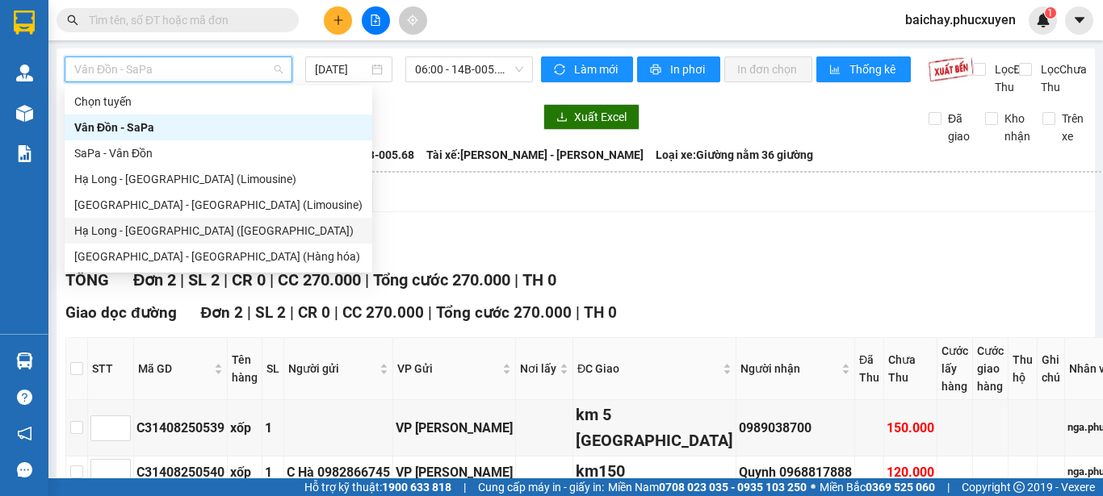
click at [138, 232] on div "Hạ Long - Hà Nội (Hàng hóa)" at bounding box center [218, 231] width 288 height 18
type input "14/08/2025"
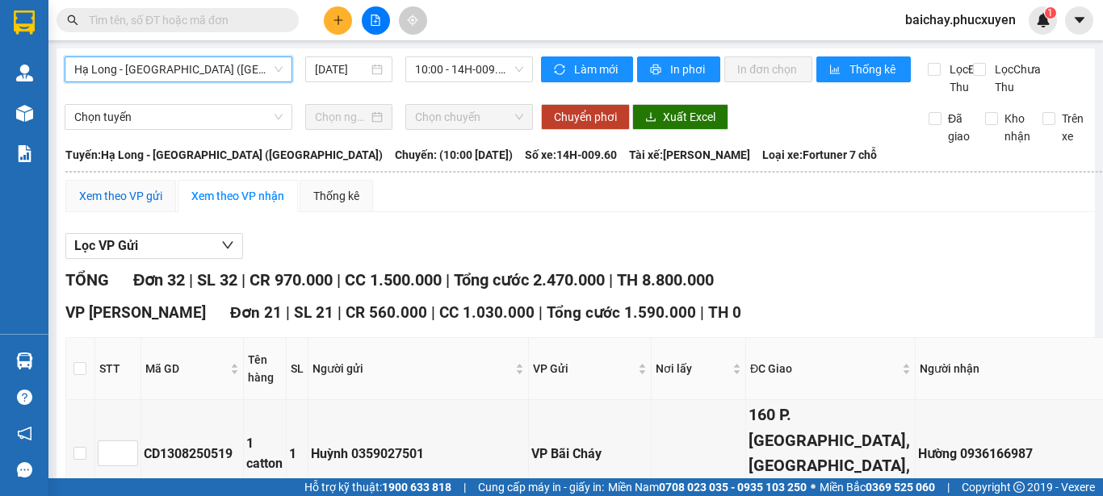
click at [113, 205] on div "Xem theo VP gửi" at bounding box center [120, 196] width 83 height 18
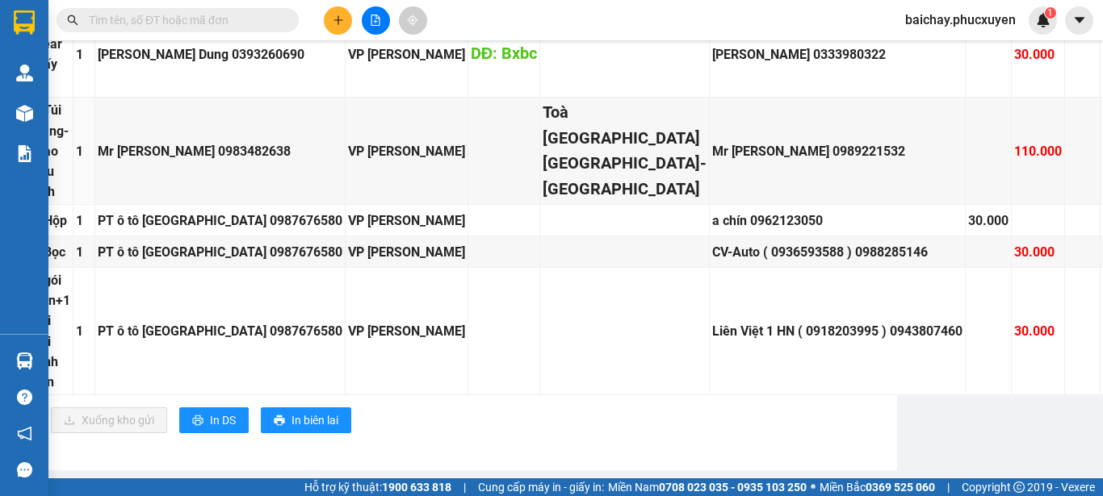
scroll to position [2985, 198]
drag, startPoint x: 519, startPoint y: 162, endPoint x: 563, endPoint y: 306, distance: 150.2
copy div "160 P. Chùa Láng, Láng Thượng, Đống Đa,"
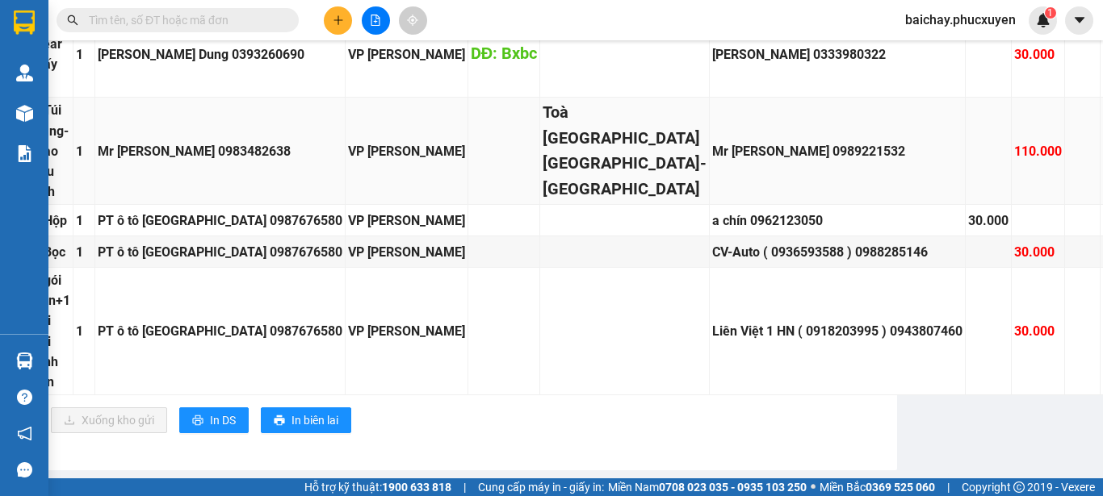
scroll to position [3308, 198]
drag, startPoint x: 554, startPoint y: 182, endPoint x: 571, endPoint y: 253, distance: 73.8
click at [571, 202] on div "Toà Lotte Mall Tây Hồ- 272 Võ Chí Công Hà Nội" at bounding box center [625, 151] width 164 height 102
copy div "272 Võ Chí Công Hà Nội"
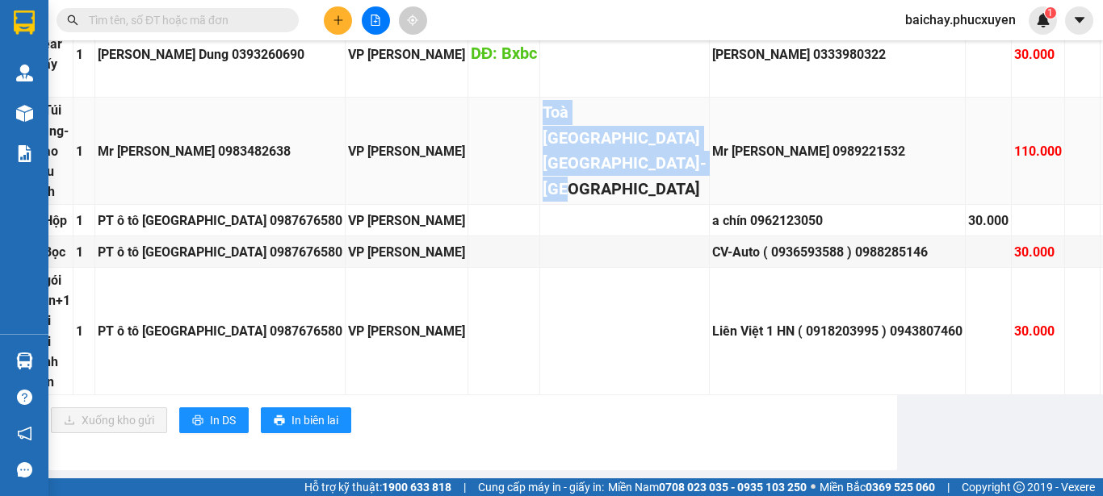
drag, startPoint x: 519, startPoint y: 112, endPoint x: 567, endPoint y: 262, distance: 156.8
click at [567, 202] on div "Toà Lotte Mall Tây Hồ- 272 Võ Chí Công Hà Nội" at bounding box center [625, 151] width 164 height 102
copy div "Toà Lotte Mall Tây Hồ- 272 Võ Chí Công Hà Nộ"
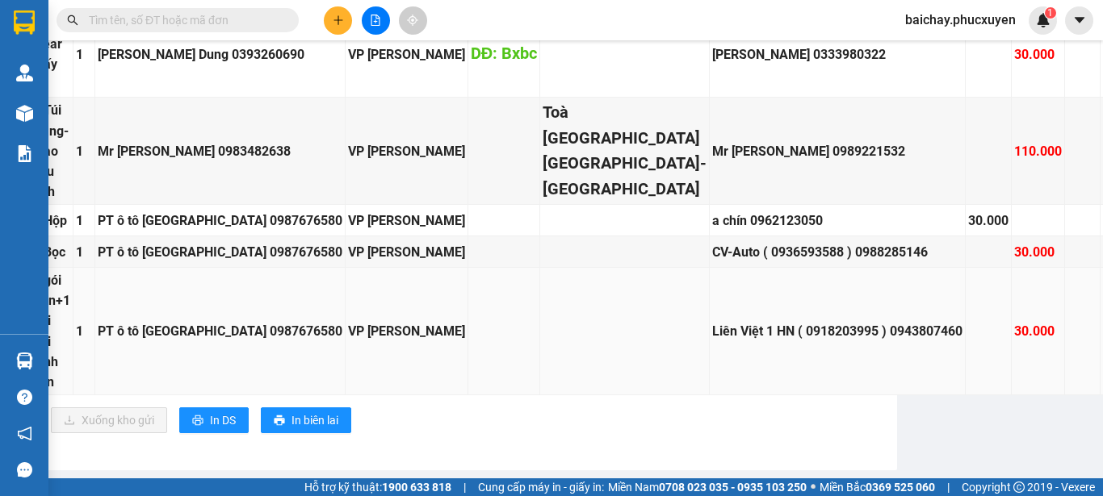
click at [1100, 396] on td at bounding box center [1123, 332] width 46 height 128
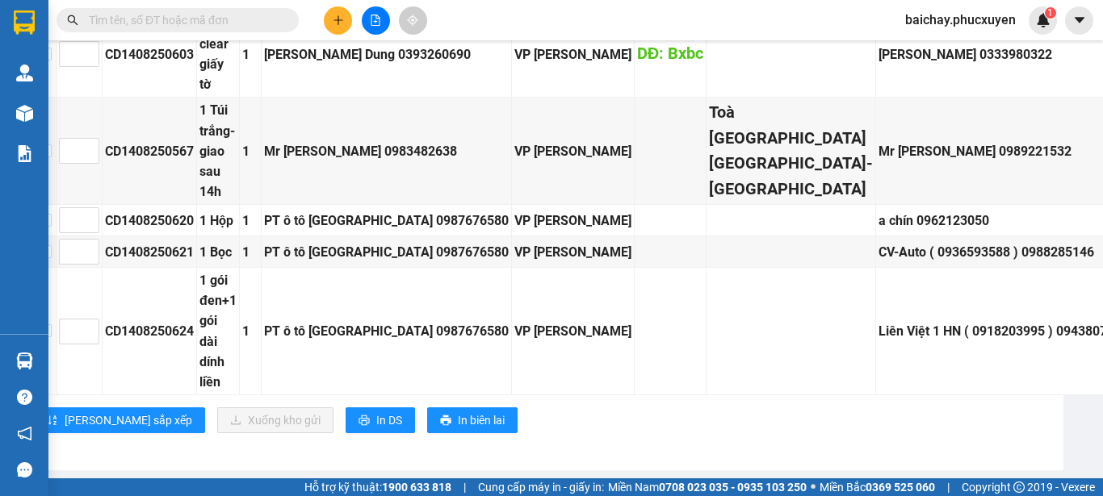
scroll to position [3308, 0]
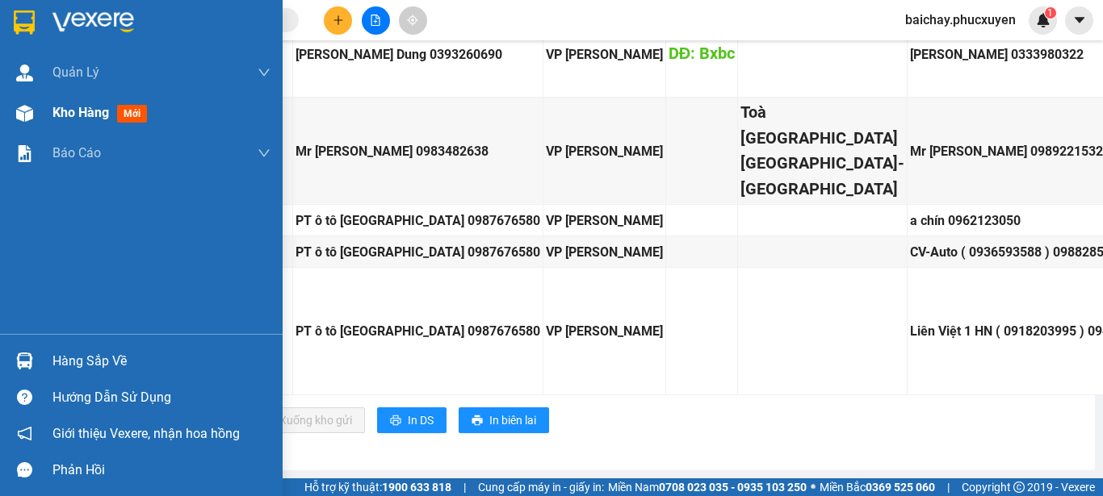
click at [98, 111] on span "Kho hàng" at bounding box center [80, 112] width 57 height 15
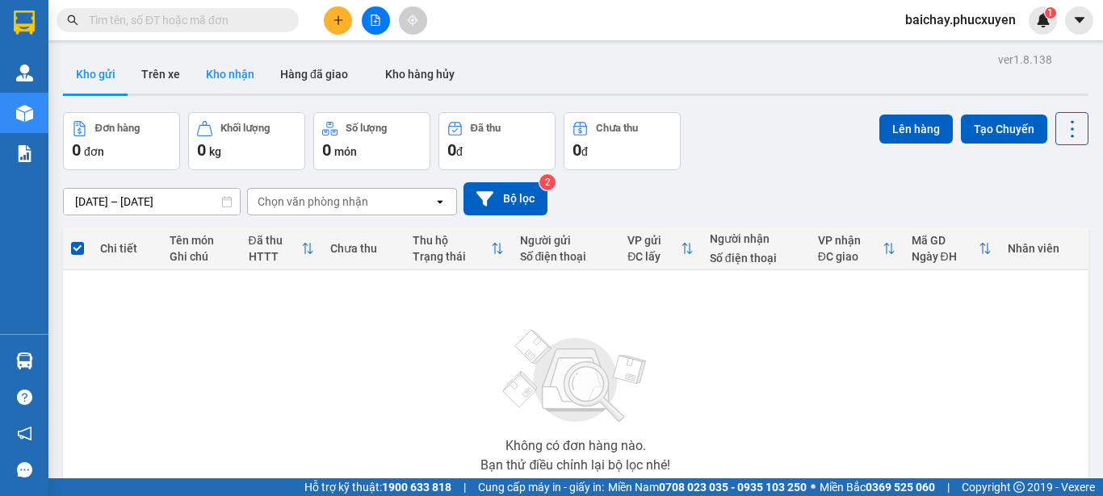
click at [225, 70] on button "Kho nhận" at bounding box center [230, 74] width 74 height 39
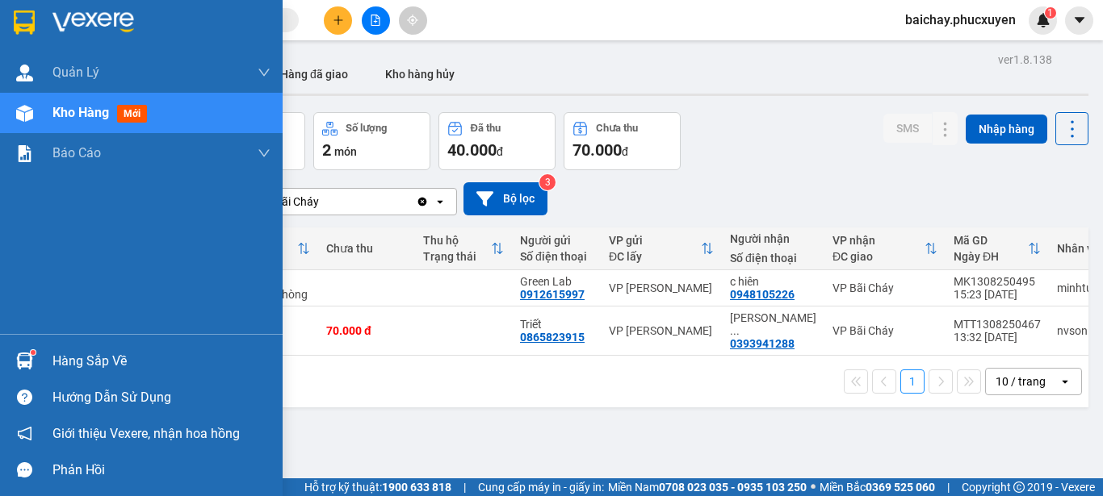
click at [82, 358] on div "Hàng sắp về" at bounding box center [161, 362] width 218 height 24
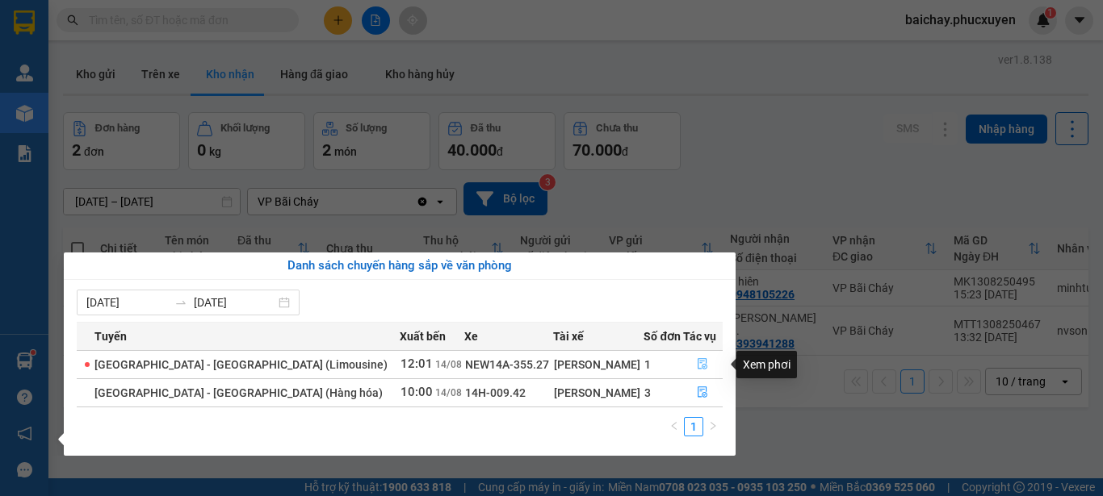
click at [698, 363] on icon "file-done" at bounding box center [703, 364] width 10 height 11
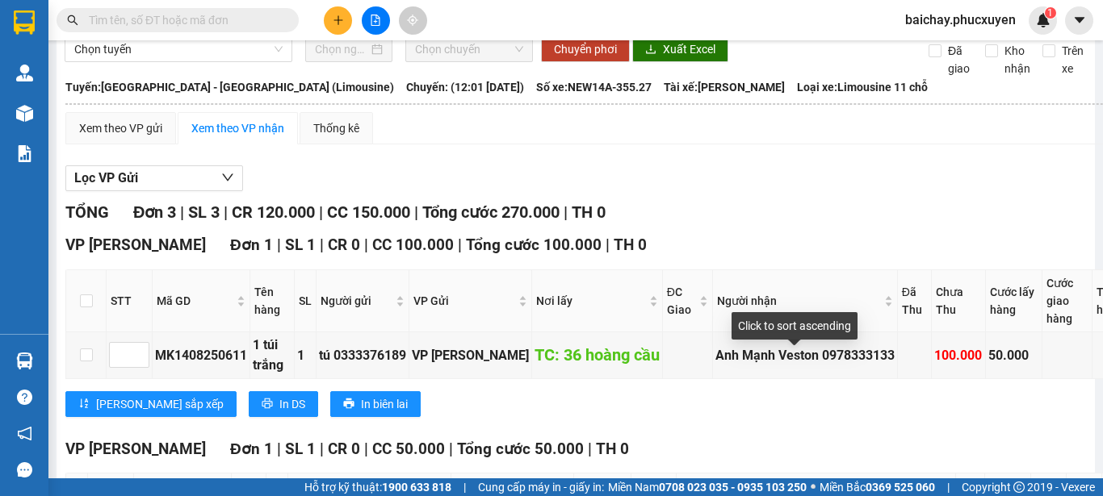
scroll to position [65, 0]
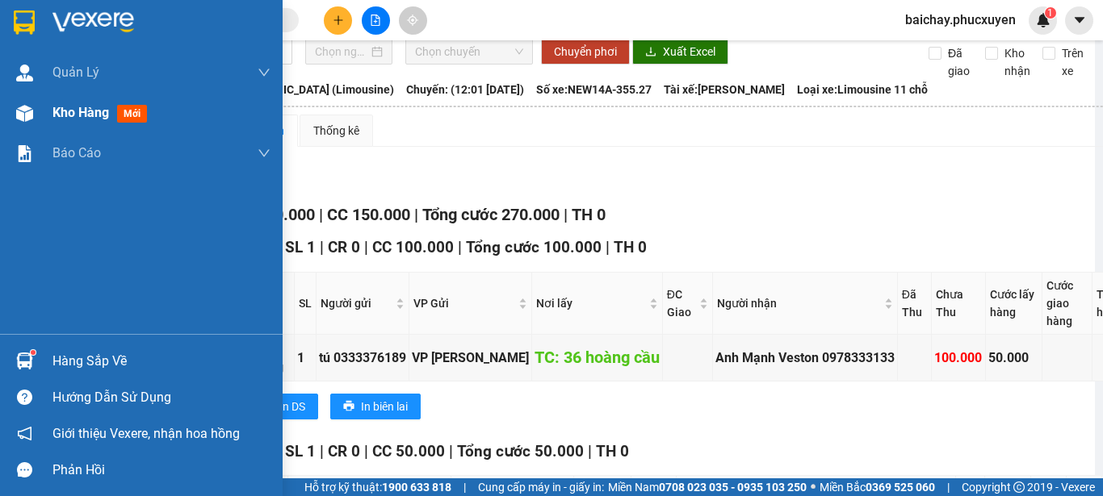
click at [73, 111] on span "Kho hàng" at bounding box center [80, 112] width 57 height 15
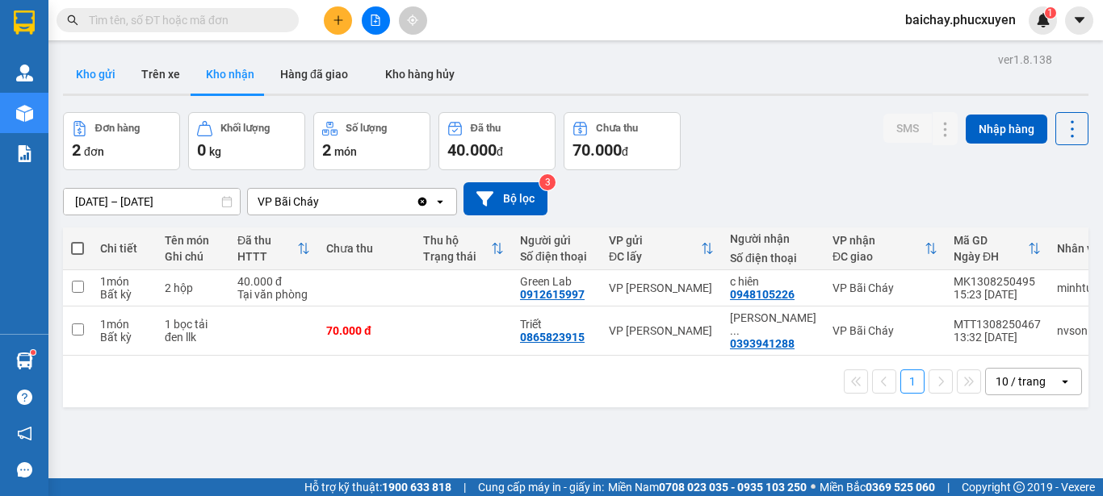
click at [88, 71] on button "Kho gửi" at bounding box center [95, 74] width 65 height 39
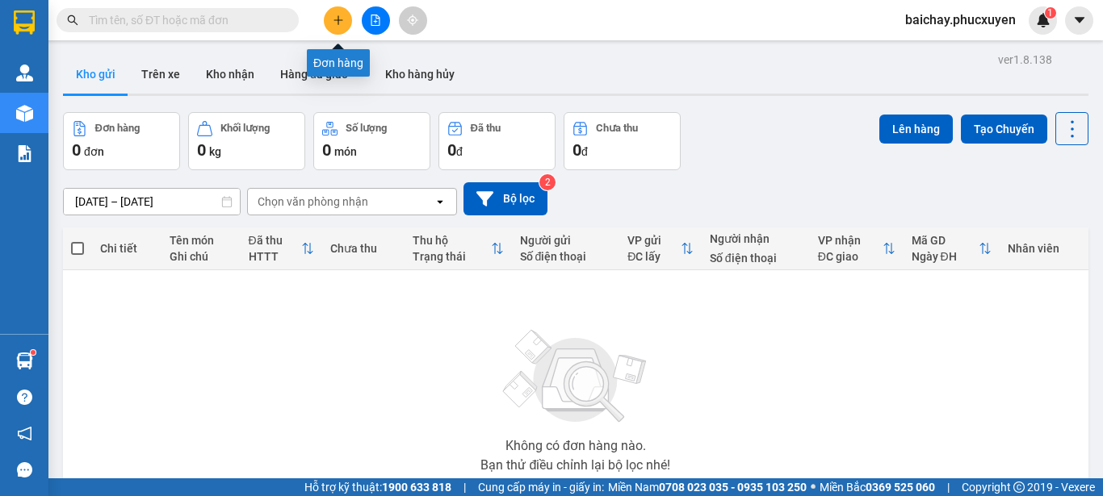
click at [337, 19] on icon "plus" at bounding box center [338, 20] width 11 height 11
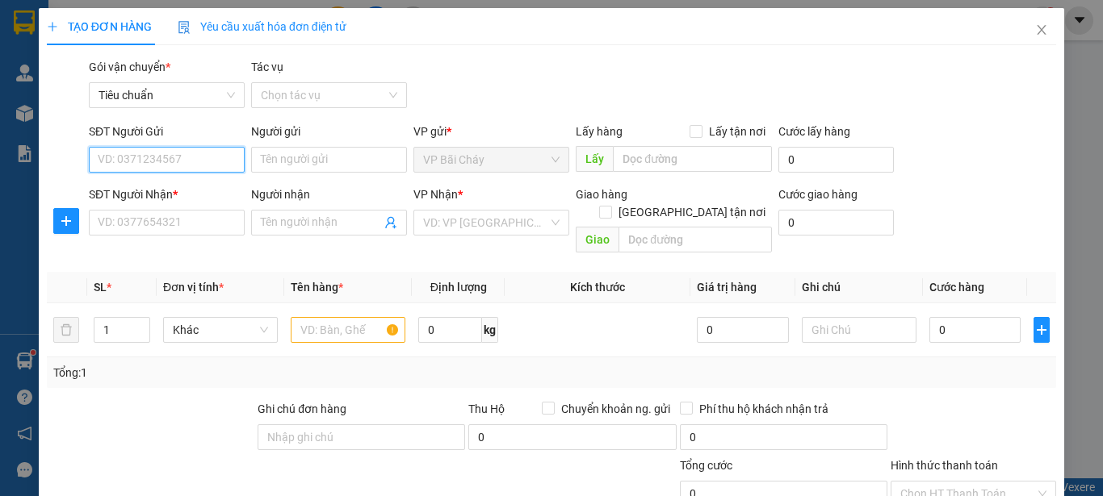
click at [205, 163] on input "SĐT Người Gửi" at bounding box center [167, 160] width 156 height 26
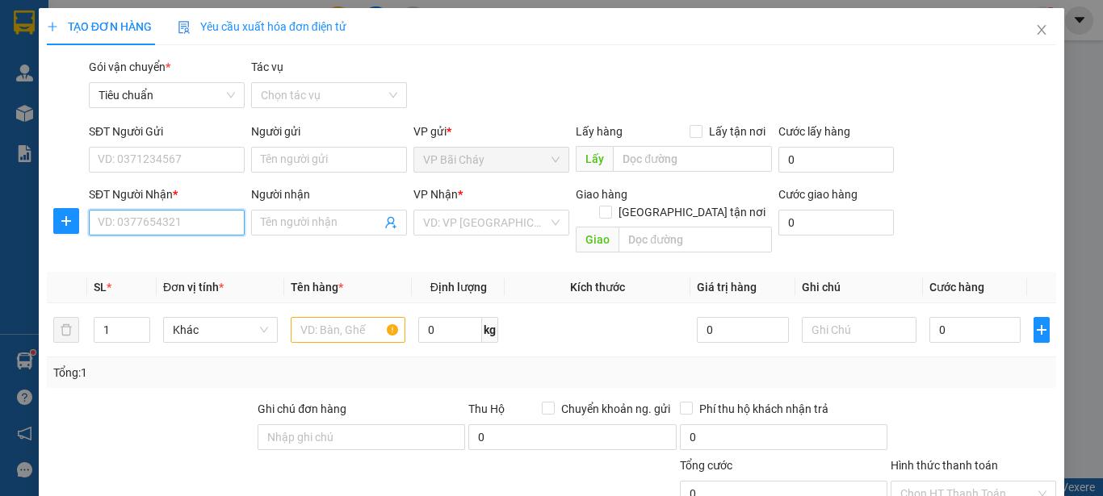
click at [202, 223] on input "SĐT Người Nhận *" at bounding box center [167, 223] width 156 height 26
click at [193, 228] on input "SĐT Người Nhận *" at bounding box center [167, 223] width 156 height 26
type input "0789221016"
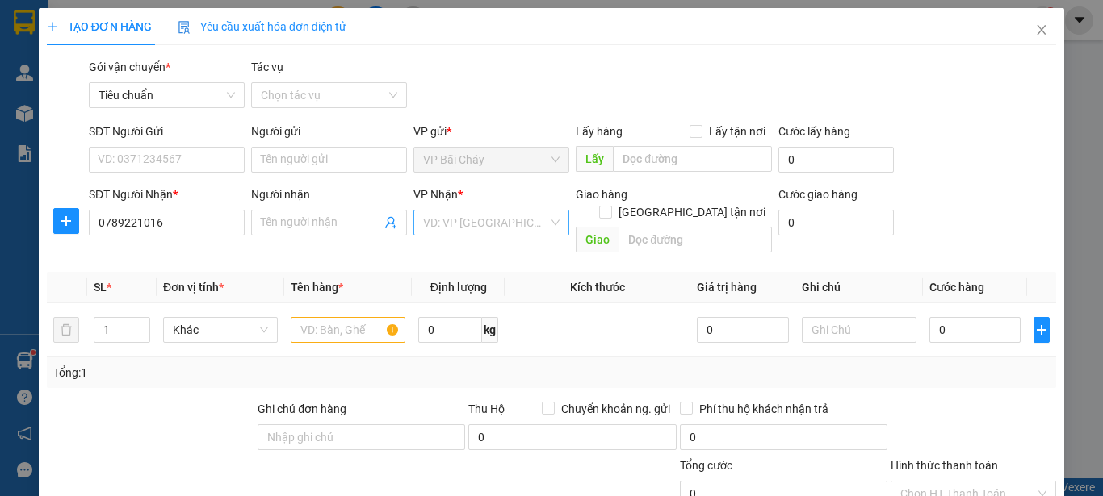
click at [522, 227] on input "search" at bounding box center [485, 223] width 125 height 24
click at [721, 227] on input "text" at bounding box center [694, 240] width 153 height 26
type input "Lào Cai"
click at [509, 233] on input "search" at bounding box center [485, 223] width 125 height 24
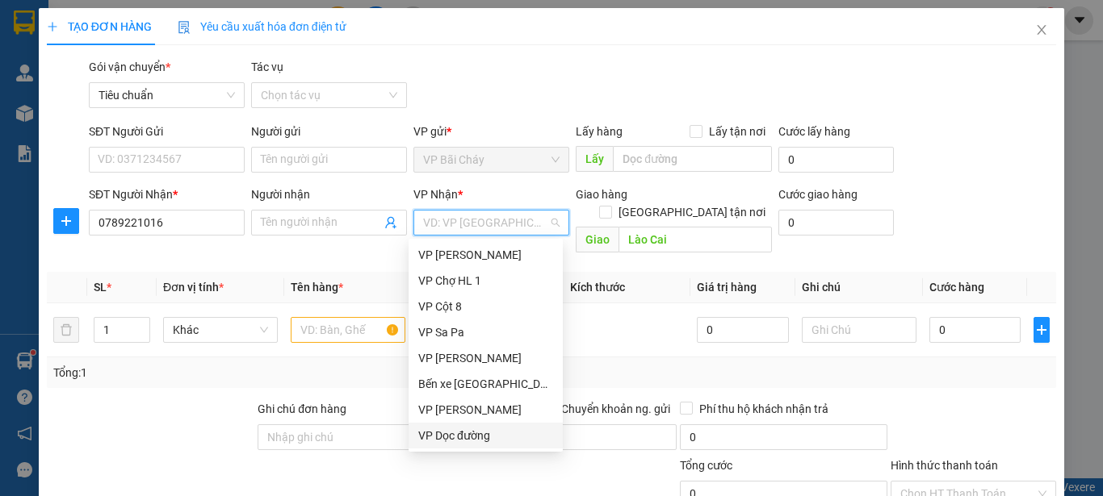
click at [476, 436] on div "VP Dọc đường" at bounding box center [485, 436] width 135 height 18
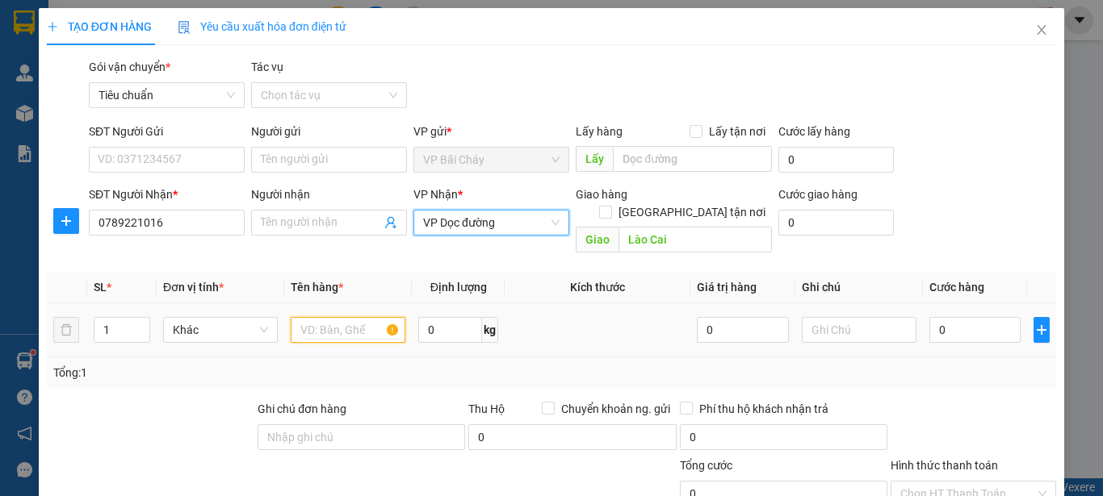
click at [342, 317] on input "text" at bounding box center [348, 330] width 115 height 26
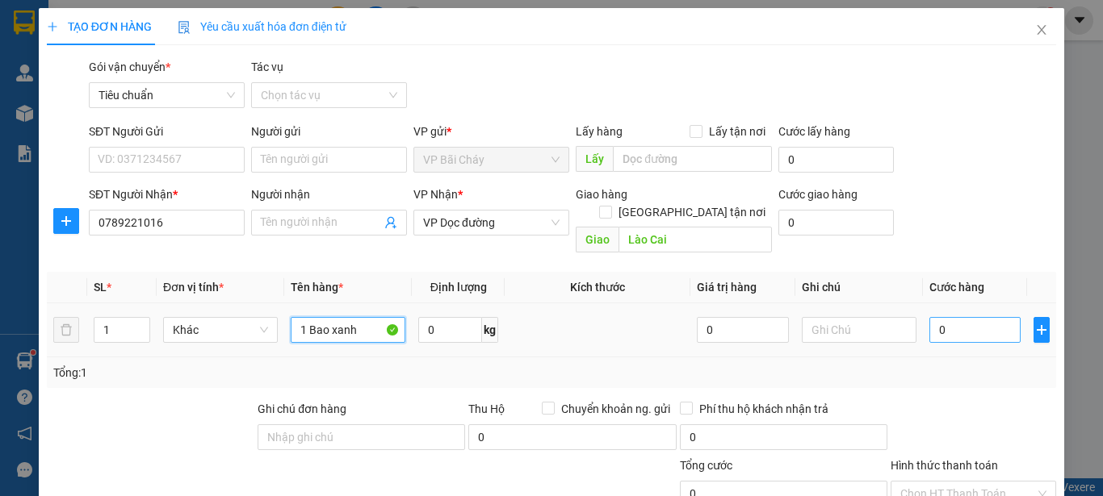
type input "1 Bao xanh"
click at [978, 317] on input "0" at bounding box center [974, 330] width 91 height 26
type input "1"
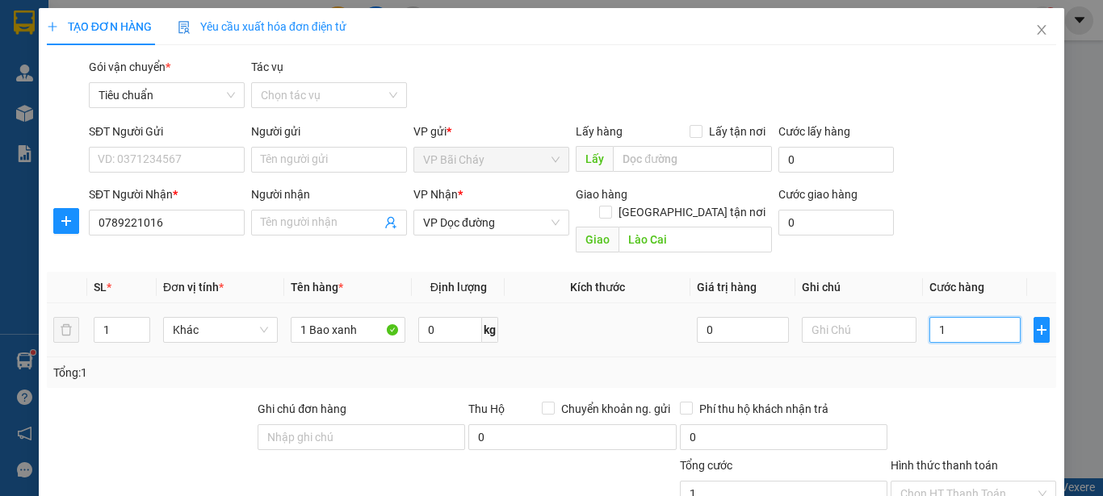
type input "10"
type input "100"
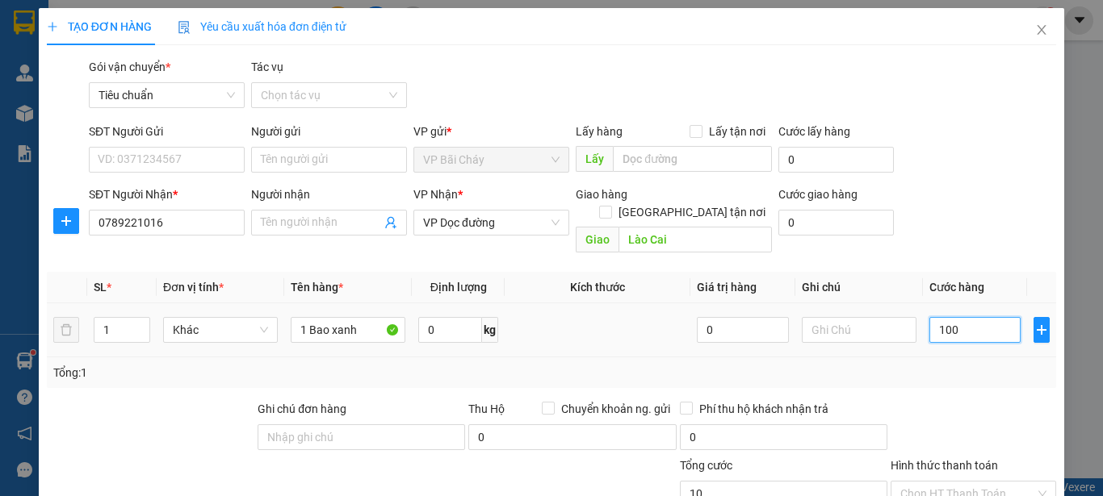
type input "100"
type input "100.000"
click at [970, 370] on div "Tổng: 1" at bounding box center [551, 373] width 1009 height 31
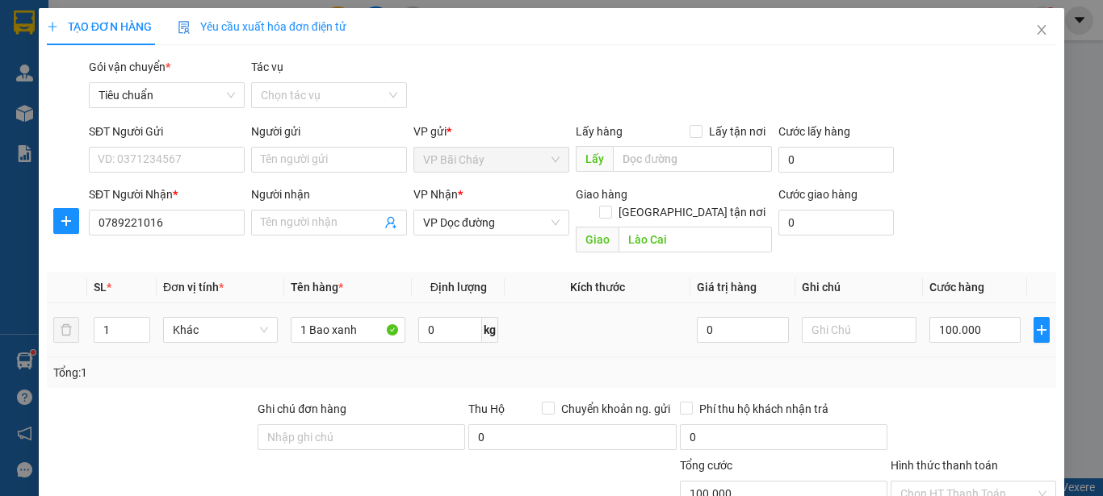
scroll to position [183, 0]
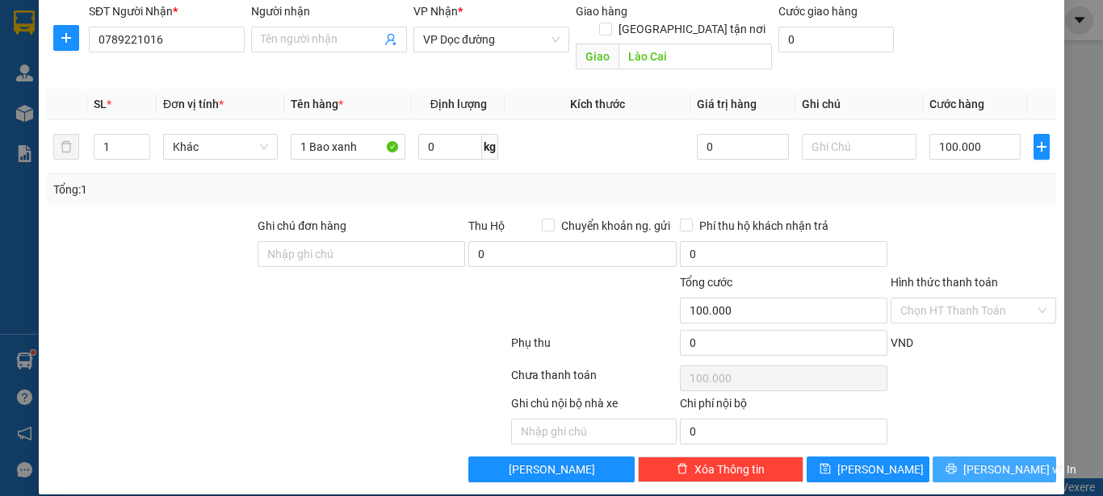
click at [966, 457] on button "Lưu và In" at bounding box center [994, 470] width 124 height 26
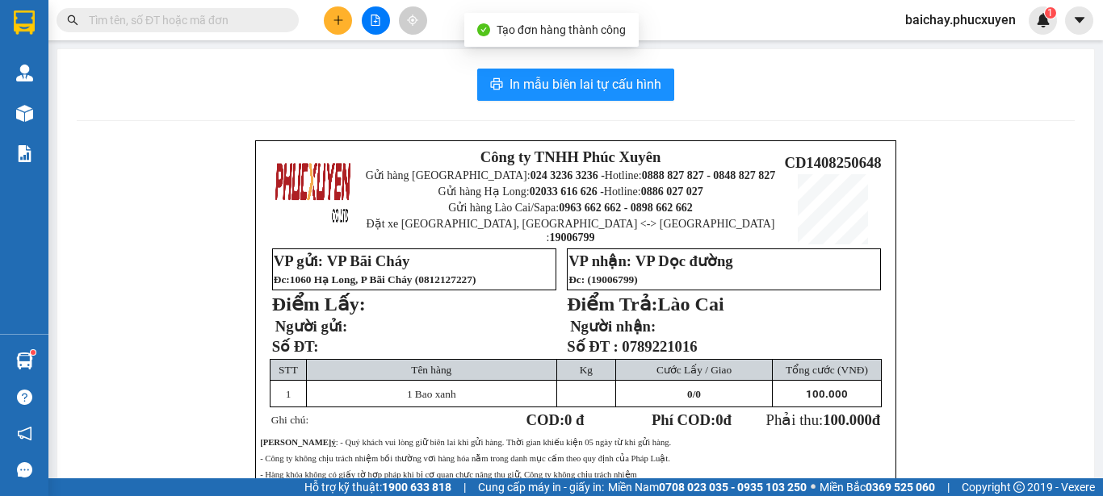
scroll to position [81, 0]
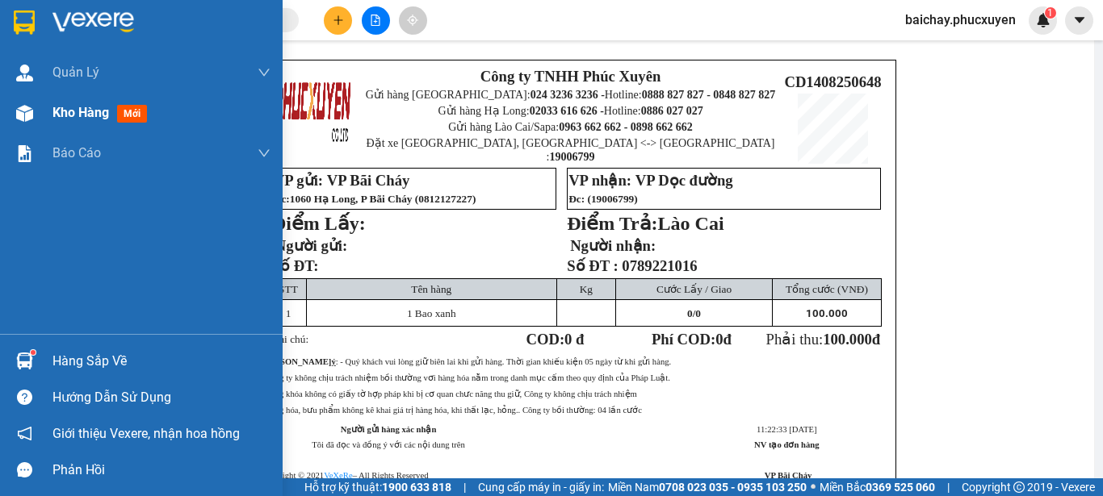
click at [86, 113] on span "Kho hàng" at bounding box center [80, 112] width 57 height 15
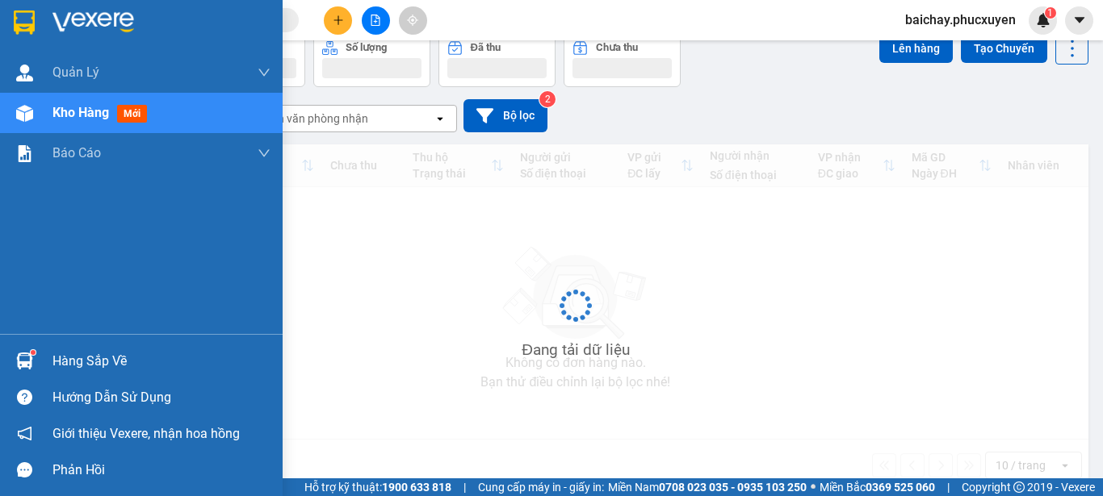
scroll to position [74, 0]
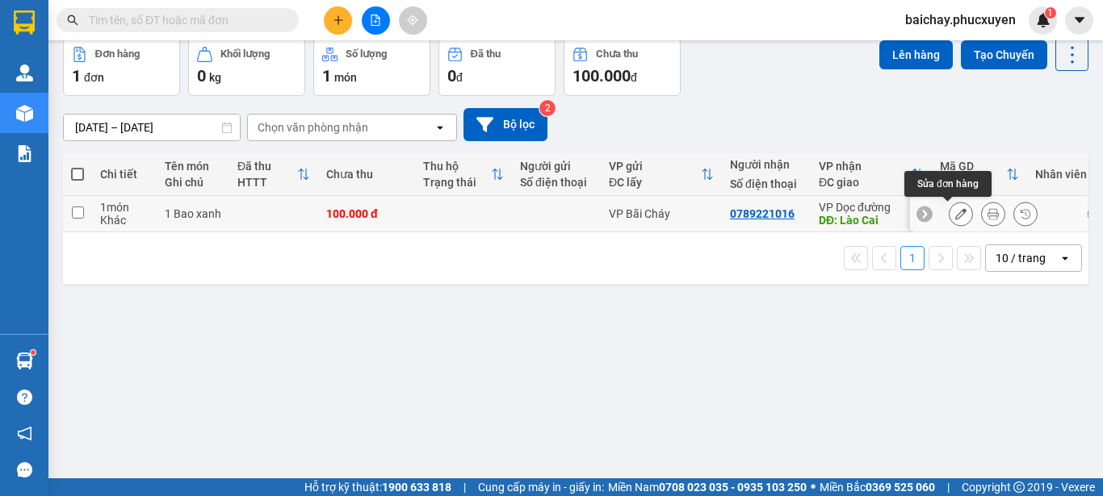
click at [955, 215] on icon at bounding box center [960, 213] width 11 height 11
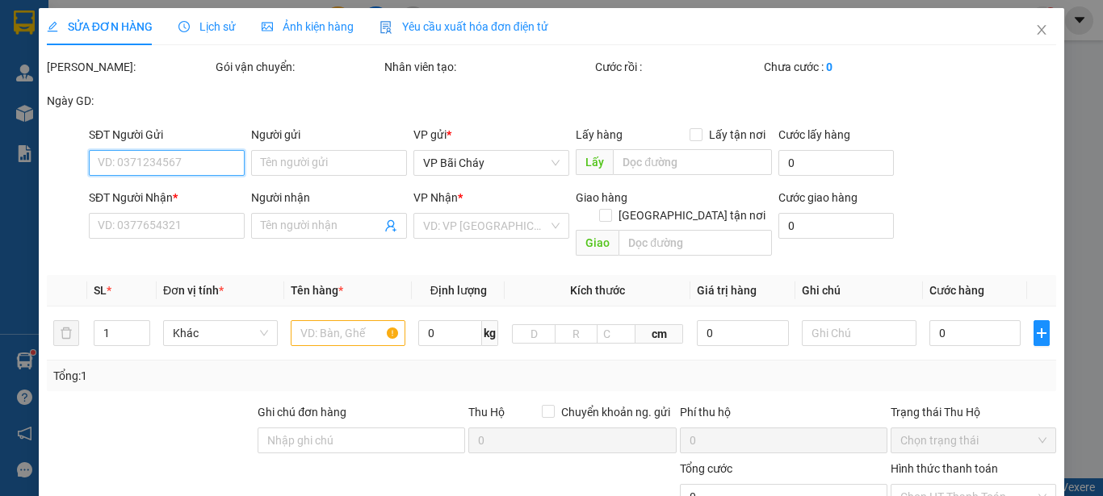
type input "0789221016"
type input "Lào Cai"
type input "100.000"
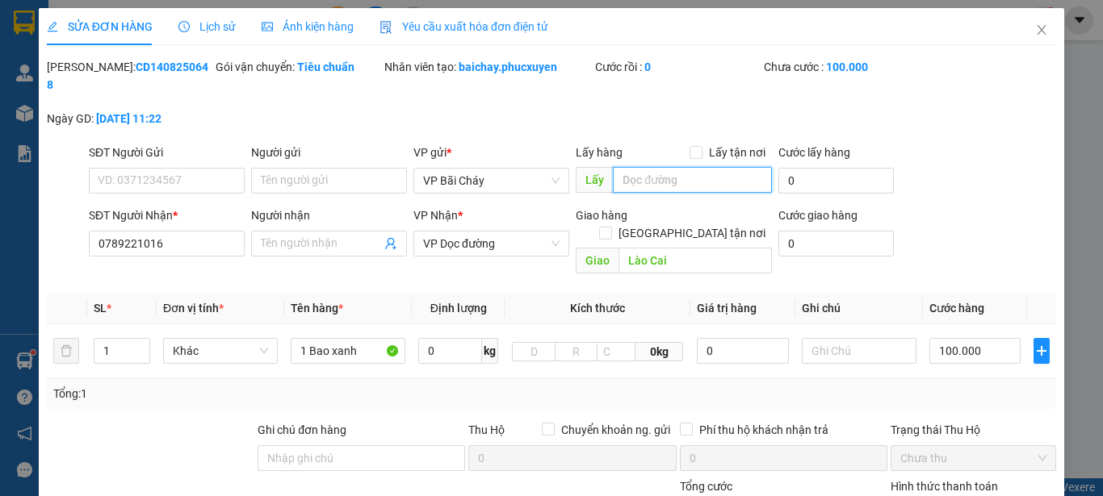
click at [693, 167] on input "text" at bounding box center [692, 180] width 159 height 26
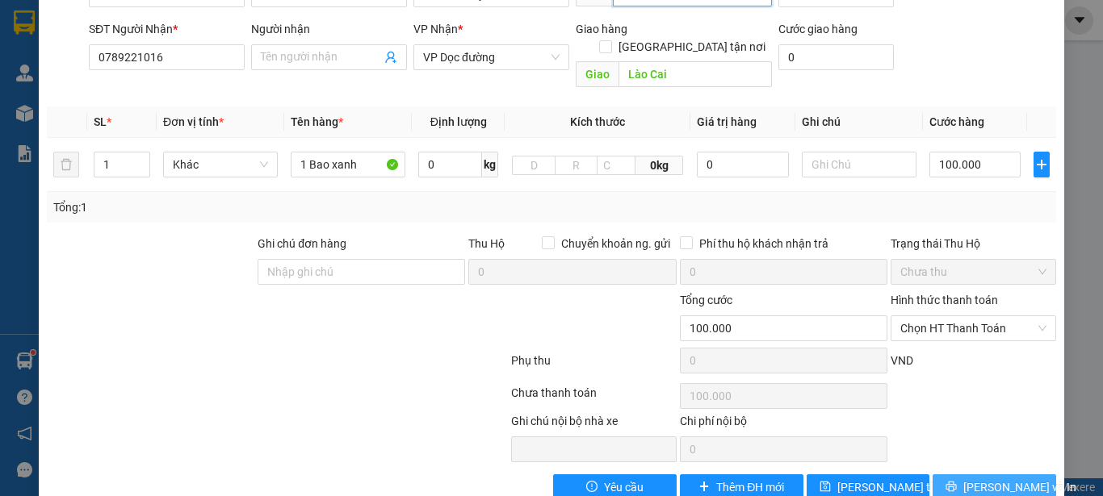
type input "Bxbc"
click at [981, 479] on span "Lưu và In" at bounding box center [1019, 488] width 113 height 18
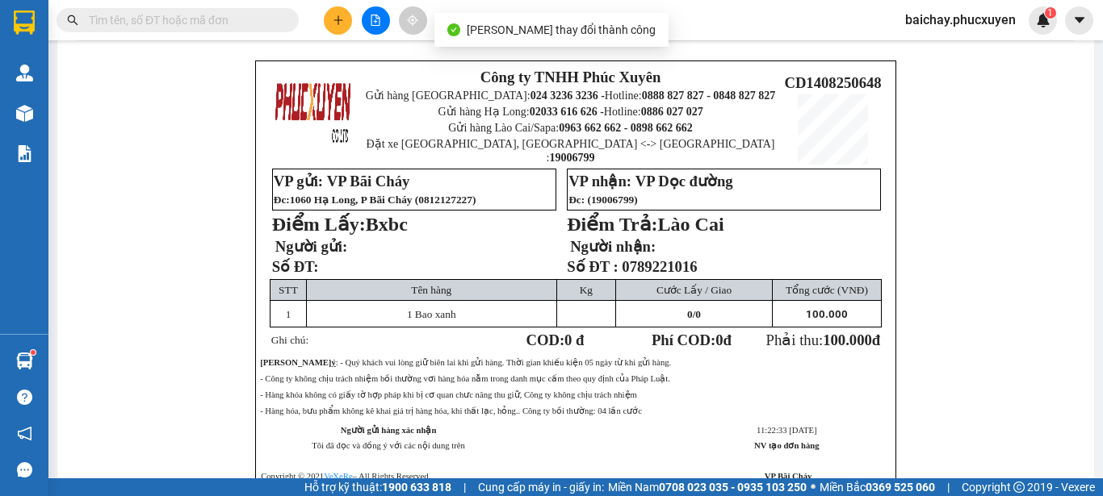
scroll to position [81, 0]
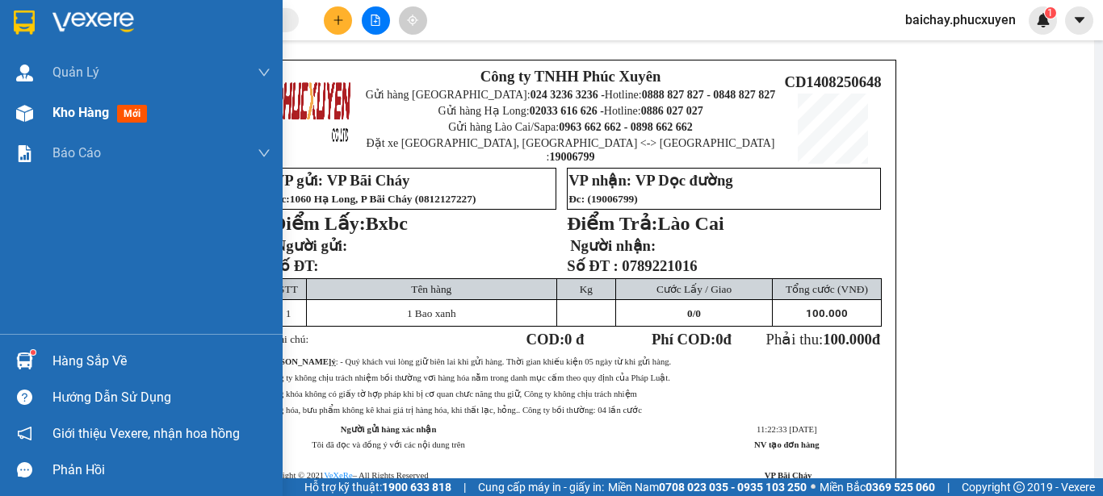
click at [77, 115] on span "Kho hàng" at bounding box center [80, 112] width 57 height 15
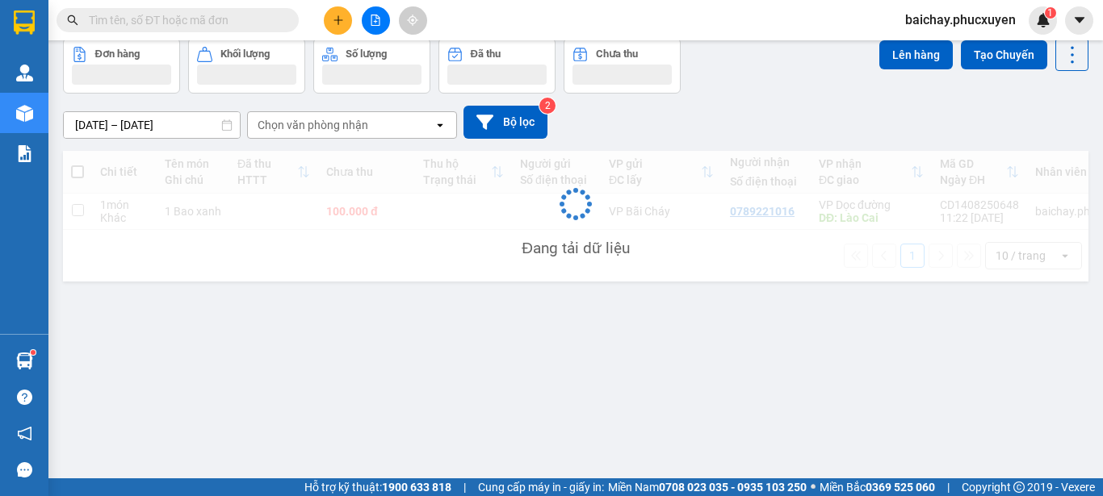
scroll to position [74, 0]
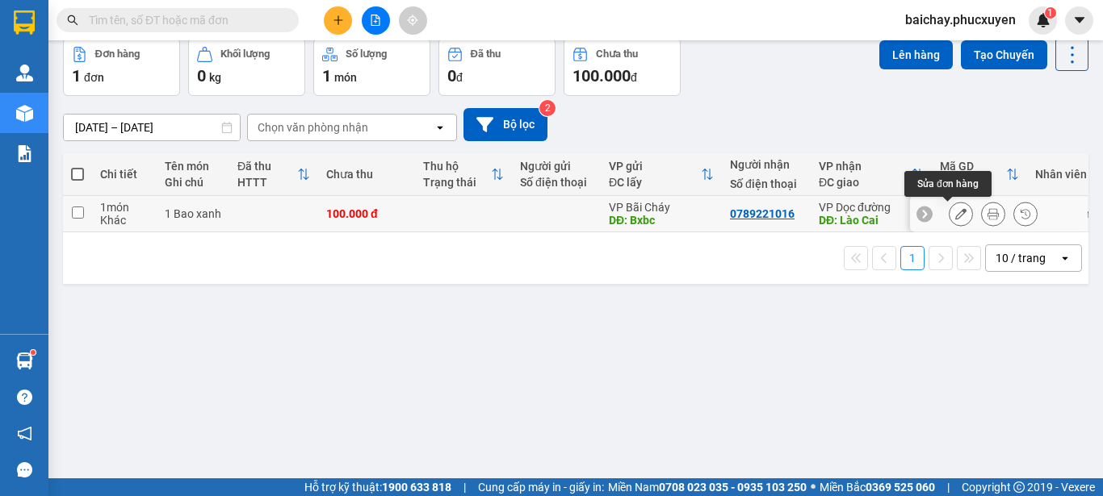
click at [955, 213] on icon at bounding box center [960, 213] width 11 height 11
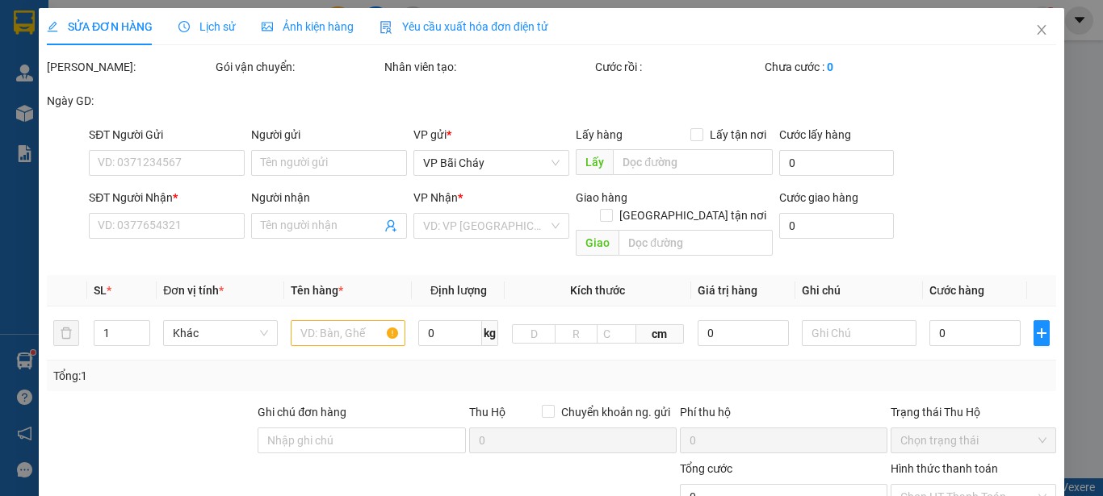
type input "Bxbc"
type input "0789221016"
type input "Lào Cai"
type input "100.000"
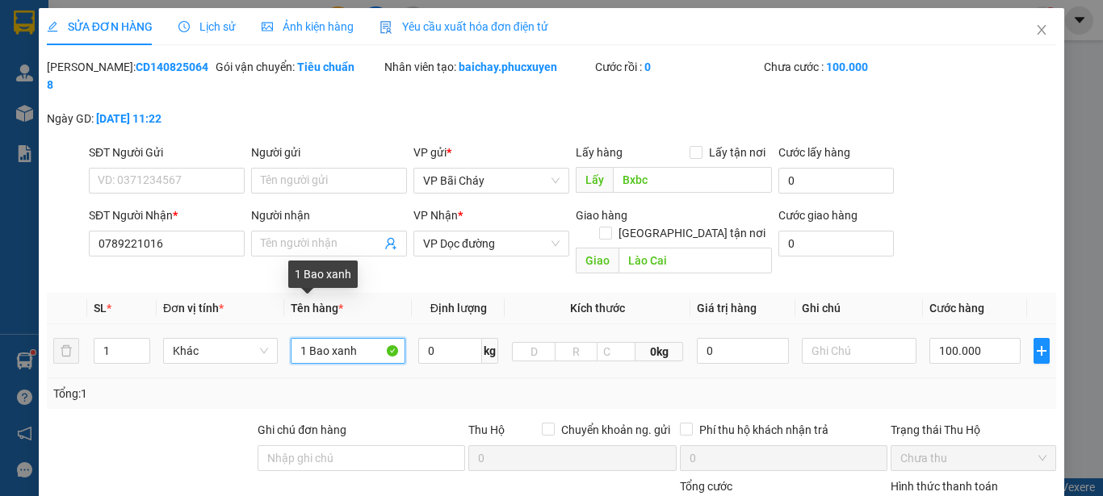
click at [366, 338] on input "1 Bao xanh" at bounding box center [348, 351] width 115 height 26
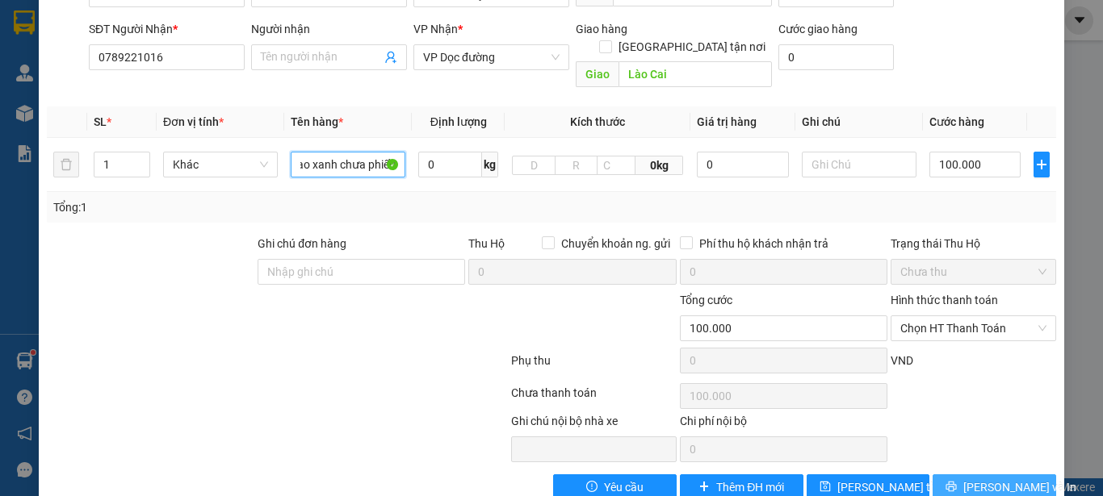
type input "1 Bao xanh chưa phiếu"
click at [975, 479] on span "Lưu và In" at bounding box center [1019, 488] width 113 height 18
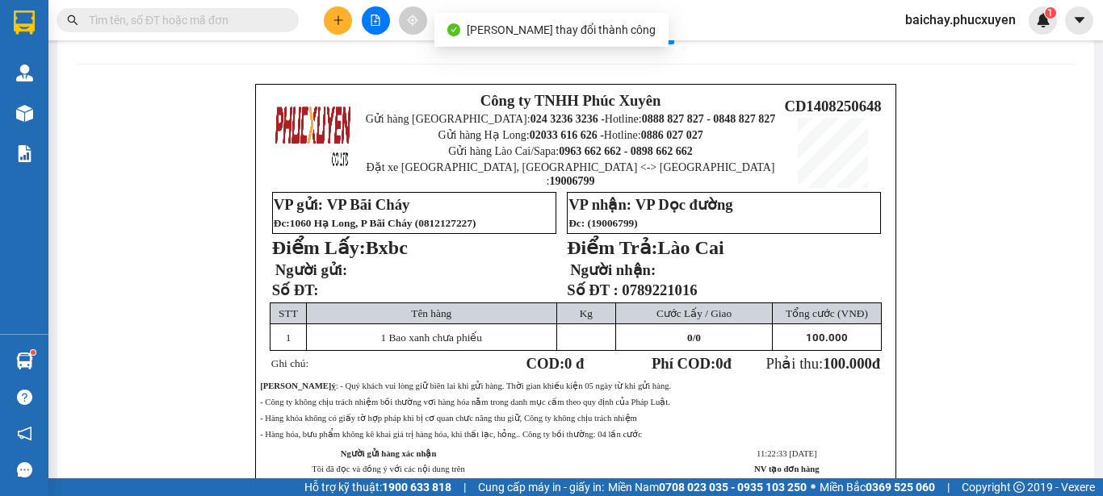
scroll to position [81, 0]
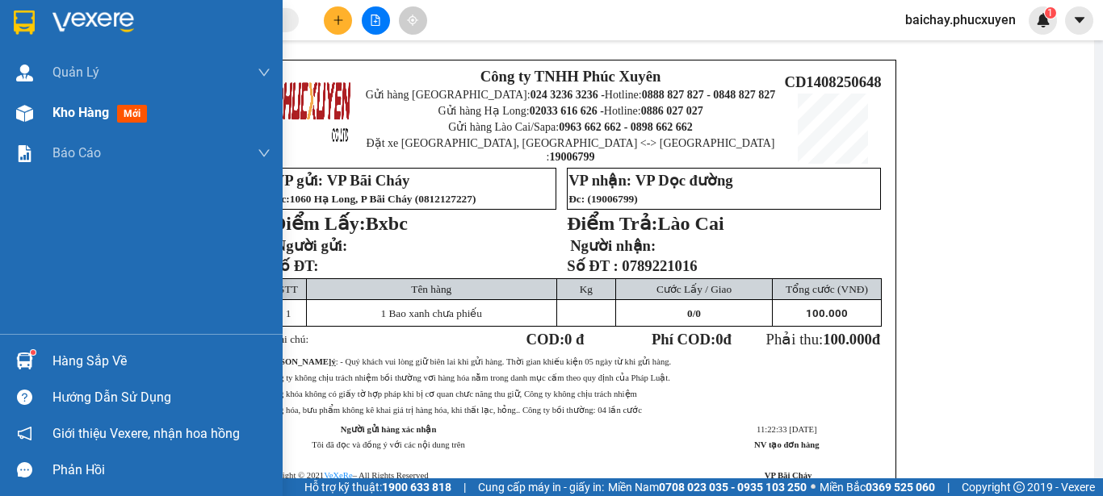
click at [82, 114] on span "Kho hàng" at bounding box center [80, 112] width 57 height 15
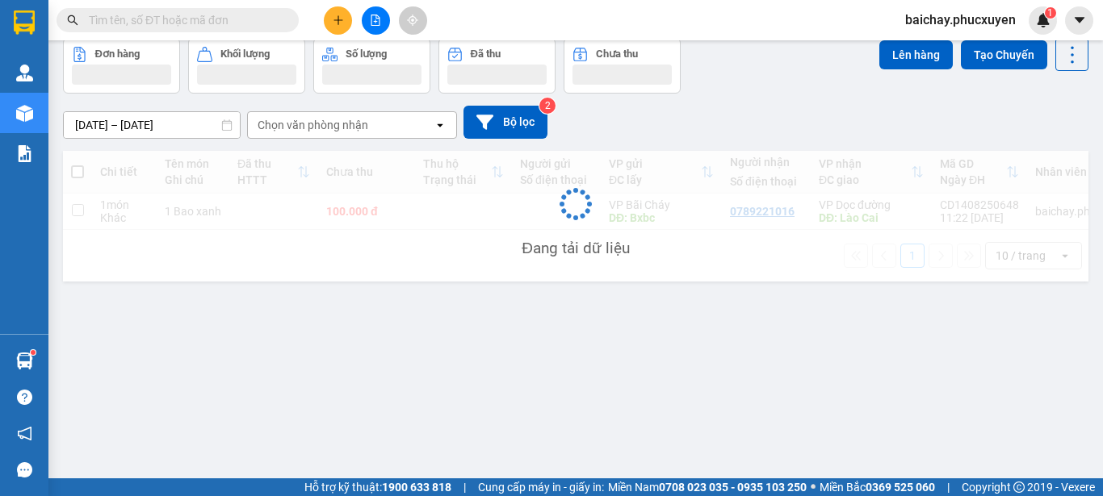
scroll to position [74, 0]
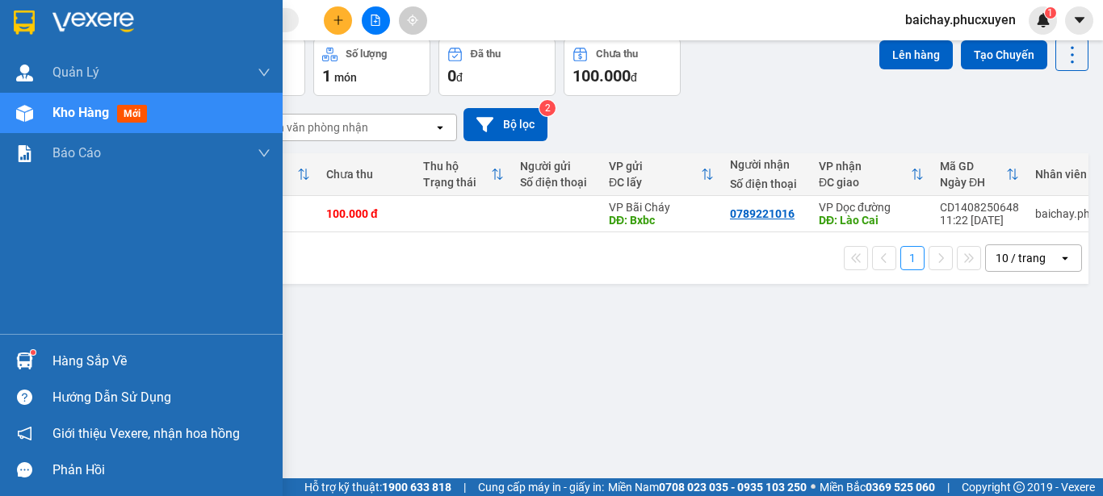
click at [57, 362] on div "Hàng sắp về" at bounding box center [161, 362] width 218 height 24
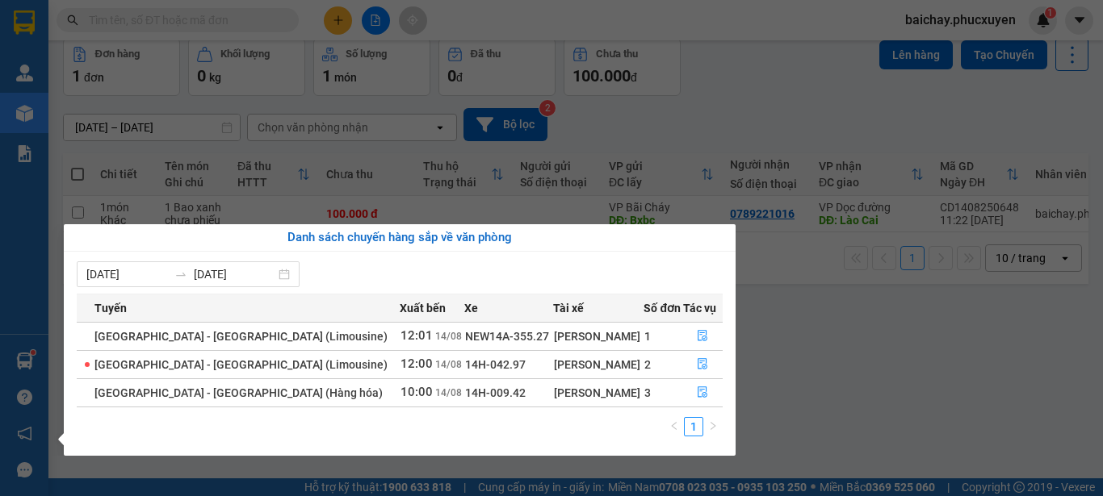
click at [869, 353] on section "Kết quả tìm kiếm ( 0 ) Bộ lọc No Data baichay.phucxuyen 1 Quản Lý Quản lý giao …" at bounding box center [551, 248] width 1103 height 496
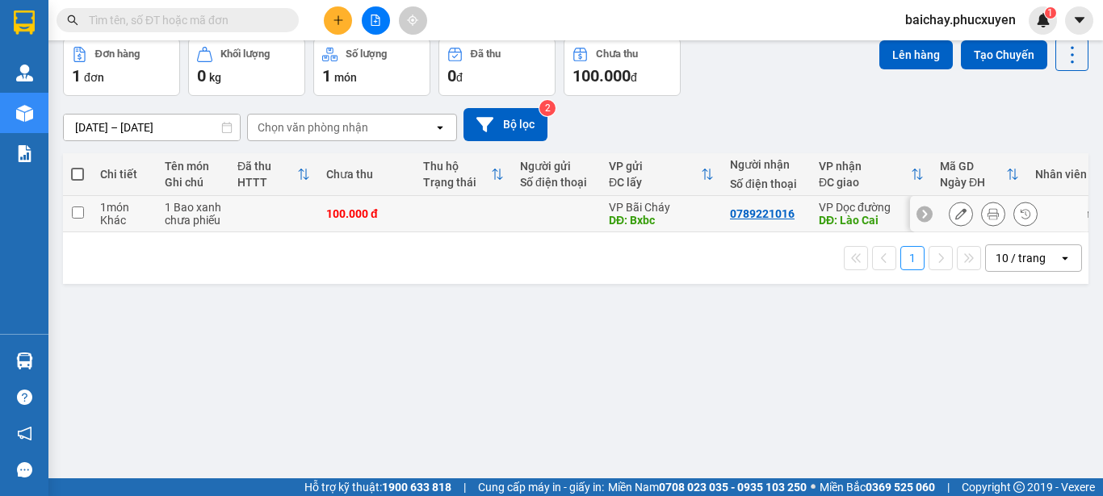
click at [78, 212] on input "checkbox" at bounding box center [78, 213] width 12 height 12
checkbox input "true"
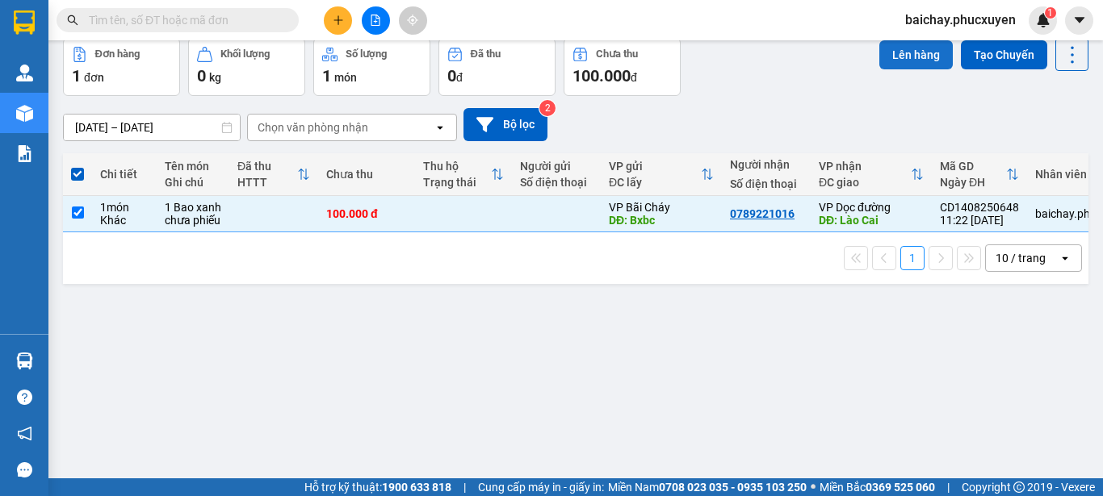
click at [899, 58] on button "Lên hàng" at bounding box center [915, 54] width 73 height 29
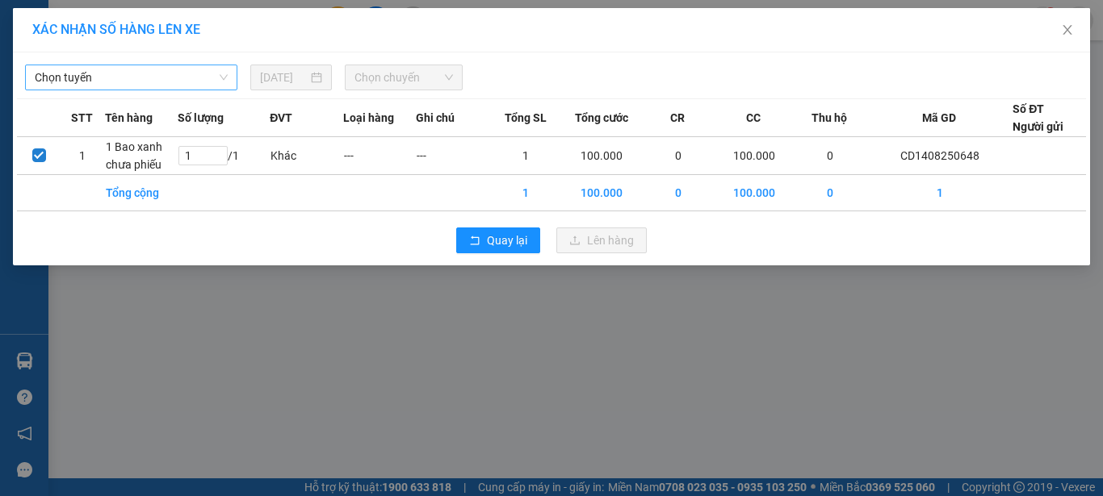
click at [163, 79] on span "Chọn tuyến" at bounding box center [131, 77] width 193 height 24
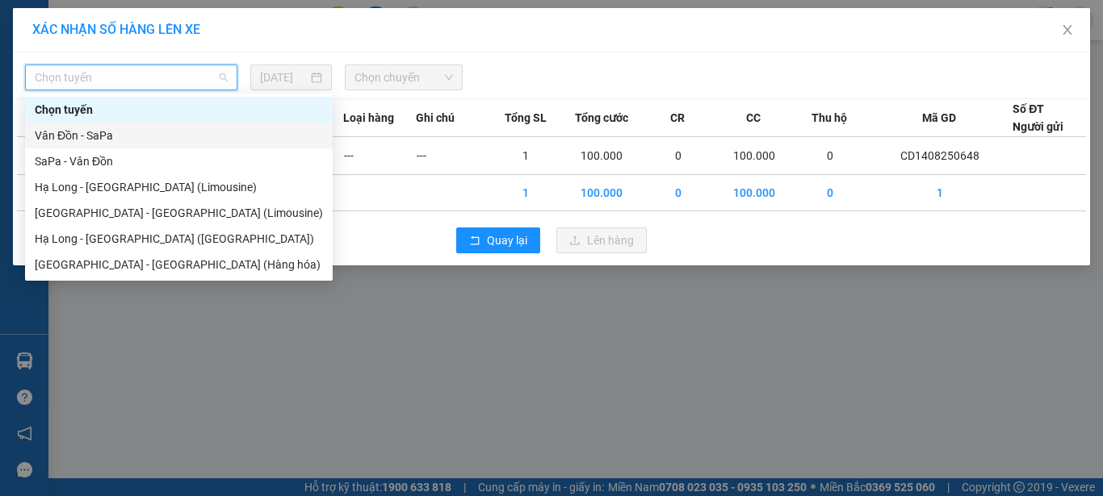
click at [73, 136] on div "Vân Đồn - SaPa" at bounding box center [179, 136] width 288 height 18
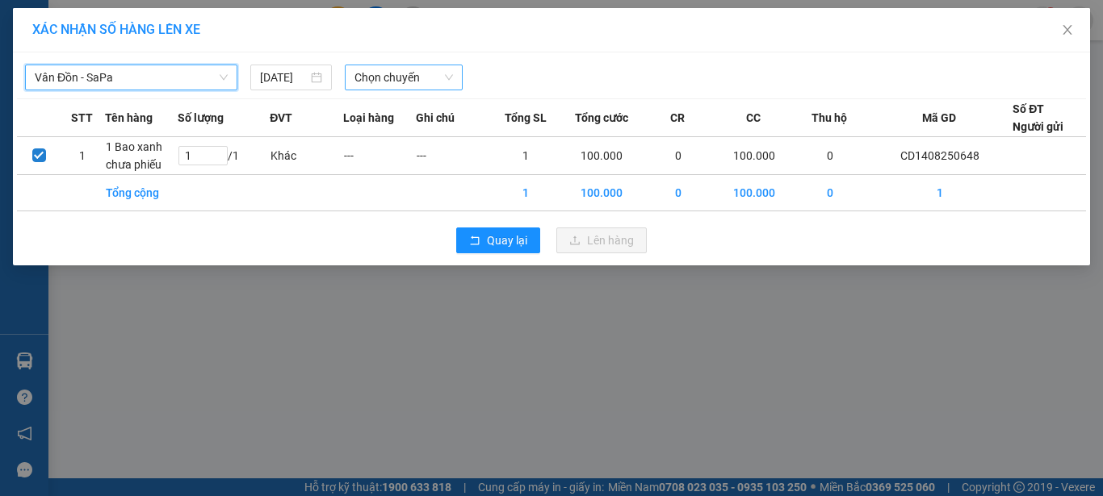
click at [418, 78] on span "Chọn chuyến" at bounding box center [403, 77] width 99 height 24
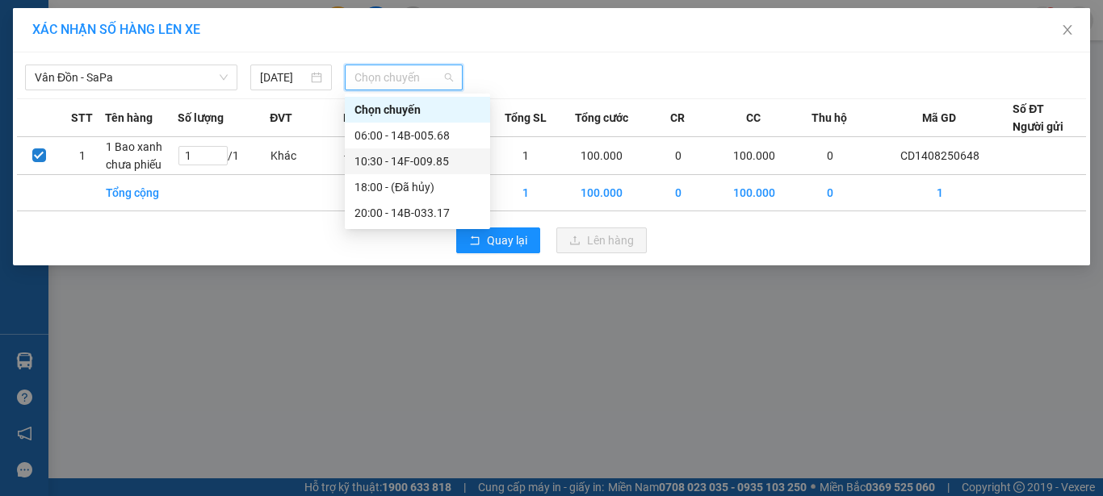
click at [434, 161] on div "10:30 - 14F-009.85" at bounding box center [417, 162] width 126 height 18
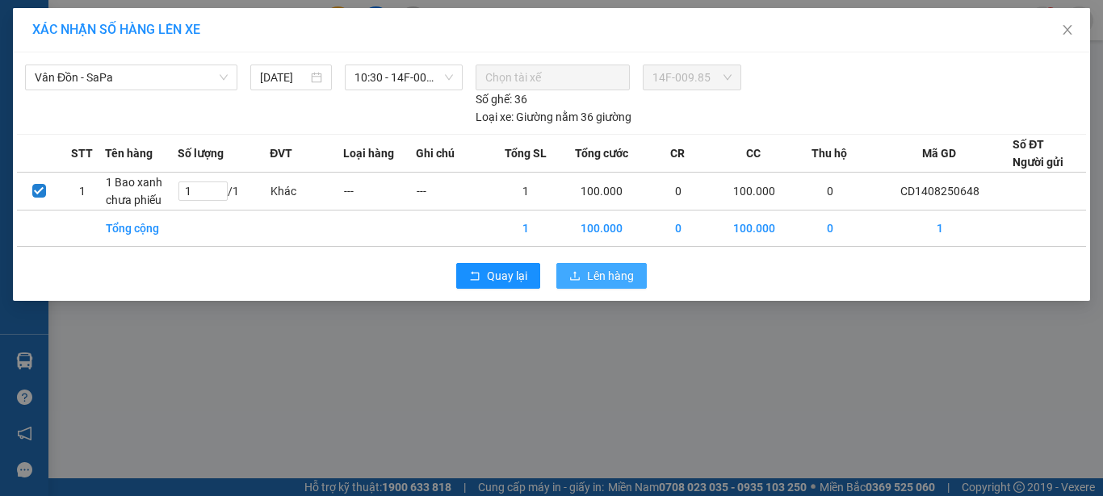
click at [594, 278] on span "Lên hàng" at bounding box center [610, 276] width 47 height 18
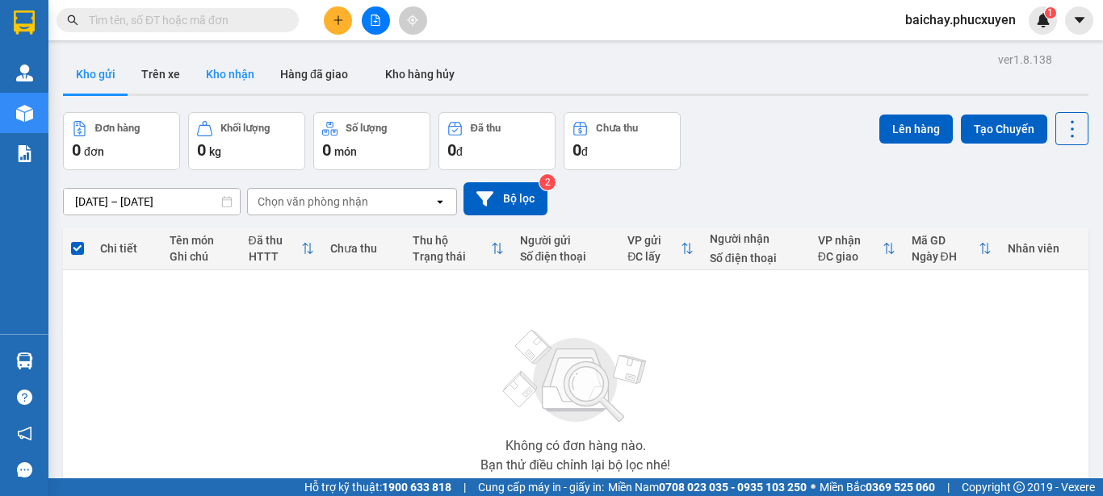
click at [239, 71] on button "Kho nhận" at bounding box center [230, 74] width 74 height 39
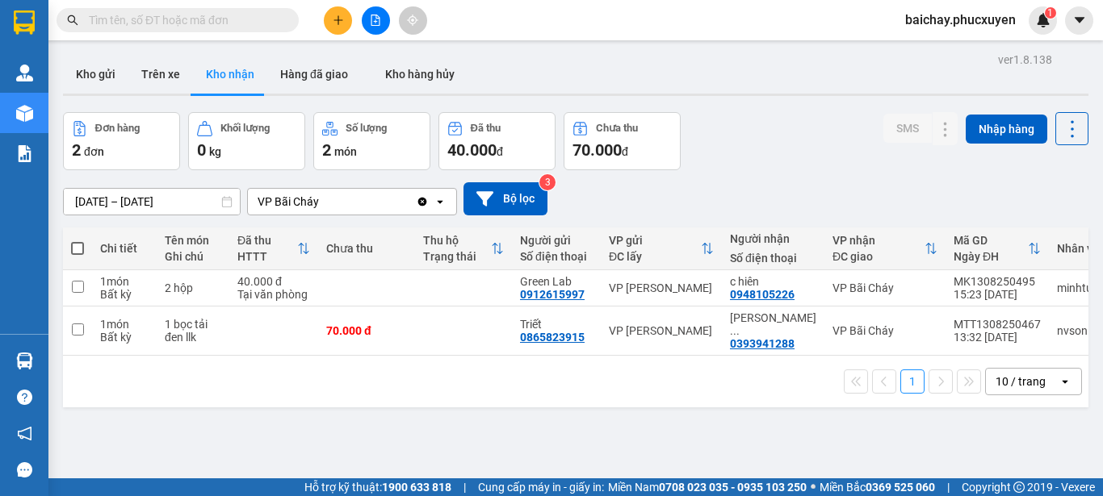
click at [455, 421] on div "ver 1.8.138 Kho gửi Trên xe Kho nhận Hàng đã giao Kho hàng hủy Đơn hàng 2 đơn K…" at bounding box center [576, 296] width 1038 height 496
click at [970, 23] on span "baichay.phucxuyen" at bounding box center [960, 20] width 136 height 20
click at [927, 52] on span "Đăng xuất" at bounding box center [968, 50] width 101 height 18
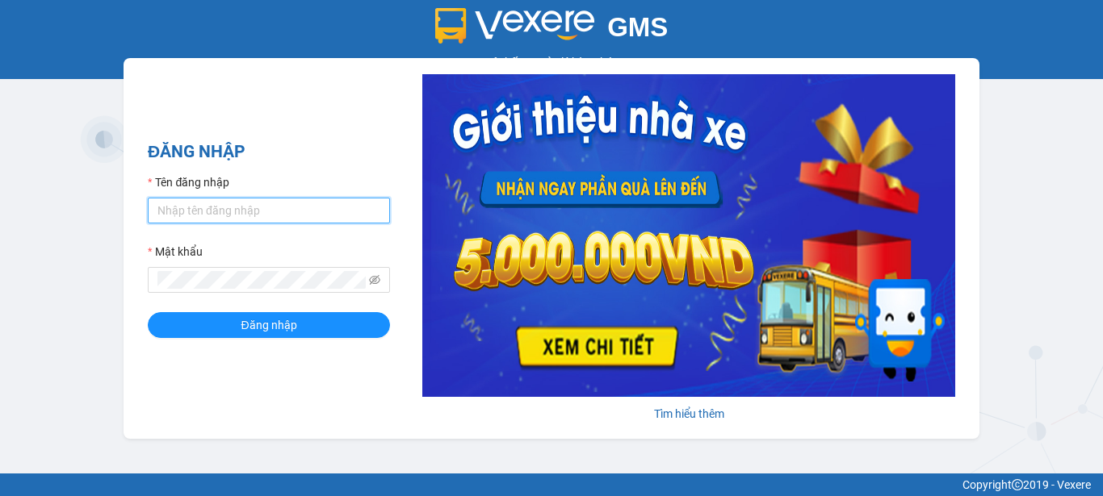
click at [271, 215] on input "Tên đăng nhập" at bounding box center [269, 211] width 242 height 26
type input "baichay.phucxuyen"
click at [148, 312] on button "Đăng nhập" at bounding box center [269, 325] width 242 height 26
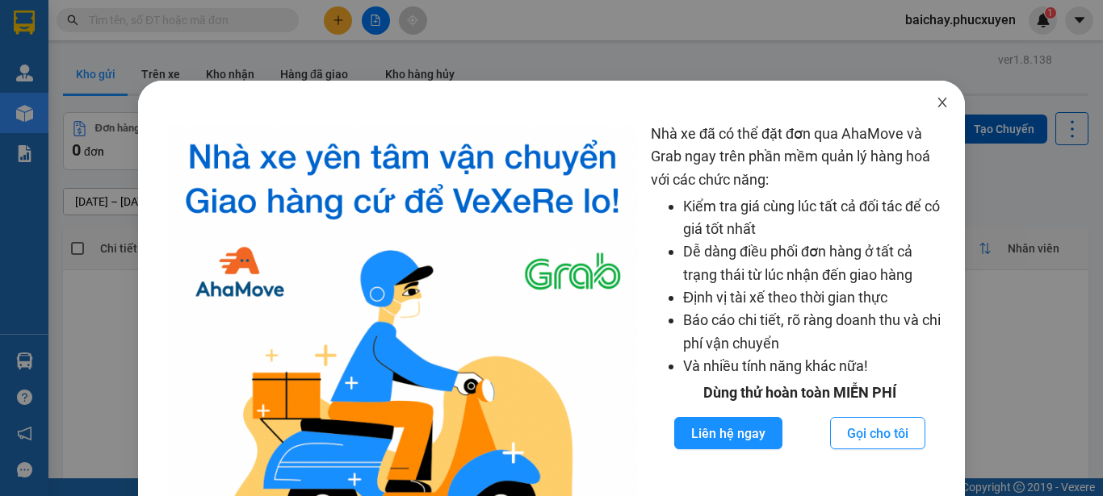
click at [936, 103] on icon "close" at bounding box center [942, 102] width 13 height 13
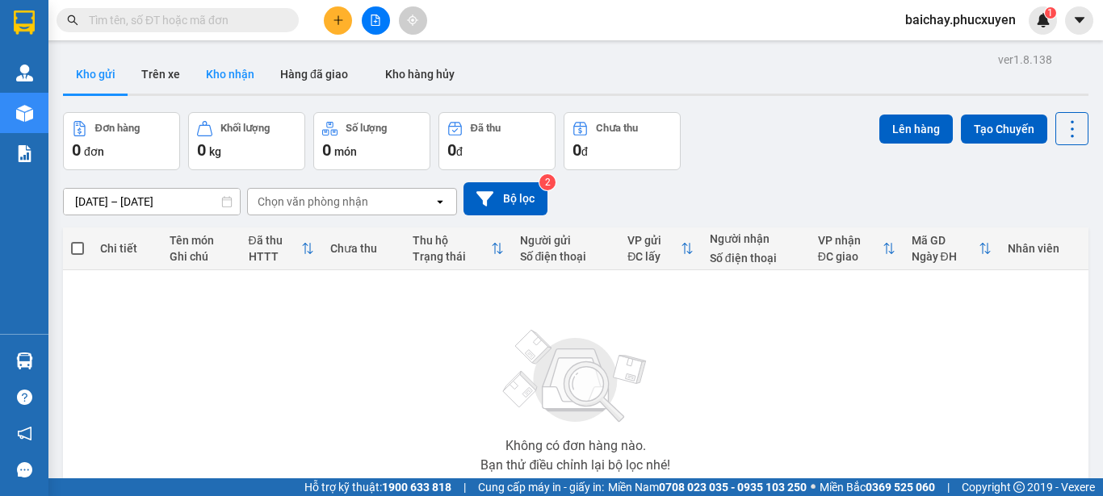
click at [223, 74] on button "Kho nhận" at bounding box center [230, 74] width 74 height 39
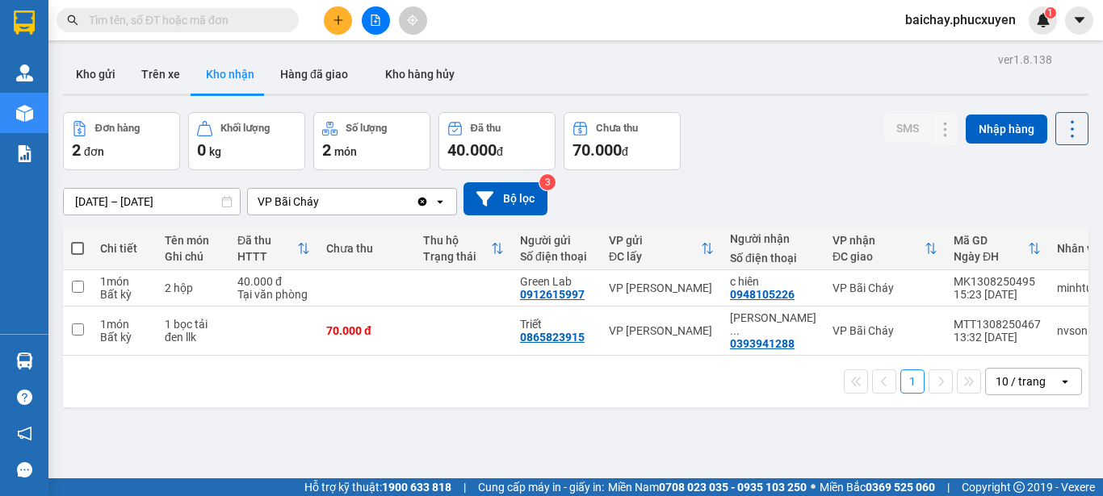
click at [625, 407] on div "ver 1.8.138 Kho gửi Trên xe Kho nhận Hàng đã giao Kho hàng hủy Đơn hàng 2 đơn K…" at bounding box center [576, 296] width 1038 height 496
